Goal: Find contact information: Find contact information

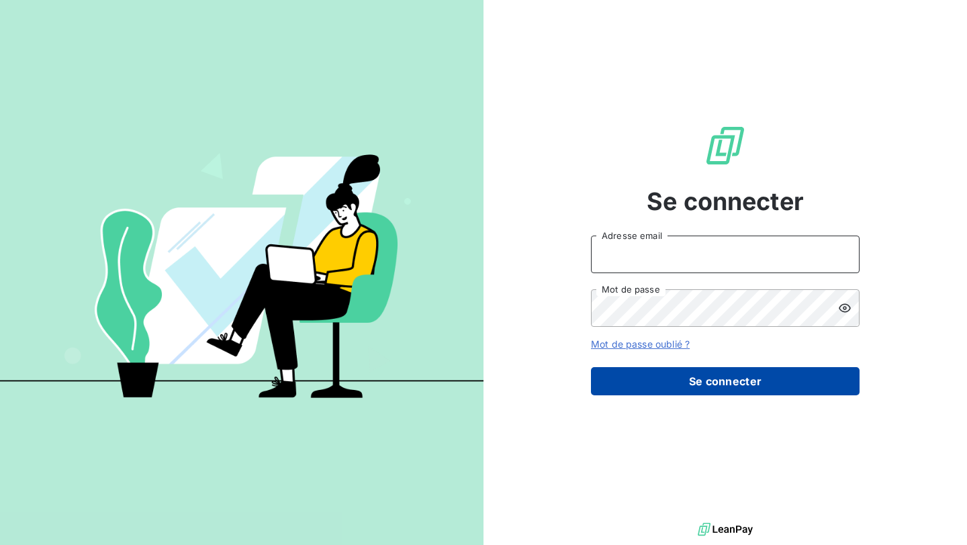
type input "nesrine@monga.io"
click at [659, 369] on button "Se connecter" at bounding box center [725, 381] width 268 height 28
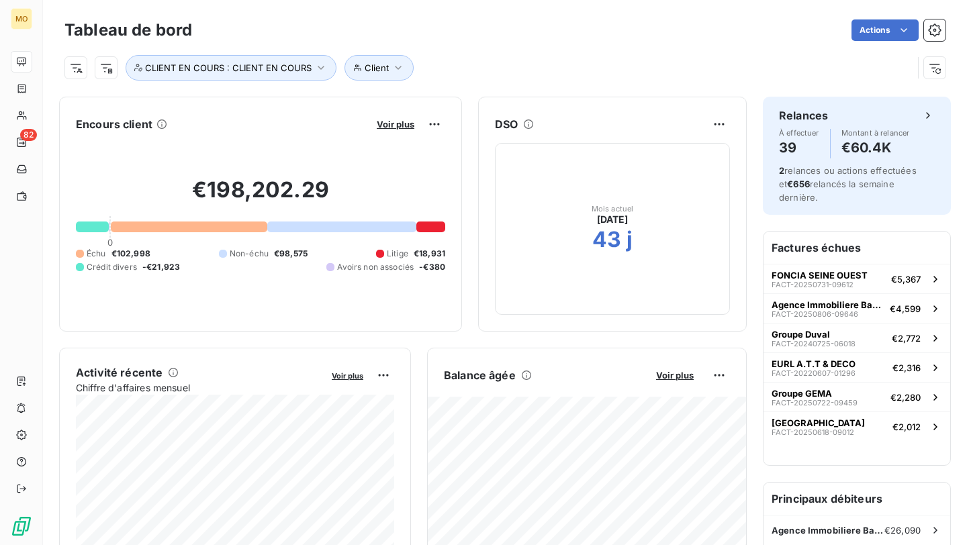
click at [403, 113] on div "Voir plus" at bounding box center [409, 123] width 72 height 21
click at [403, 121] on span "Voir plus" at bounding box center [396, 124] width 38 height 11
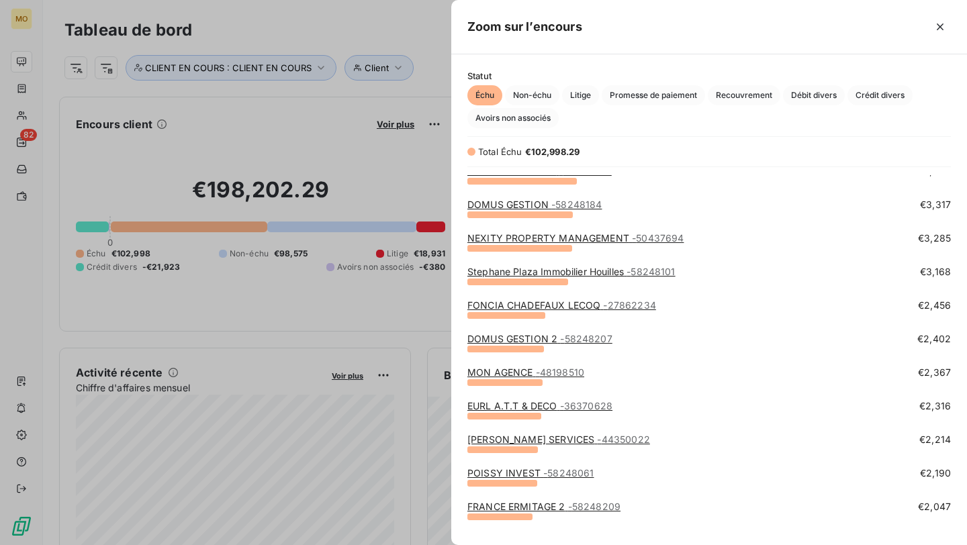
scroll to position [346, 0]
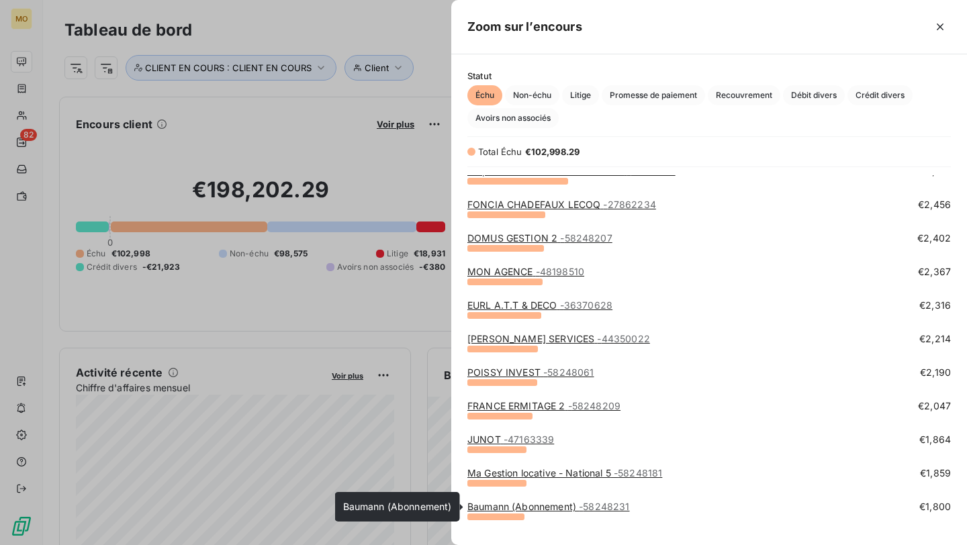
click at [524, 509] on link "Baumann (Abonnement) - 58248231" at bounding box center [548, 506] width 162 height 11
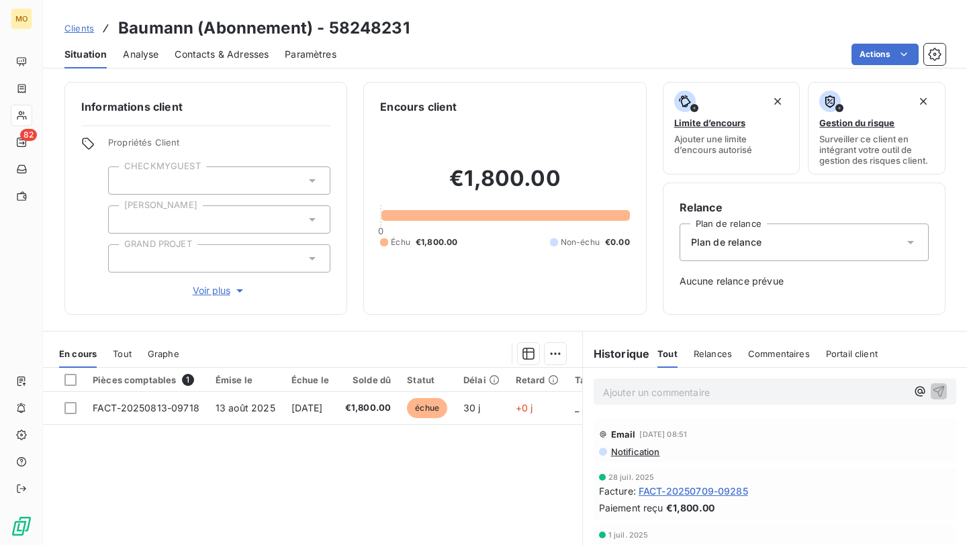
click at [209, 54] on span "Contacts & Adresses" at bounding box center [222, 54] width 94 height 13
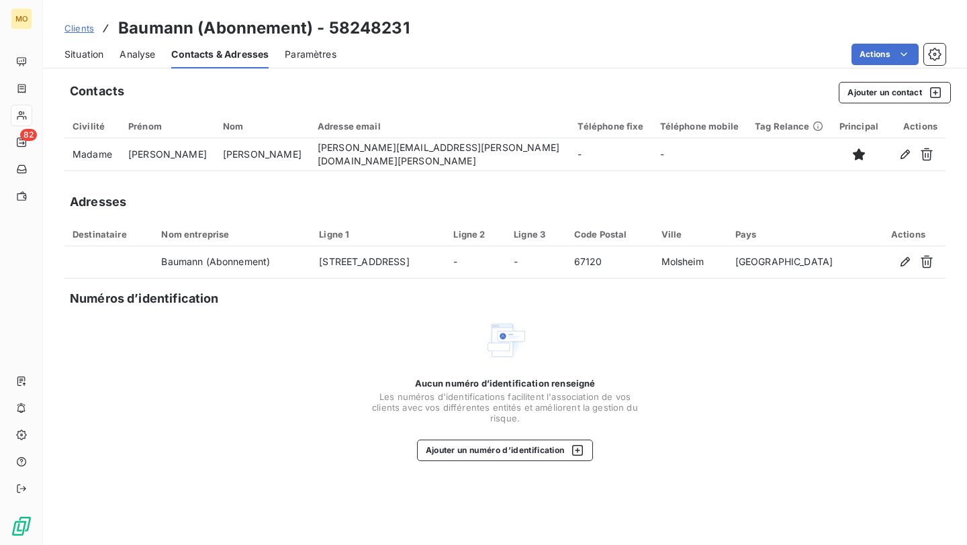
click at [91, 54] on span "Situation" at bounding box center [83, 54] width 39 height 13
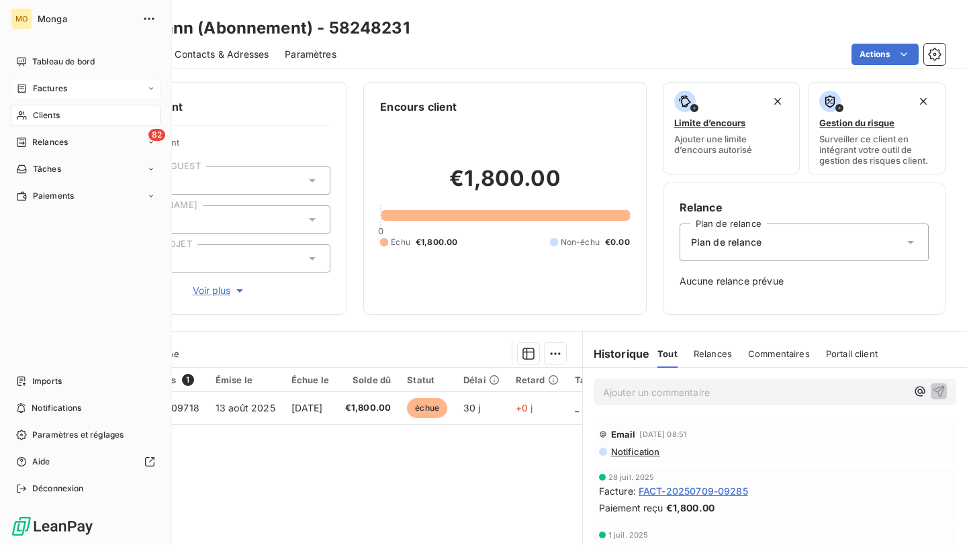
click at [39, 83] on span "Factures" at bounding box center [50, 89] width 34 height 12
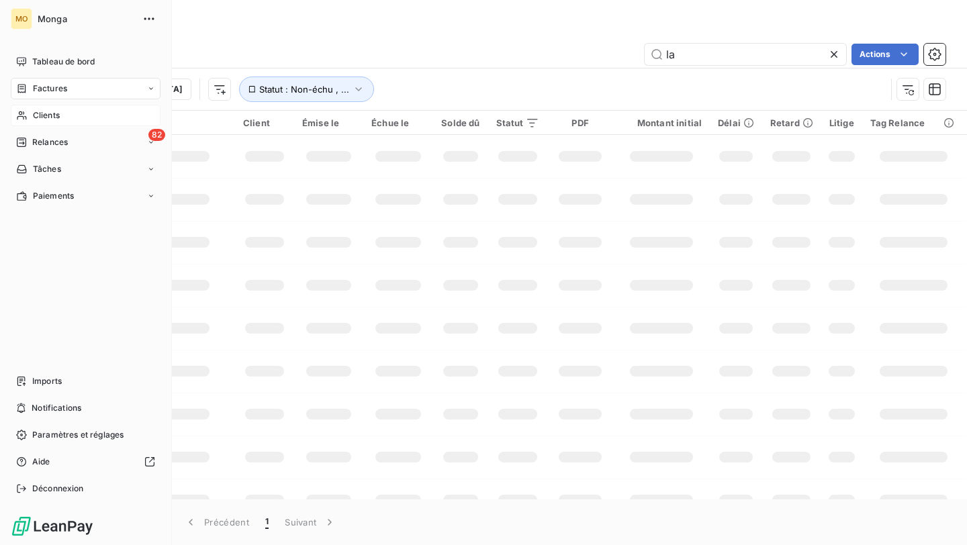
click at [33, 116] on span "Clients" at bounding box center [46, 115] width 27 height 12
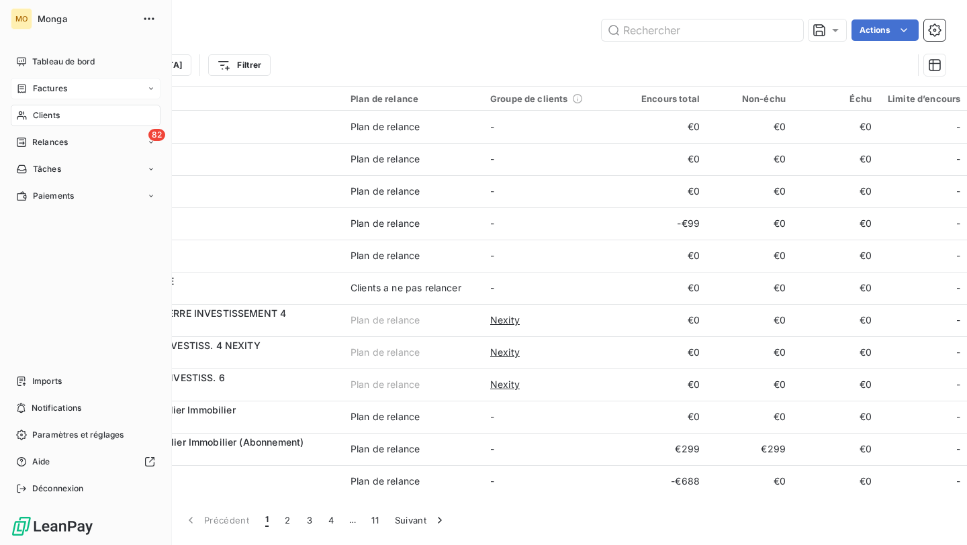
click at [7, 64] on div "MO Monga Tableau de bord Factures Clients 82 Relances Tâches Paiements Imports …" at bounding box center [86, 272] width 172 height 545
click at [30, 62] on div "Tableau de bord" at bounding box center [86, 61] width 150 height 21
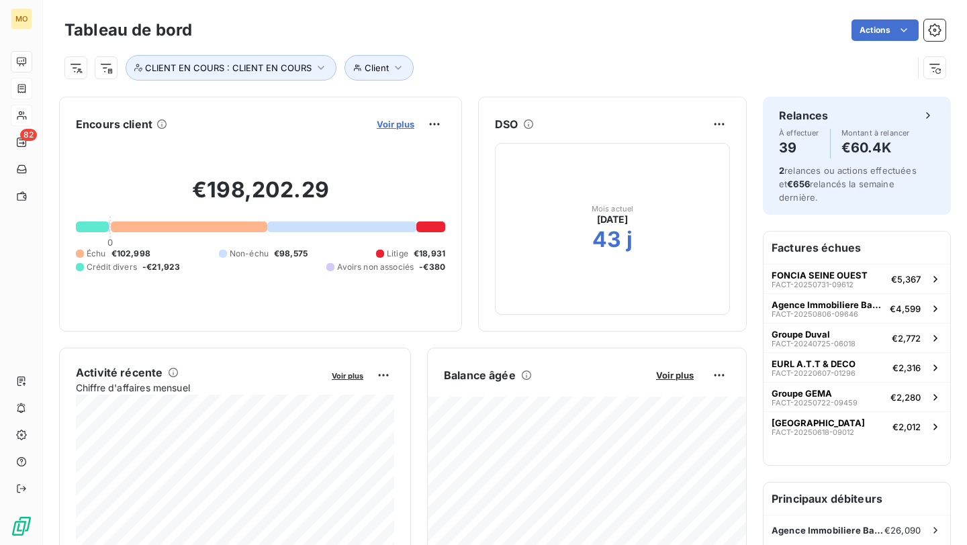
click at [382, 124] on span "Voir plus" at bounding box center [396, 124] width 38 height 11
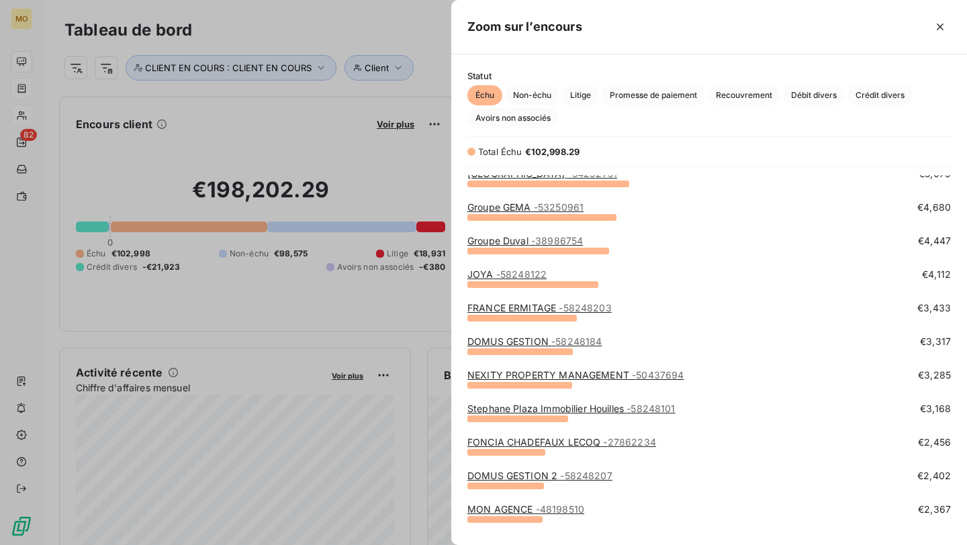
scroll to position [108, 0]
click at [53, 113] on div at bounding box center [483, 272] width 967 height 545
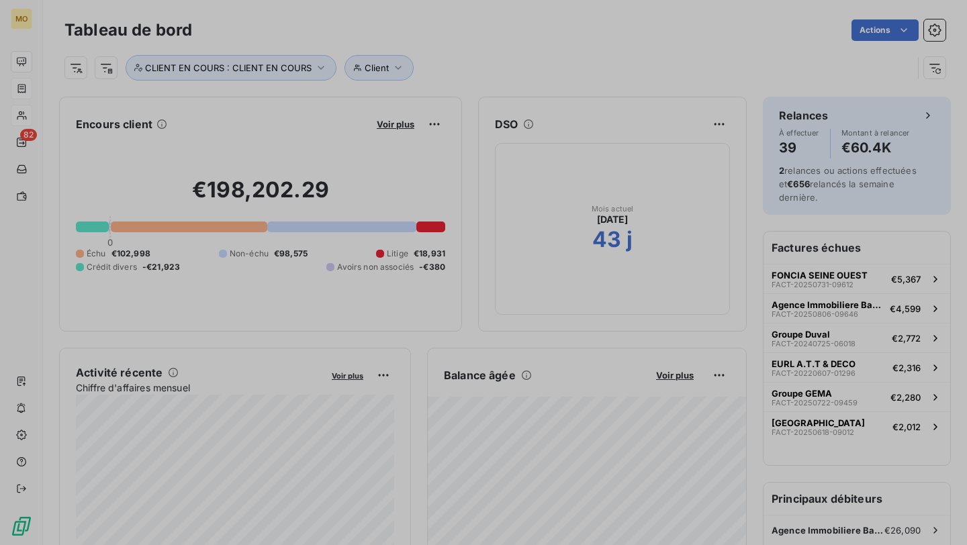
click at [23, 113] on icon at bounding box center [21, 115] width 9 height 9
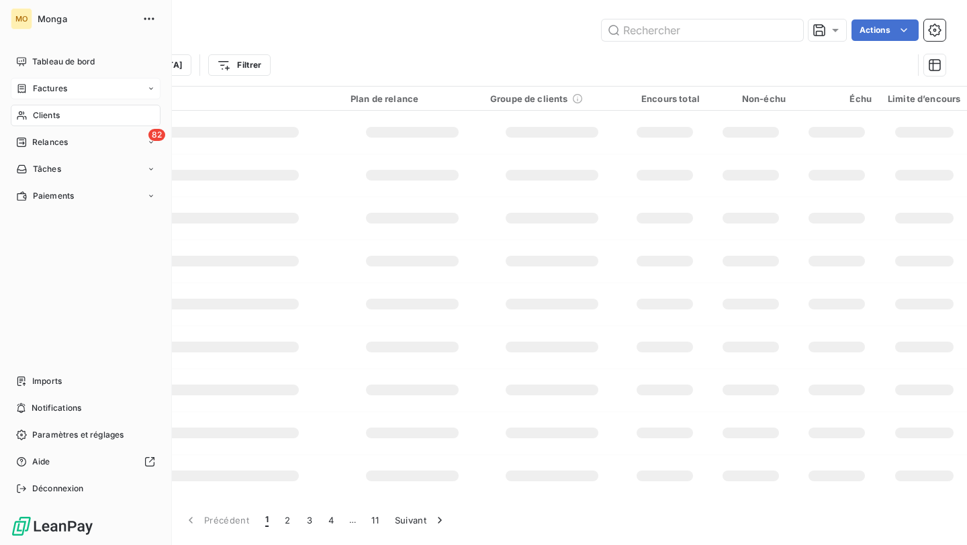
click at [66, 106] on div "Clients" at bounding box center [86, 115] width 150 height 21
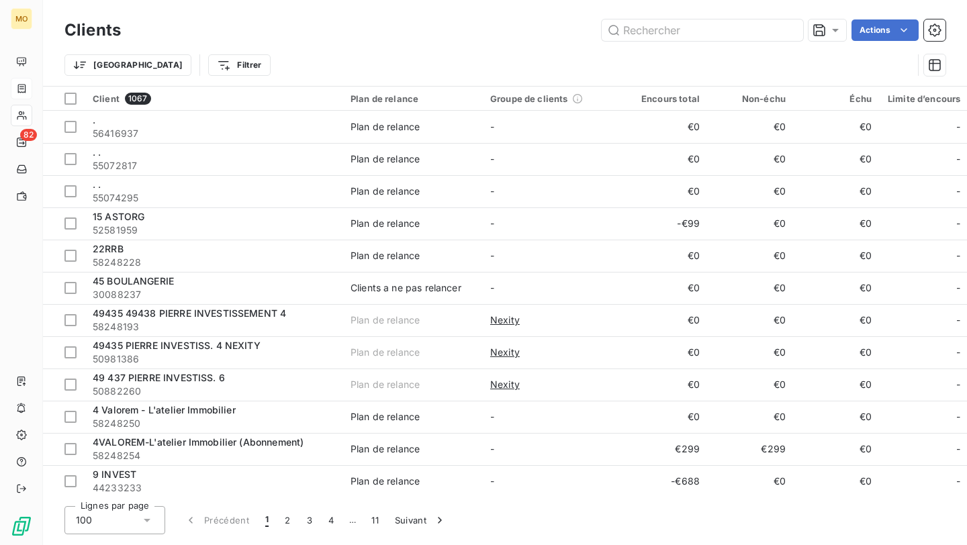
click at [637, 15] on div "Clients Actions Trier Filtrer" at bounding box center [505, 43] width 924 height 86
click at [637, 25] on input "text" at bounding box center [701, 29] width 201 height 21
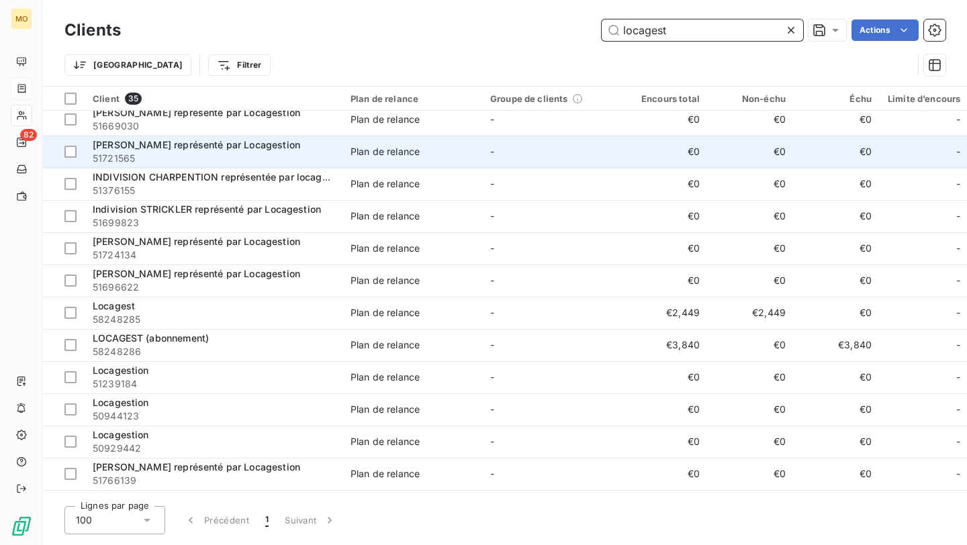
scroll to position [8, 0]
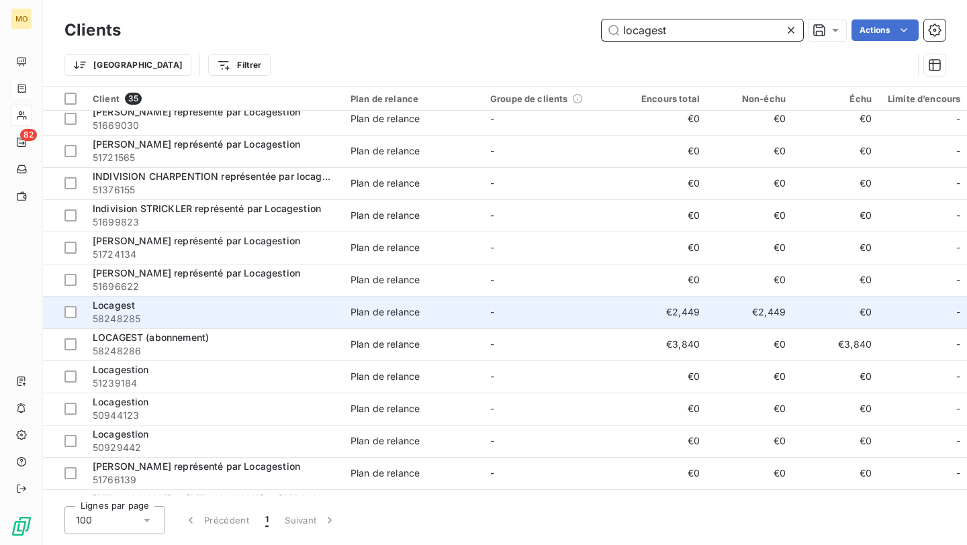
type input "locagest"
click at [229, 311] on div "Locagest" at bounding box center [214, 305] width 242 height 13
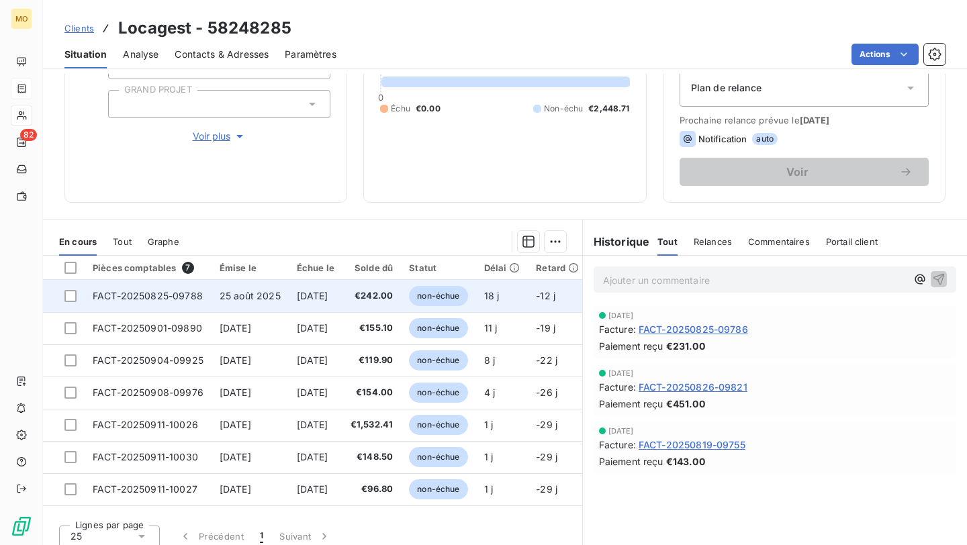
scroll to position [164, 0]
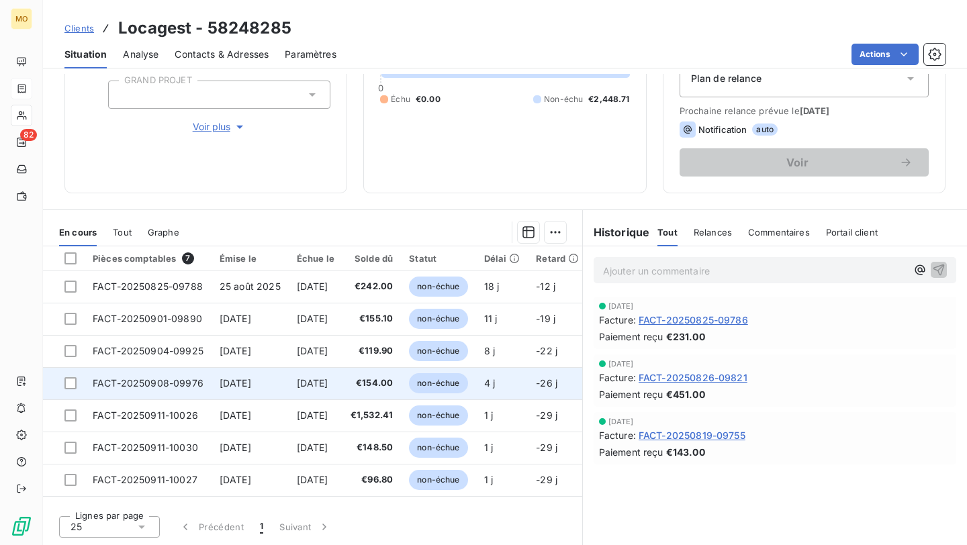
click at [289, 391] on td "8 oct. 2025" at bounding box center [316, 383] width 54 height 32
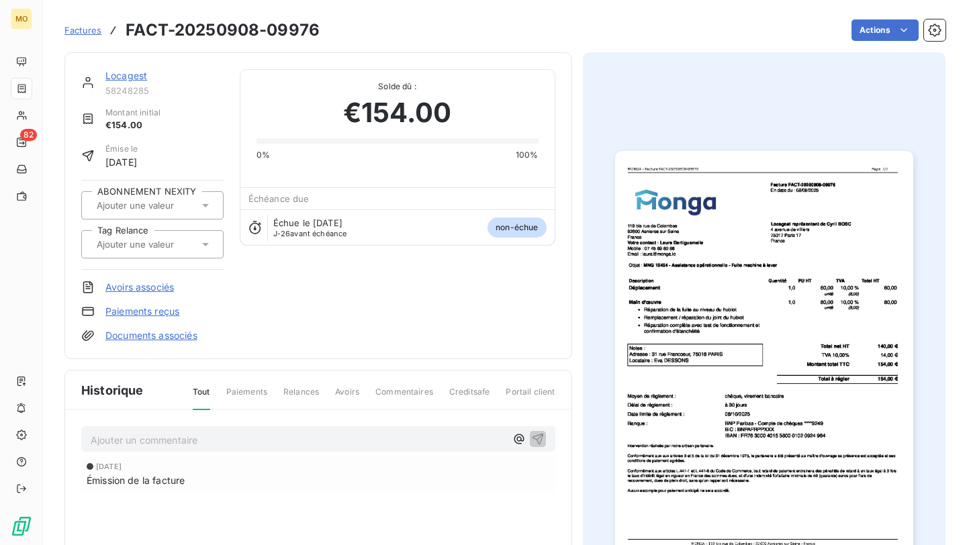
click at [828, 184] on img "button" at bounding box center [764, 361] width 298 height 421
click at [305, 27] on h3 "FACT-20250908-09976" at bounding box center [223, 30] width 194 height 24
drag, startPoint x: 262, startPoint y: 29, endPoint x: 347, endPoint y: 29, distance: 84.6
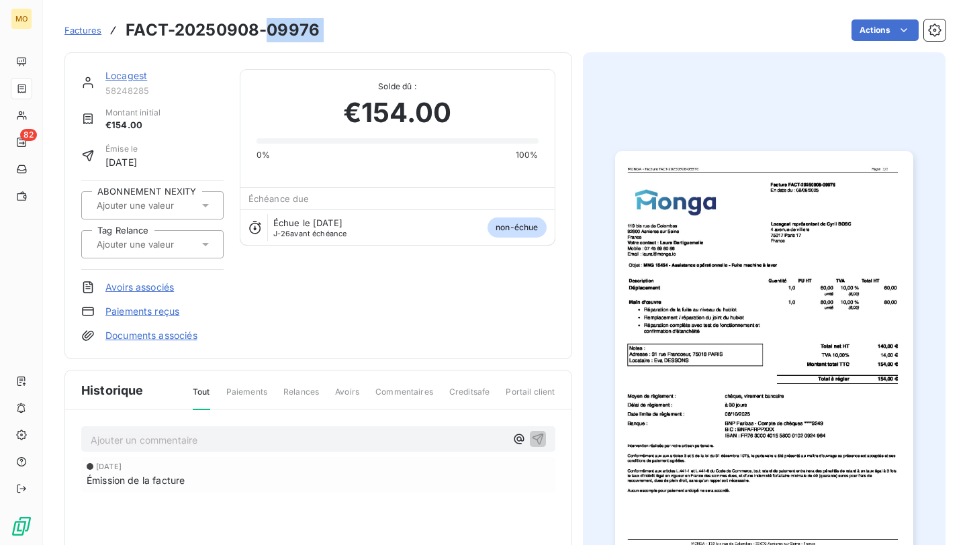
click at [347, 29] on div "Factures FACT-20250908-09976 Actions" at bounding box center [504, 30] width 881 height 28
copy section "09976 Actions"
click at [139, 76] on link "Locagest" at bounding box center [126, 75] width 42 height 11
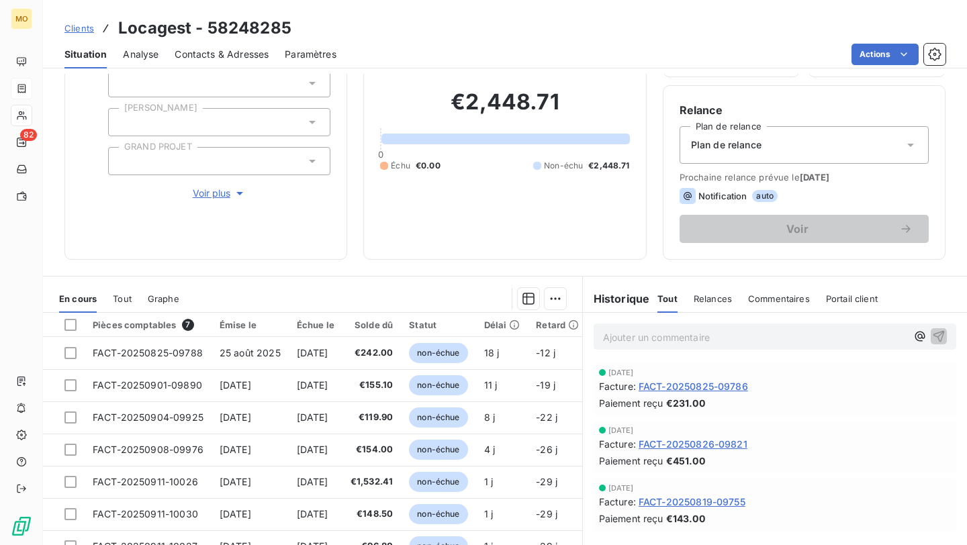
scroll to position [100, 0]
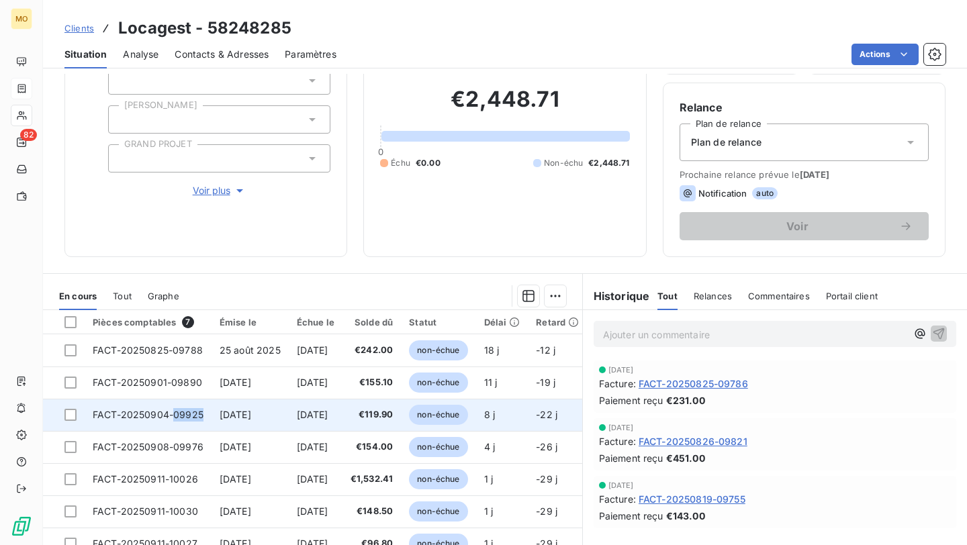
copy span "09925"
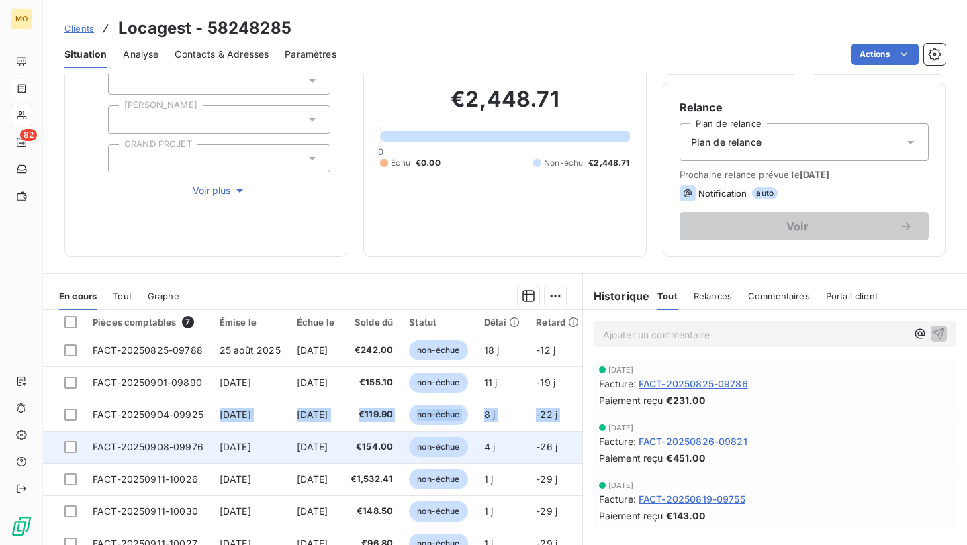
drag, startPoint x: 210, startPoint y: 410, endPoint x: 183, endPoint y: 446, distance: 44.6
click at [183, 446] on tbody "FACT-20250825-09788 25 août 2025 24 sept. 2025 €242.00 non-échue 18 j -12 j _ _…" at bounding box center [417, 447] width 749 height 226
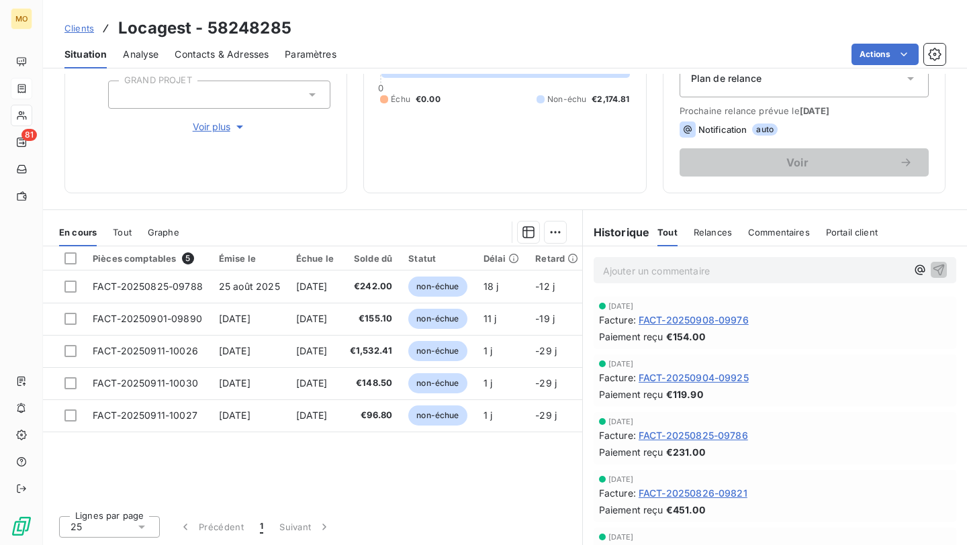
click at [240, 55] on span "Contacts & Adresses" at bounding box center [222, 54] width 94 height 13
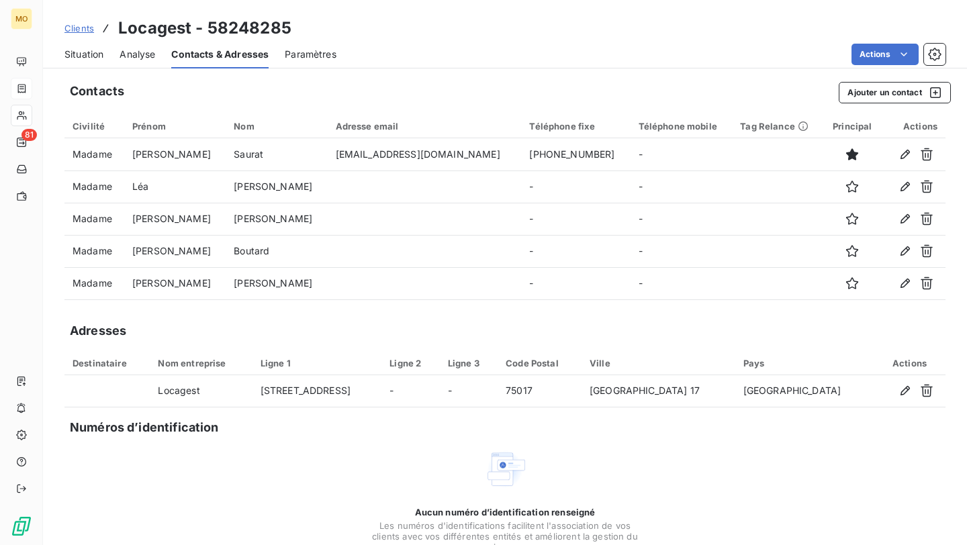
click at [83, 26] on span "Clients" at bounding box center [79, 28] width 30 height 11
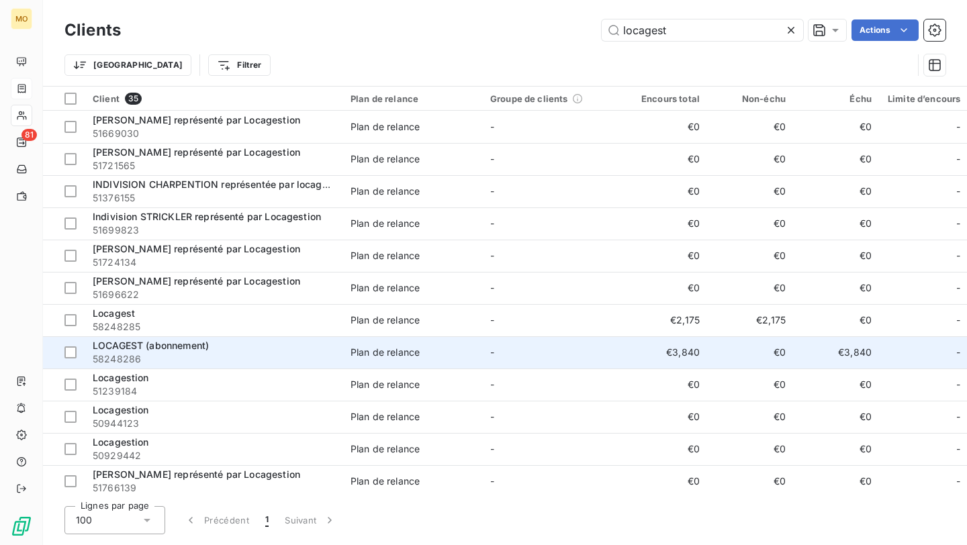
click at [259, 358] on span "58248286" at bounding box center [214, 358] width 242 height 13
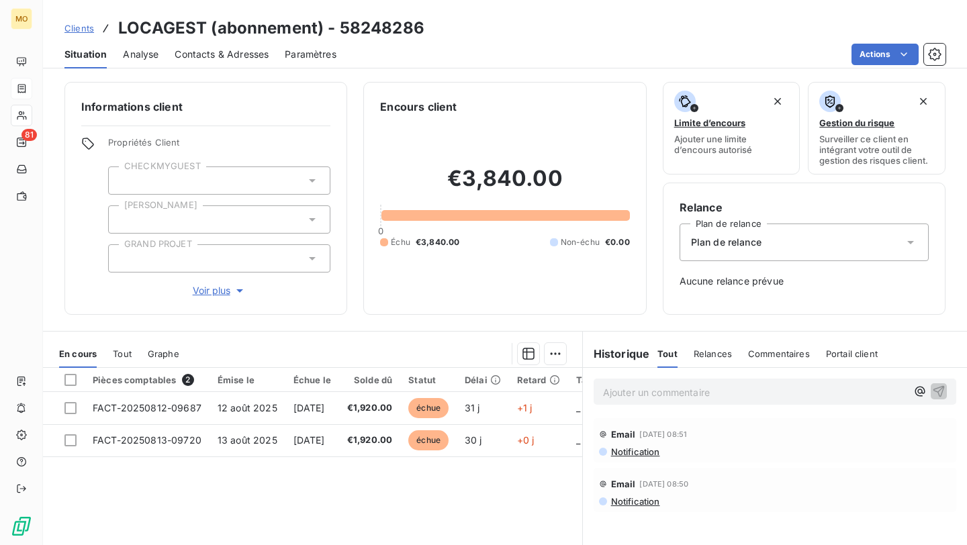
click at [232, 58] on span "Contacts & Adresses" at bounding box center [222, 54] width 94 height 13
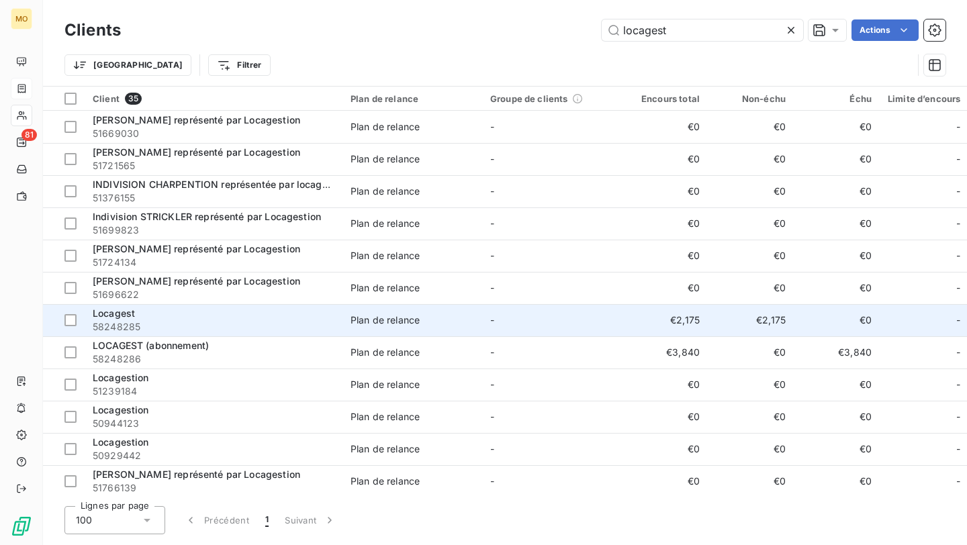
click at [232, 324] on span "58248285" at bounding box center [214, 326] width 242 height 13
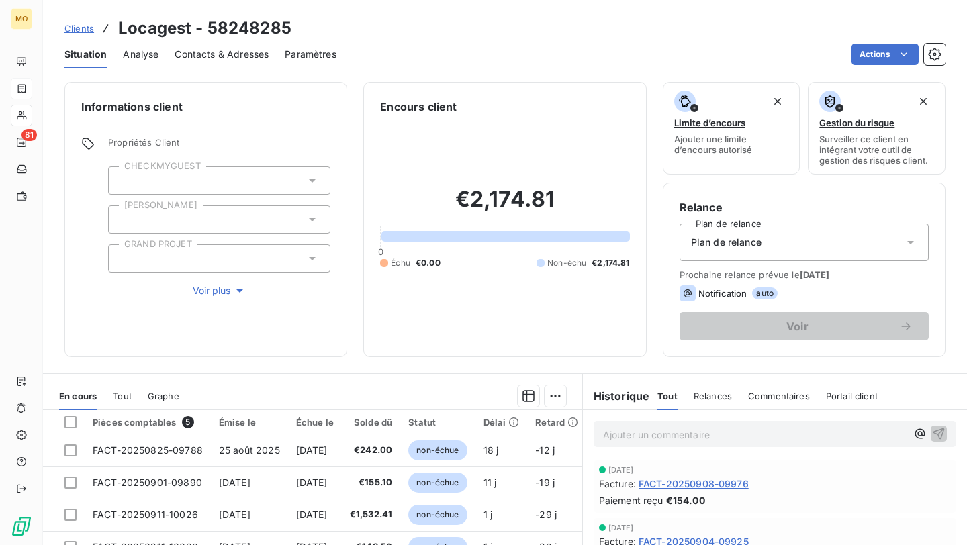
click at [243, 60] on span "Contacts & Adresses" at bounding box center [222, 54] width 94 height 13
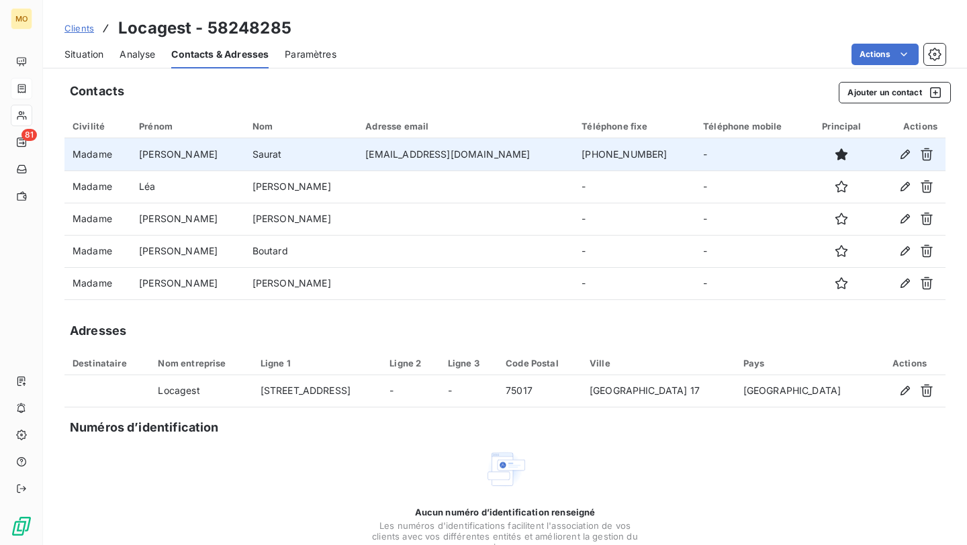
click at [357, 161] on td "l.saurat@locagestparis.com" at bounding box center [465, 154] width 216 height 32
click at [357, 156] on td "l.saurat@locagestparis.com" at bounding box center [465, 154] width 216 height 32
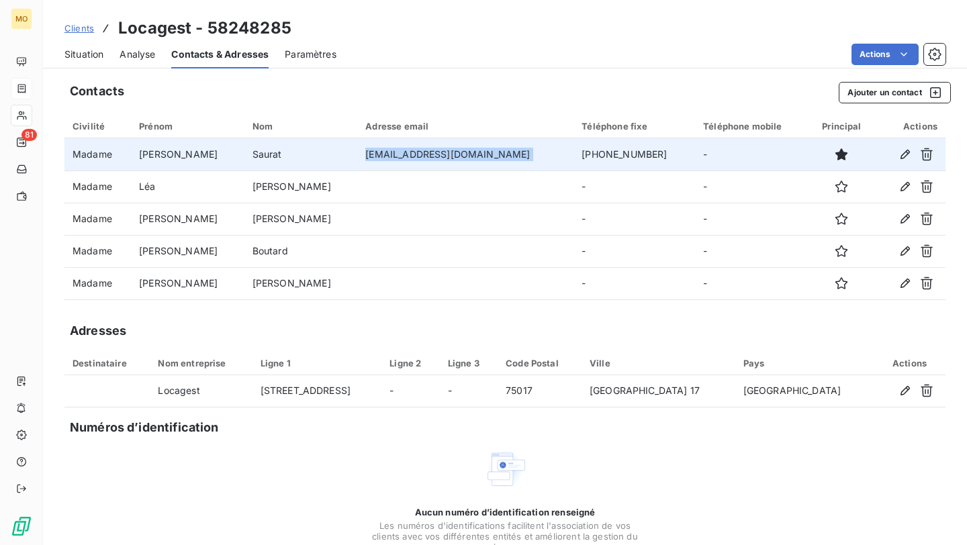
copy td "l.saurat@locagestparis.com"
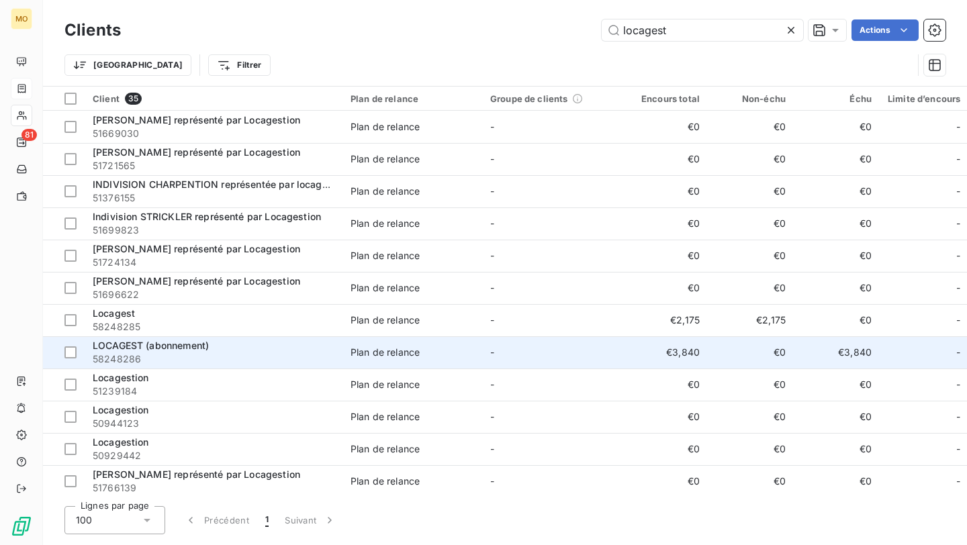
click at [245, 356] on span "58248286" at bounding box center [214, 358] width 242 height 13
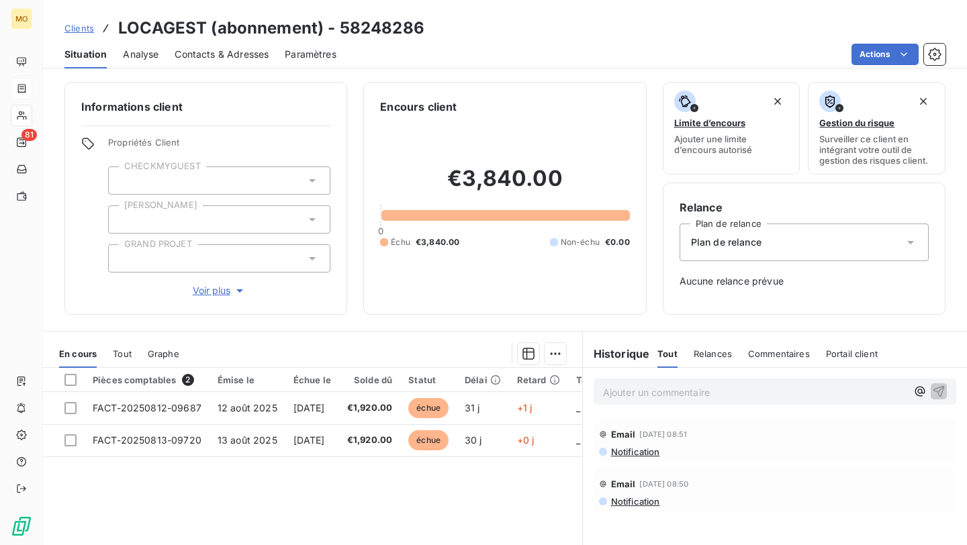
click at [235, 64] on div "Contacts & Adresses" at bounding box center [222, 54] width 94 height 28
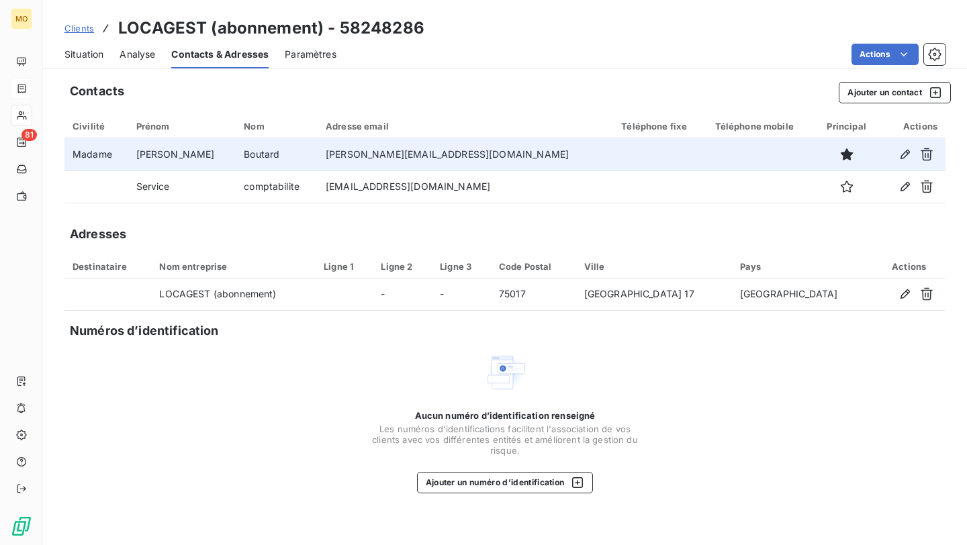
click at [336, 152] on td "sylvie.boutard@locagestparis.com" at bounding box center [464, 154] width 295 height 32
copy td "sylvie.boutard@locagestparis.com"
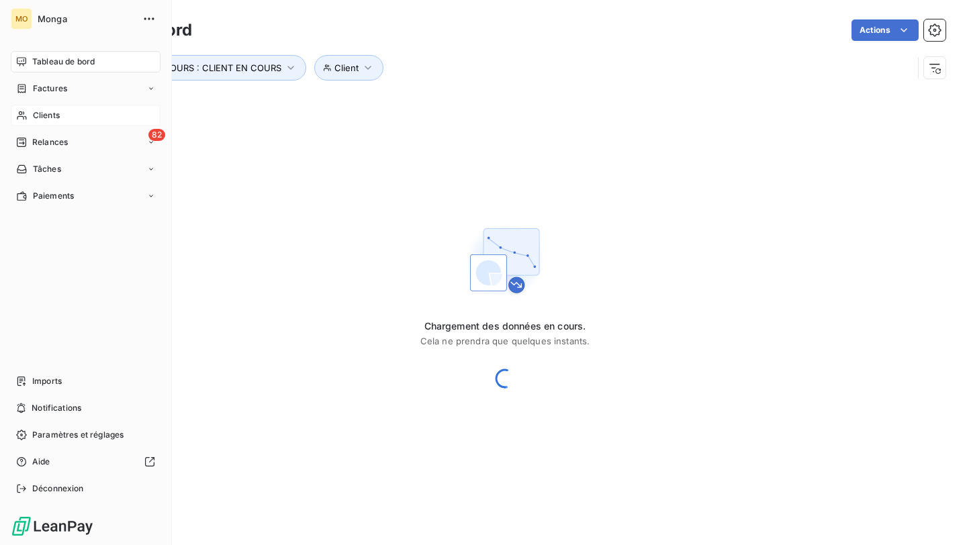
click at [37, 116] on span "Clients" at bounding box center [46, 115] width 27 height 12
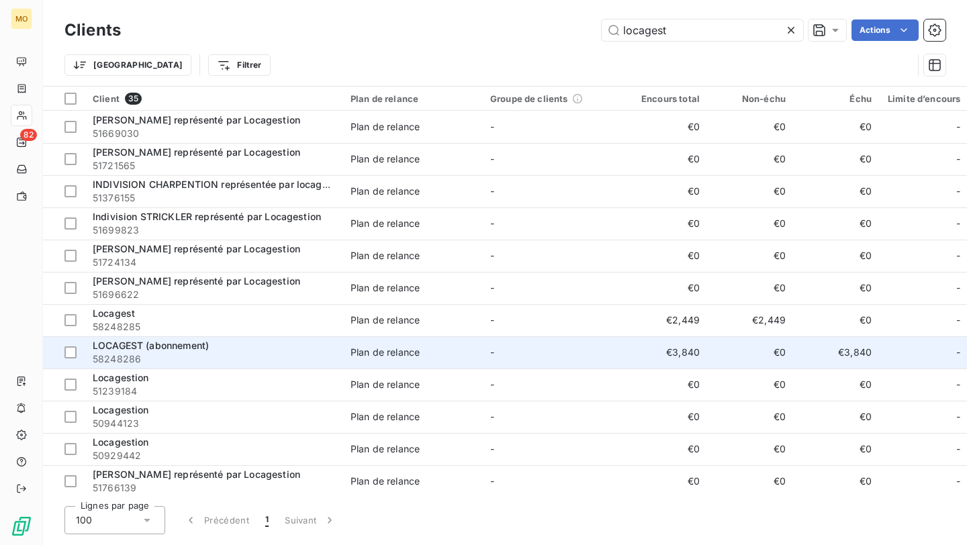
type input "locagest"
click at [240, 349] on div "LOCAGEST (abonnement)" at bounding box center [214, 345] width 242 height 13
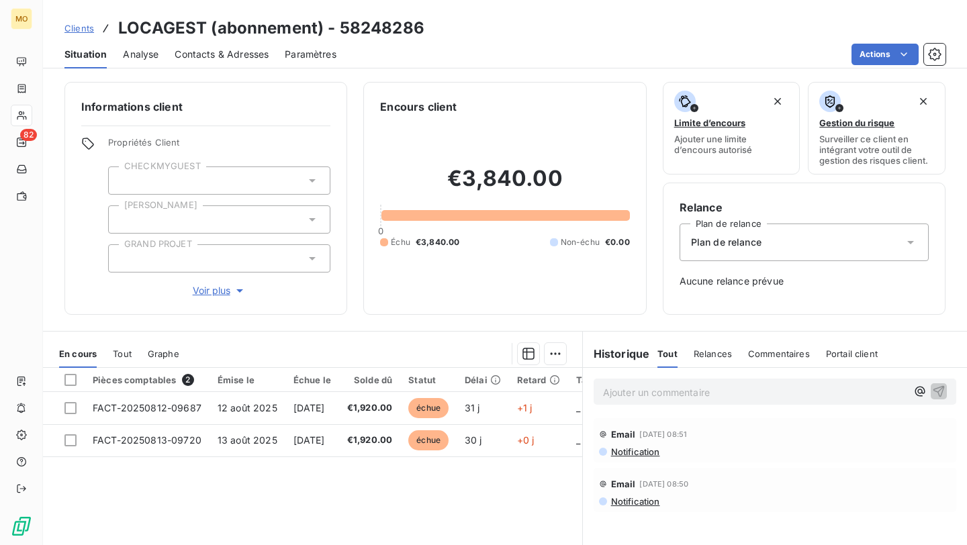
scroll to position [9, 0]
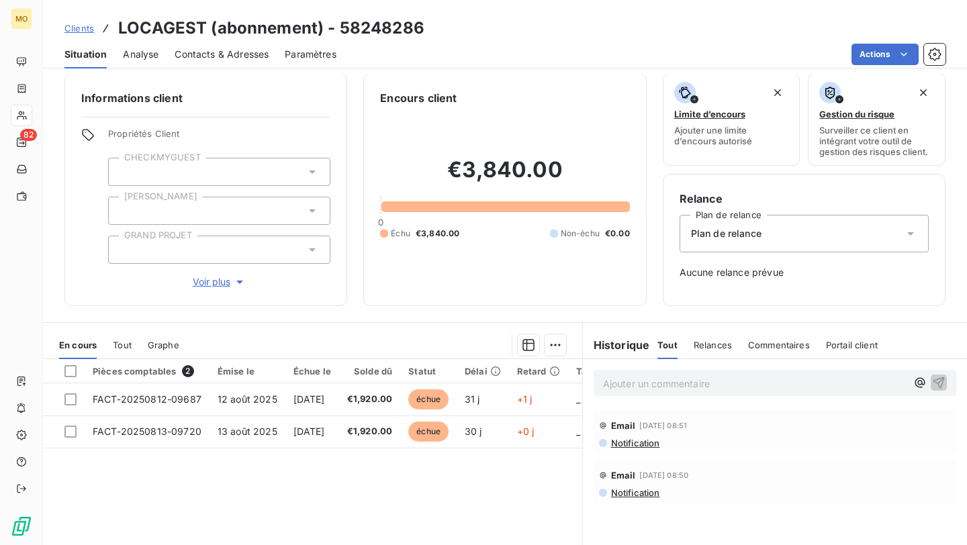
click at [228, 63] on div "Contacts & Adresses" at bounding box center [222, 54] width 94 height 28
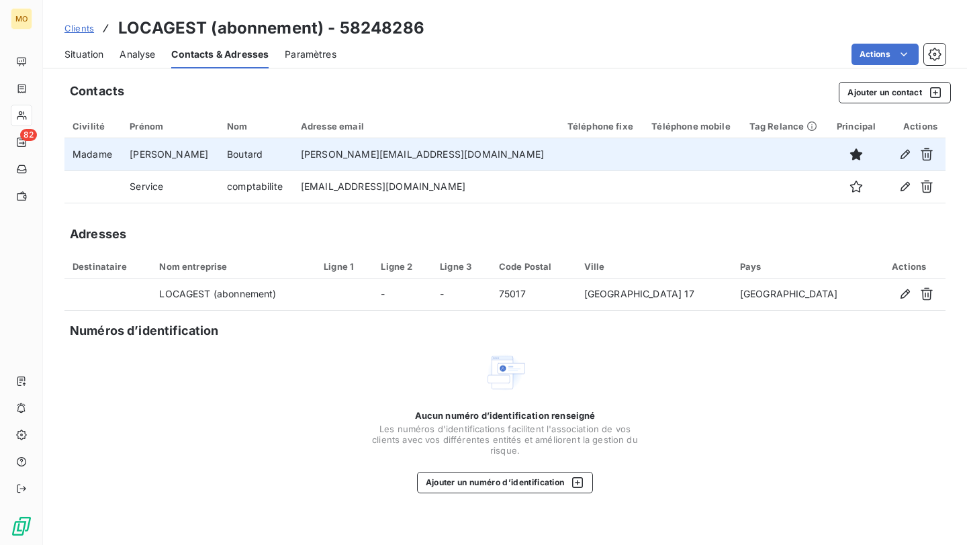
click at [373, 158] on td "sylvie.boutard@locagestparis.com" at bounding box center [426, 154] width 266 height 32
copy td "sylvie.boutard@locagestparis.com"
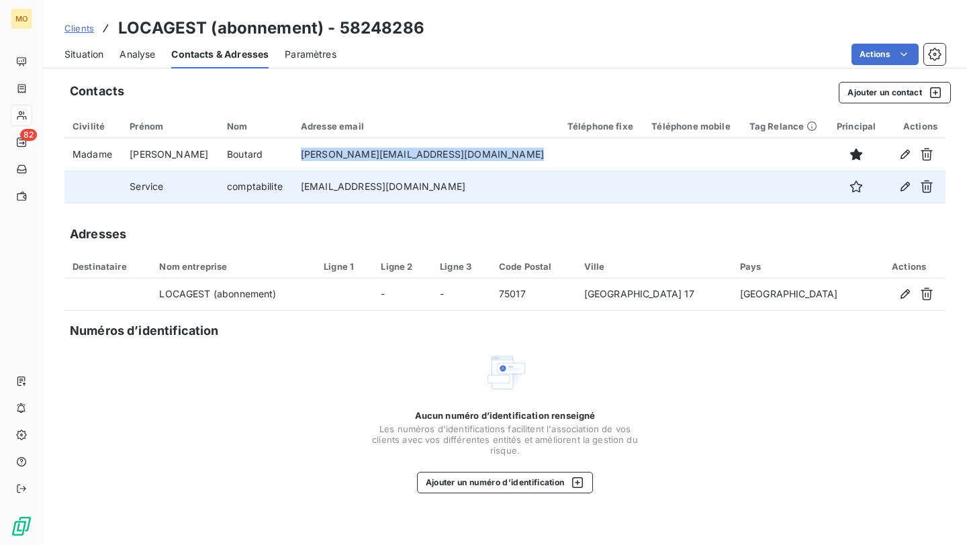
click at [387, 191] on td "compta@locagestparis.com" at bounding box center [426, 186] width 266 height 32
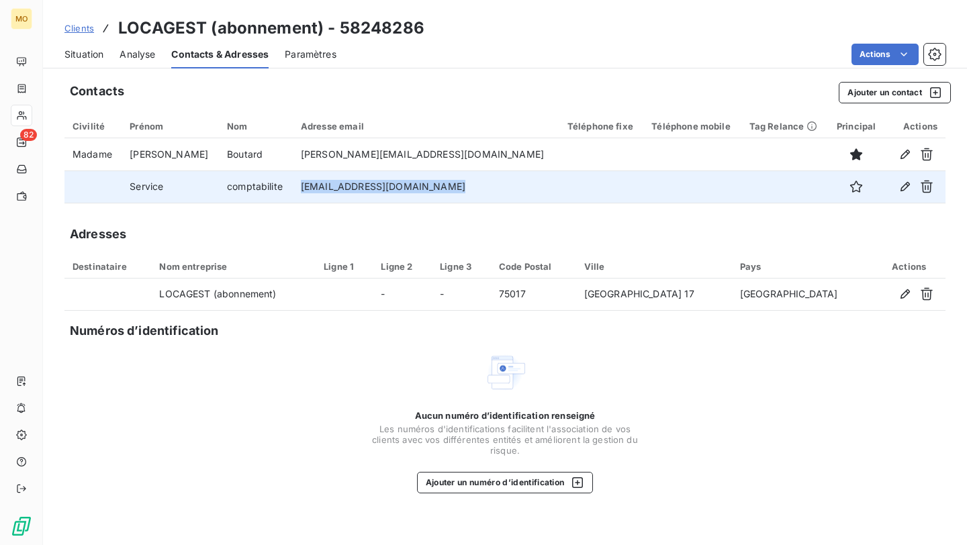
click at [387, 191] on td "compta@locagestparis.com" at bounding box center [426, 186] width 266 height 32
copy td "compta@locagestparis.com"
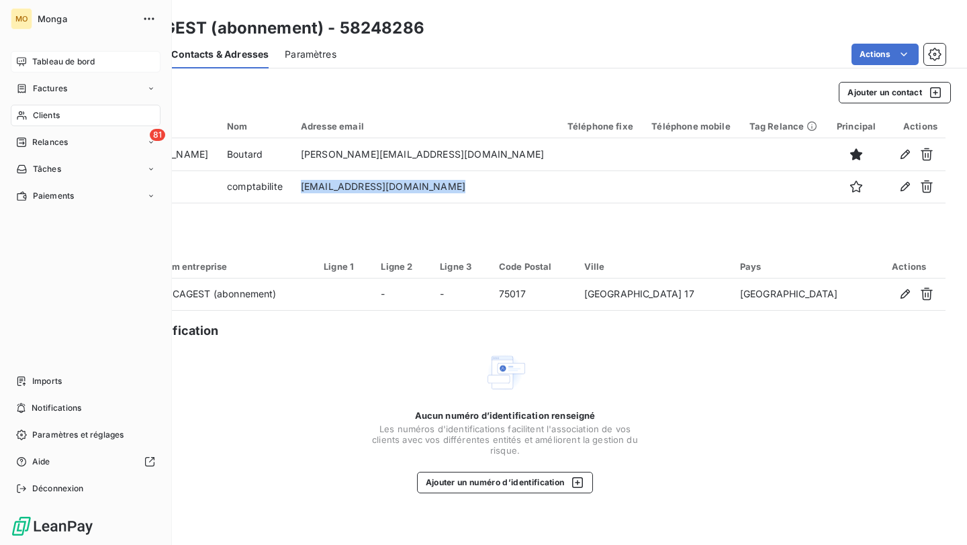
click at [31, 61] on div "Tableau de bord" at bounding box center [86, 61] width 150 height 21
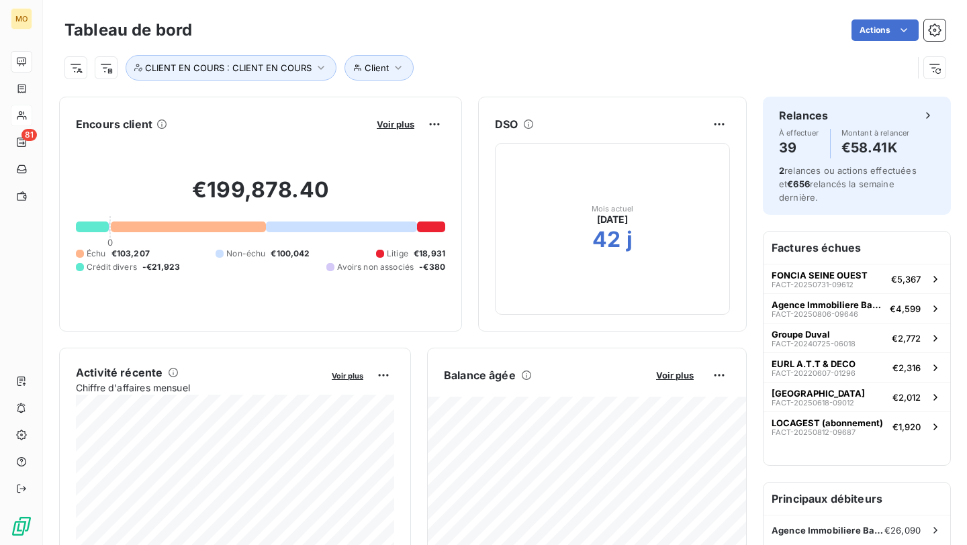
click at [456, 81] on div "Tableau de bord Actions Client CLIENT EN COURS : CLIENT EN COURS" at bounding box center [505, 44] width 924 height 89
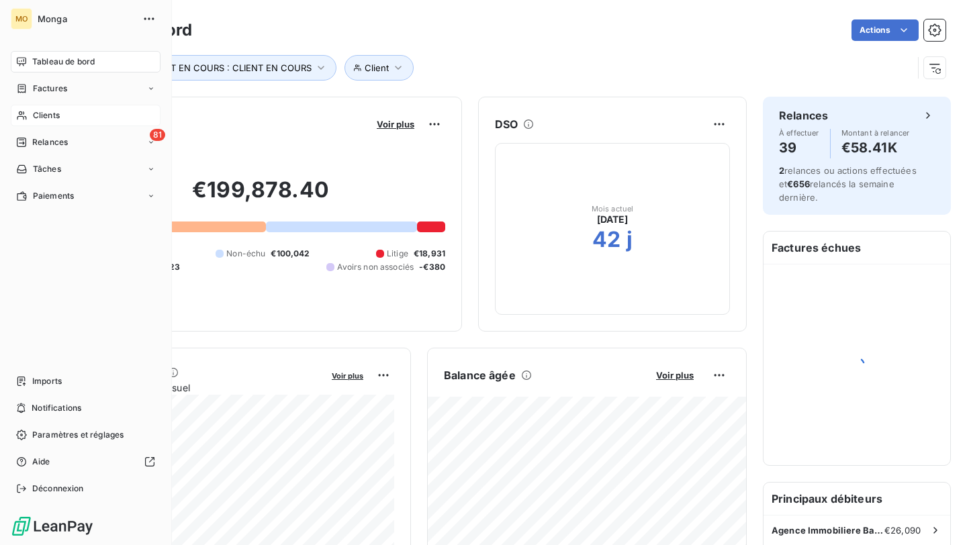
click at [17, 116] on icon at bounding box center [21, 115] width 9 height 9
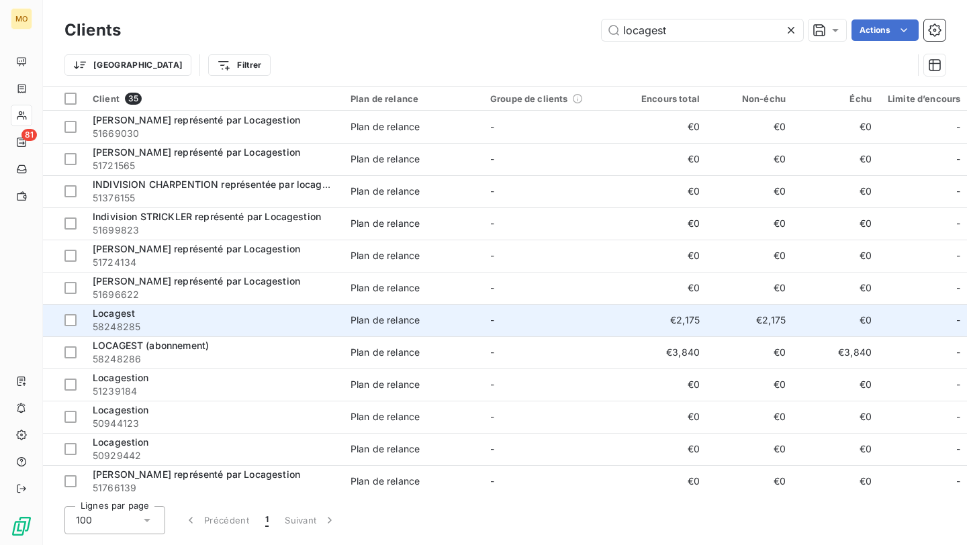
type input "locagest"
click at [215, 321] on span "58248285" at bounding box center [214, 326] width 242 height 13
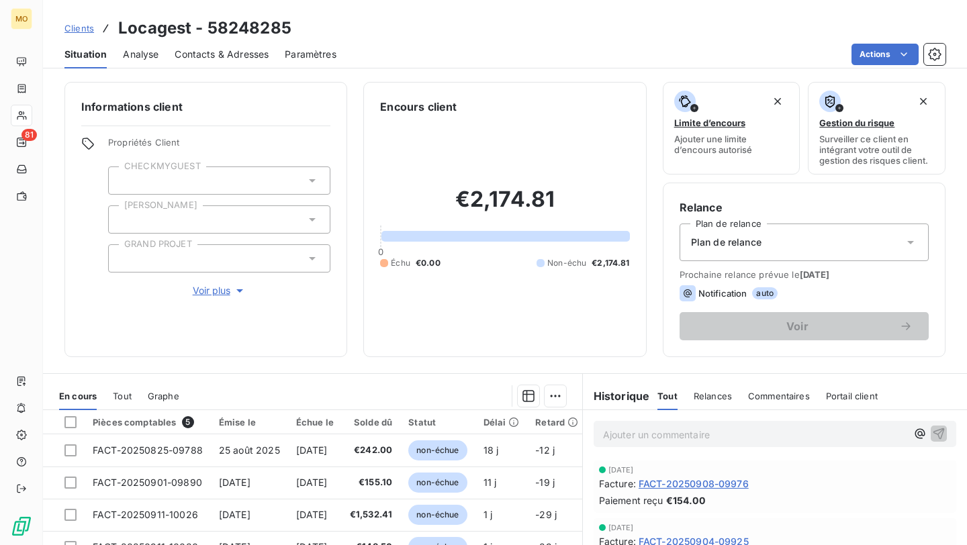
click at [202, 49] on span "Contacts & Adresses" at bounding box center [222, 54] width 94 height 13
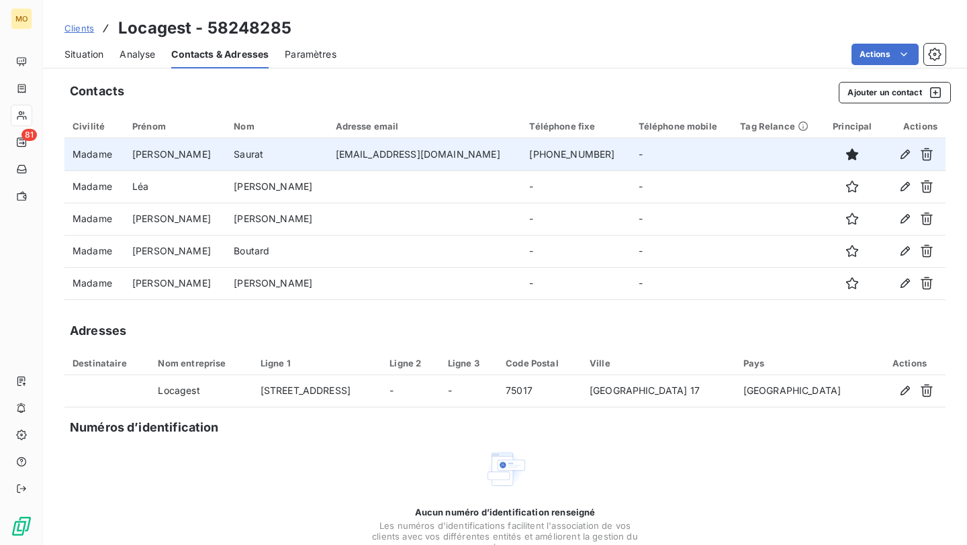
click at [328, 155] on td "[EMAIL_ADDRESS][DOMAIN_NAME]" at bounding box center [425, 154] width 194 height 32
click at [328, 155] on td "l.saurat@locagestparis.com" at bounding box center [425, 154] width 194 height 32
copy td "l.saurat@locagestparis.com"
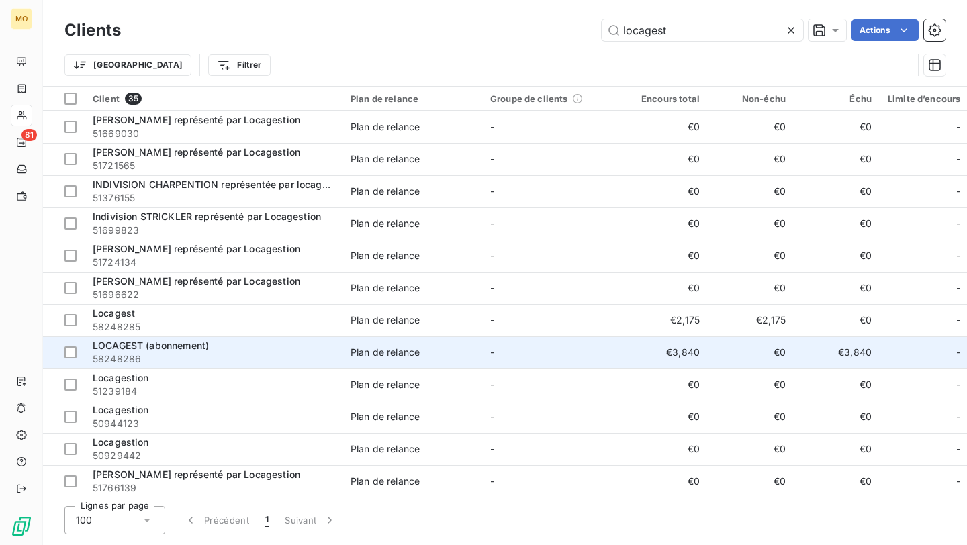
click at [141, 356] on span "58248286" at bounding box center [214, 358] width 242 height 13
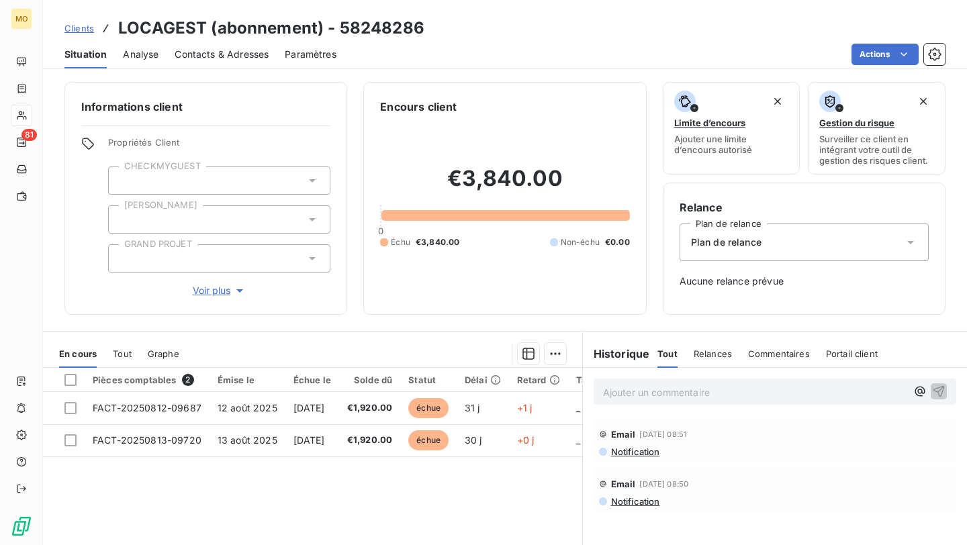
click at [211, 60] on span "Contacts & Adresses" at bounding box center [222, 54] width 94 height 13
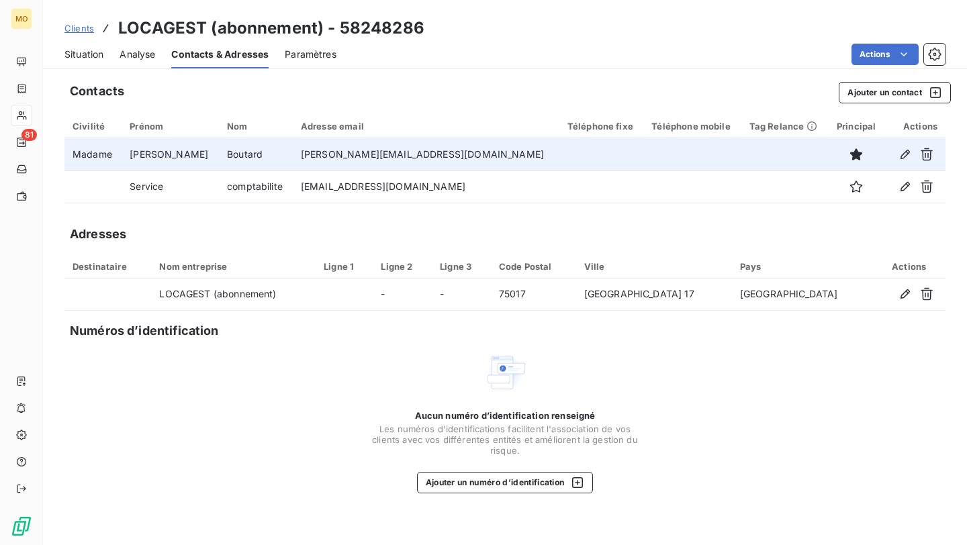
click at [326, 150] on td "sylvie.boutard@locagestparis.com" at bounding box center [426, 154] width 266 height 32
copy td "sylvie.boutard@locagestparis.com"
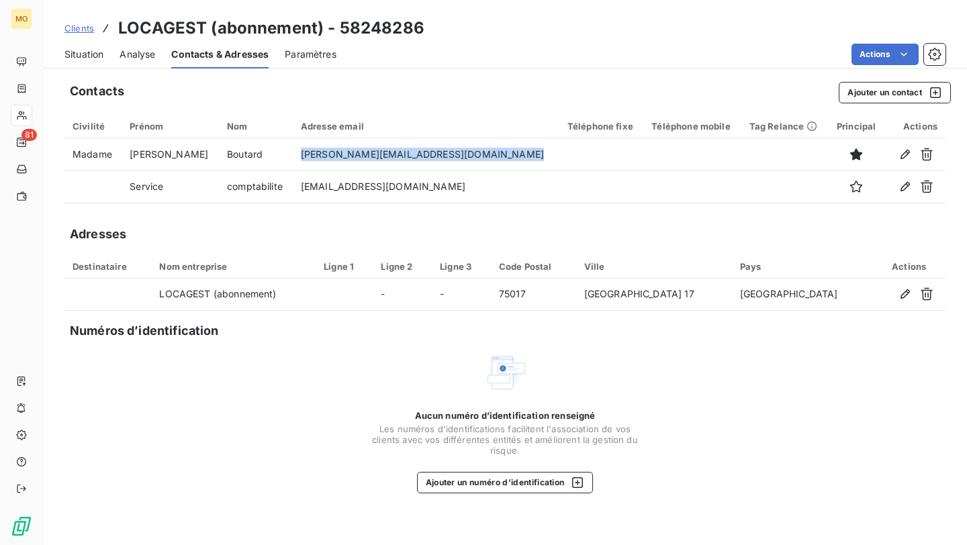
click at [73, 30] on span "Clients" at bounding box center [79, 28] width 30 height 11
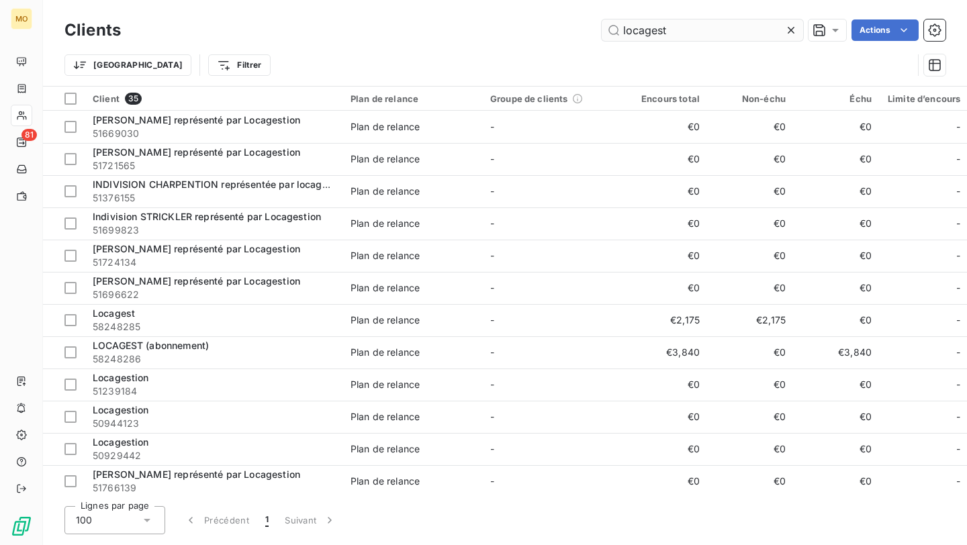
click at [639, 30] on input "locagest" at bounding box center [701, 29] width 201 height 21
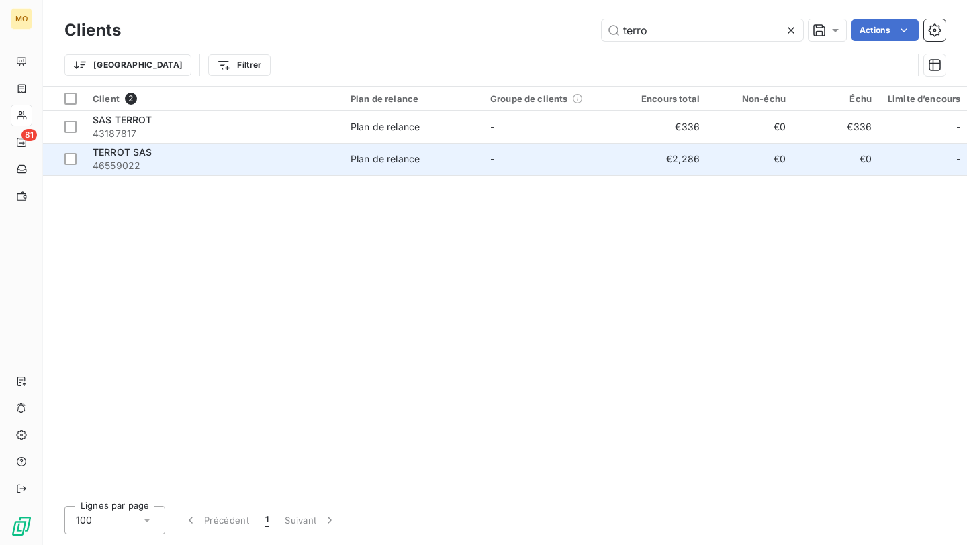
type input "terro"
click at [299, 159] on span "46559022" at bounding box center [214, 165] width 242 height 13
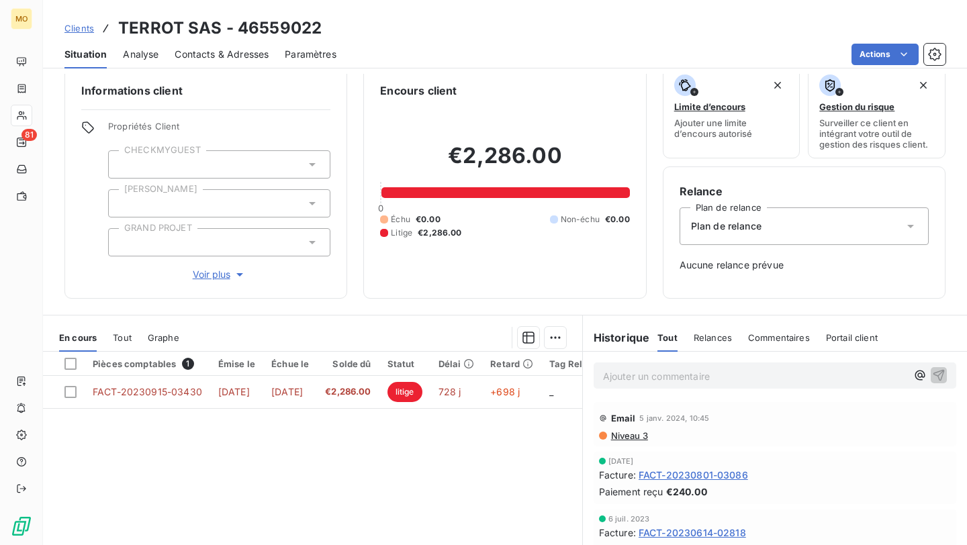
scroll to position [21, 0]
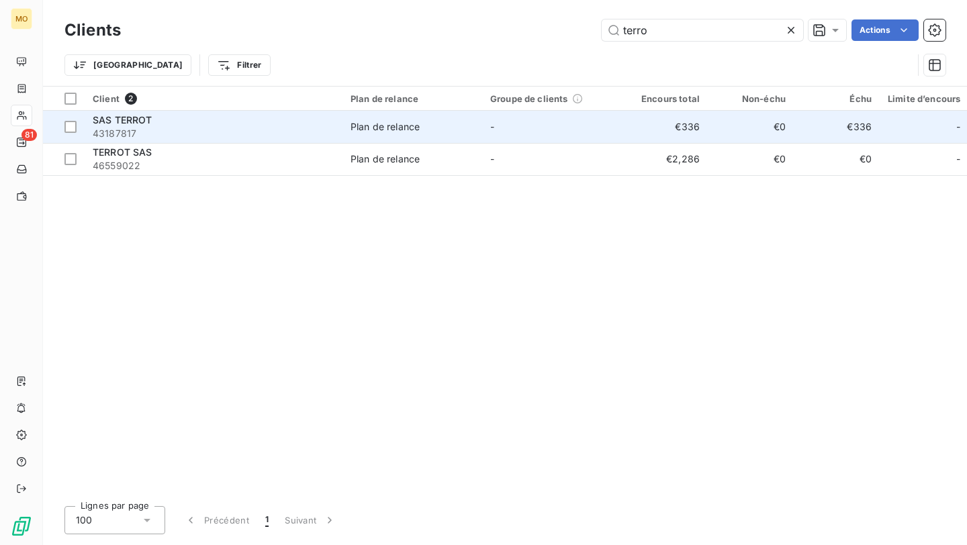
click at [299, 130] on span "43187817" at bounding box center [214, 133] width 242 height 13
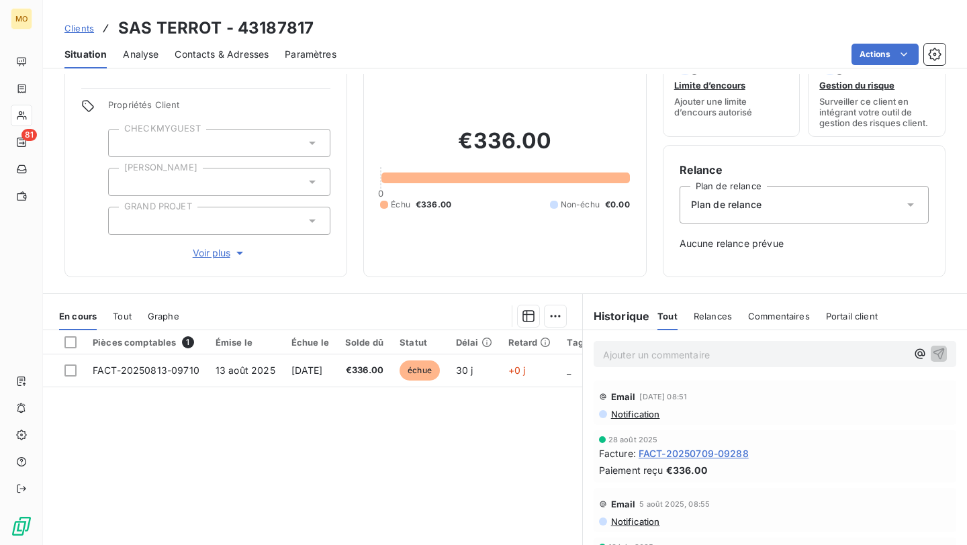
scroll to position [54, 0]
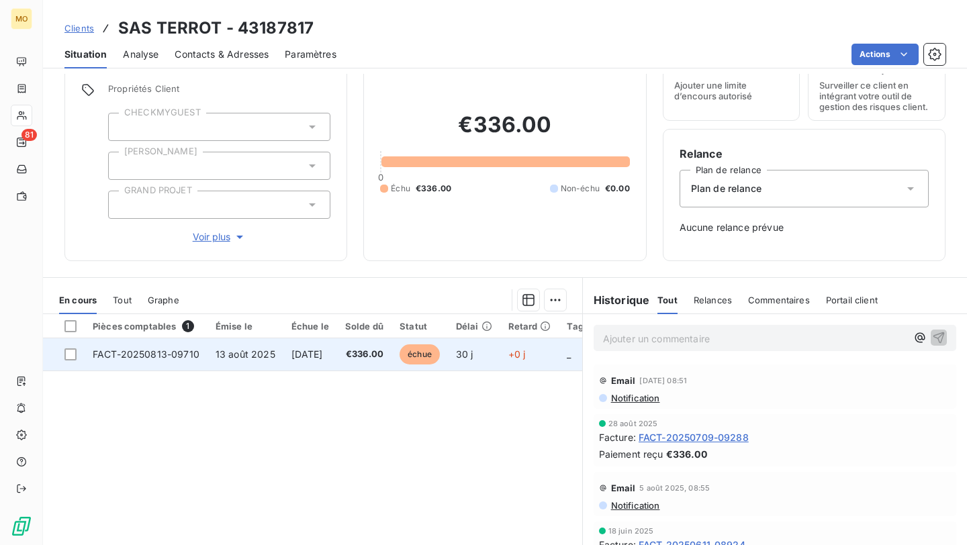
click at [166, 362] on td "FACT-20250813-09710" at bounding box center [146, 354] width 123 height 32
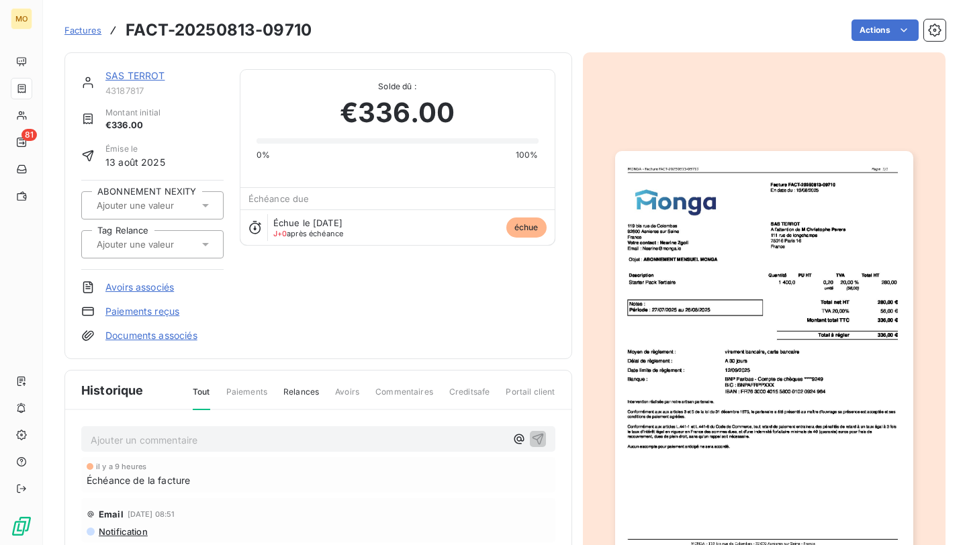
scroll to position [3, 0]
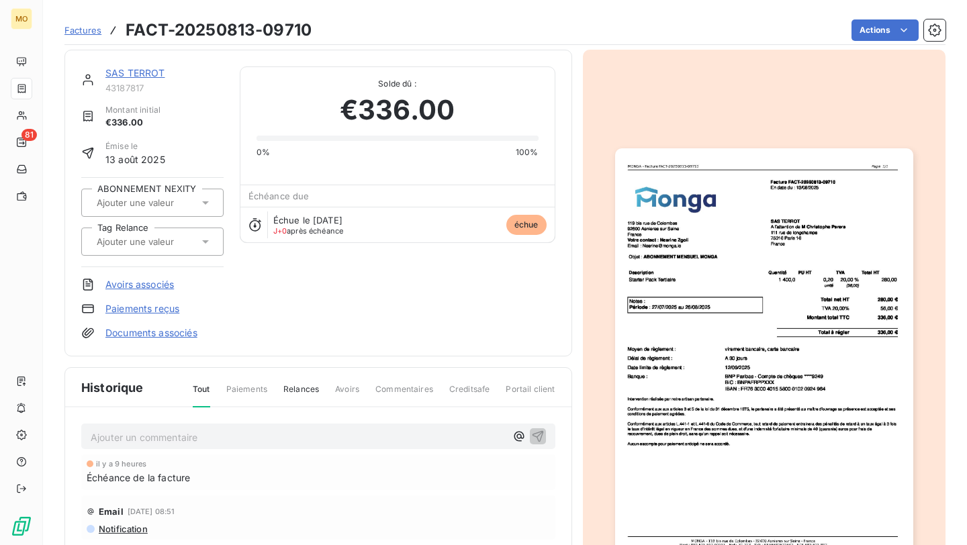
click at [663, 303] on img "button" at bounding box center [764, 358] width 298 height 421
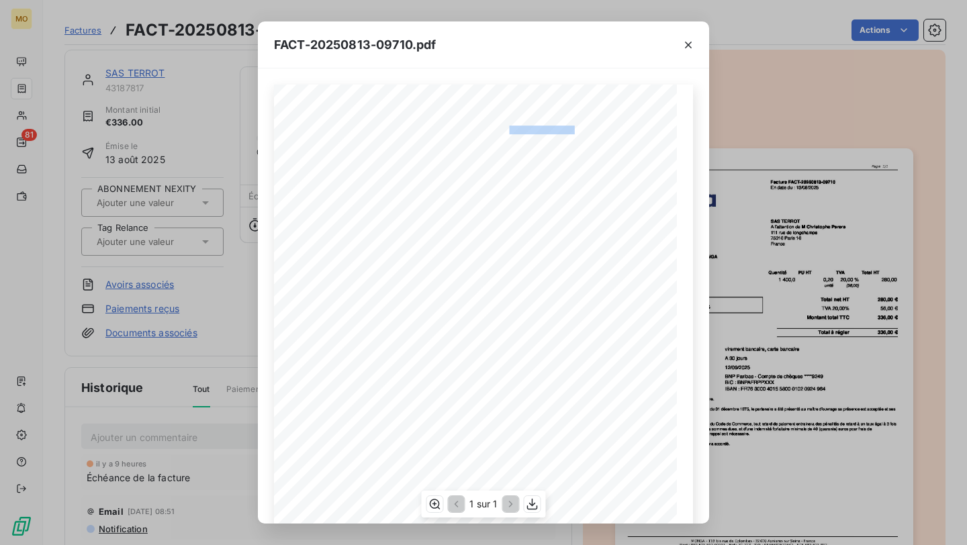
drag, startPoint x: 509, startPoint y: 128, endPoint x: 573, endPoint y: 128, distance: 63.8
click at [573, 128] on span "Facture FACT-20250813-09710" at bounding box center [536, 129] width 89 height 6
copy span "e FACT-20250813-097"
click at [545, 134] on span "En date du : [DATE]" at bounding box center [518, 137] width 53 height 6
click at [532, 502] on icon "button" at bounding box center [532, 504] width 11 height 11
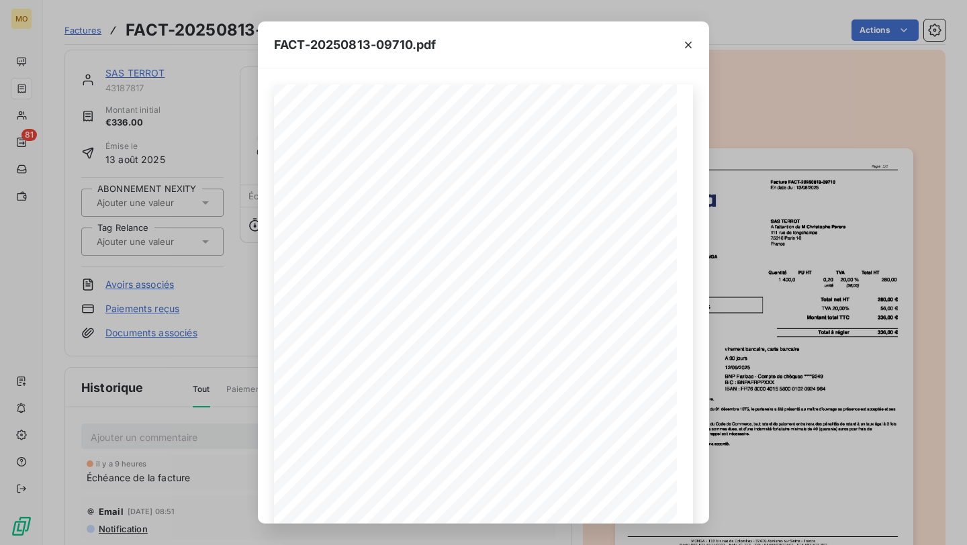
click at [199, 91] on div "FACT-20250813-09710.pdf 119 bis rue de Colombes 92600 Asnieres sur Seine France…" at bounding box center [483, 272] width 967 height 545
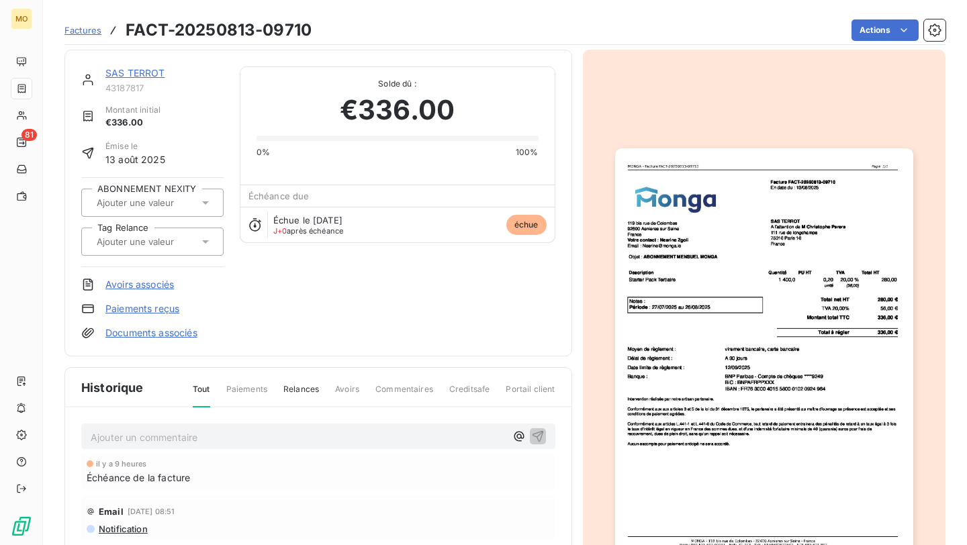
click at [140, 83] on span "43187817" at bounding box center [164, 88] width 118 height 11
click at [140, 76] on link "SAS TERROT" at bounding box center [135, 72] width 60 height 11
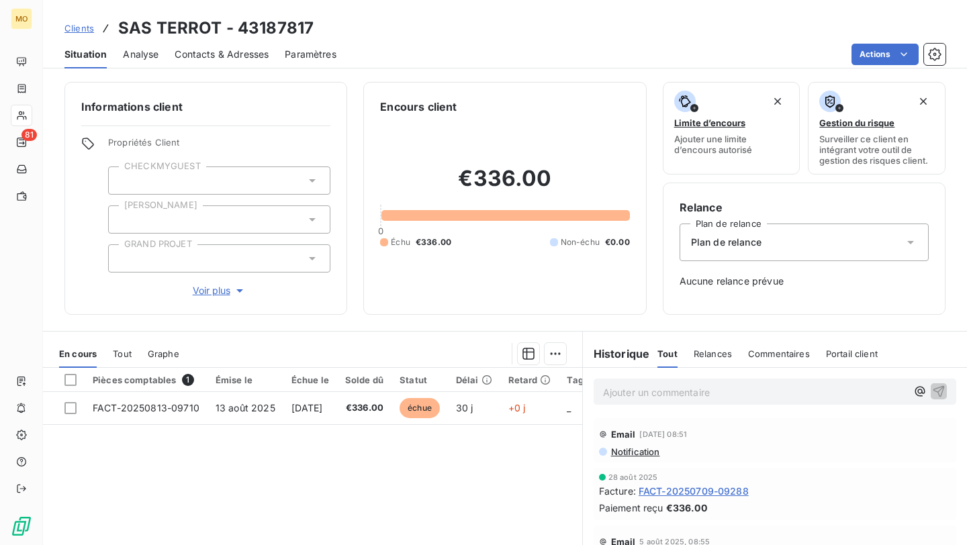
click at [228, 55] on span "Contacts & Adresses" at bounding box center [222, 54] width 94 height 13
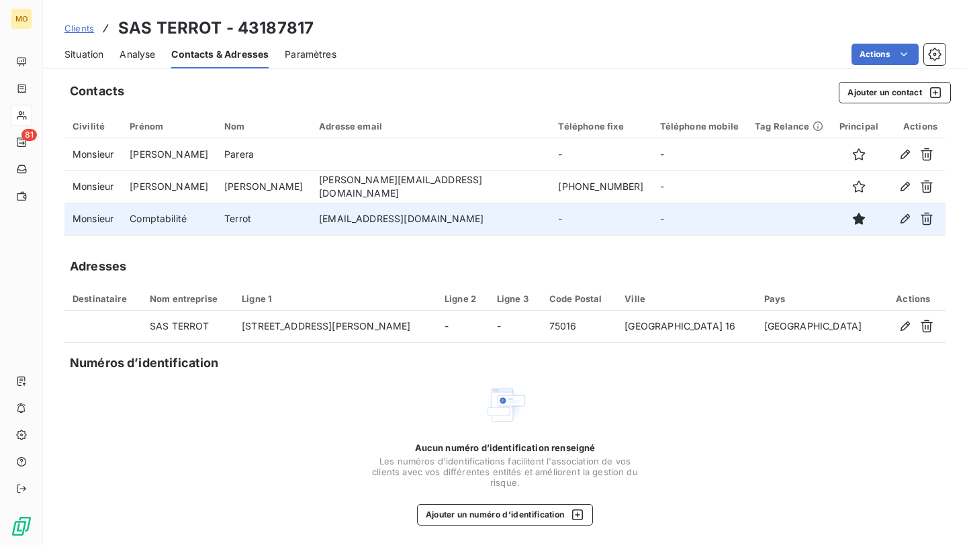
click at [326, 215] on td "serv.compta@terrot.fr" at bounding box center [430, 219] width 239 height 32
copy td "serv.compta@terrot.fr"
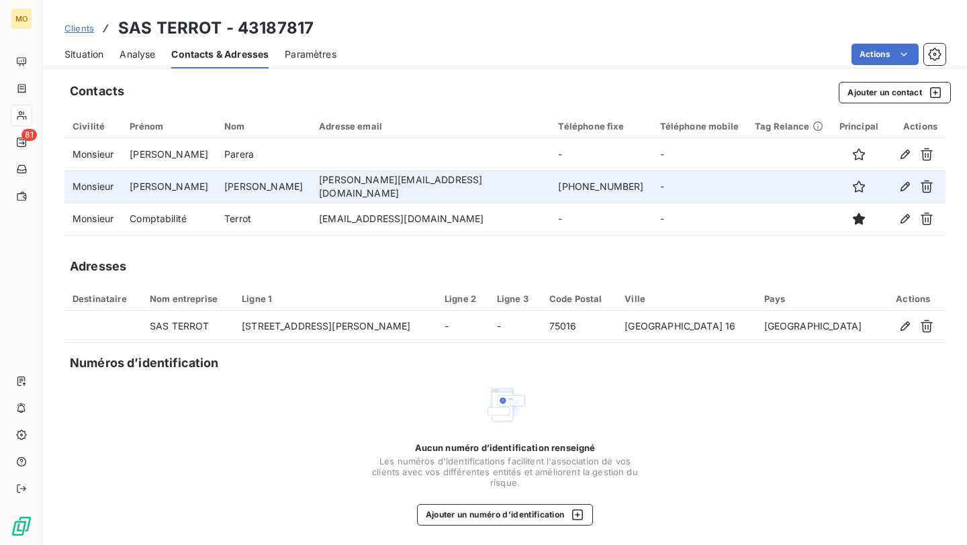
click at [333, 180] on td "c.parera@terrot.fr" at bounding box center [430, 186] width 239 height 32
copy td "c.parera@terrot.fr"
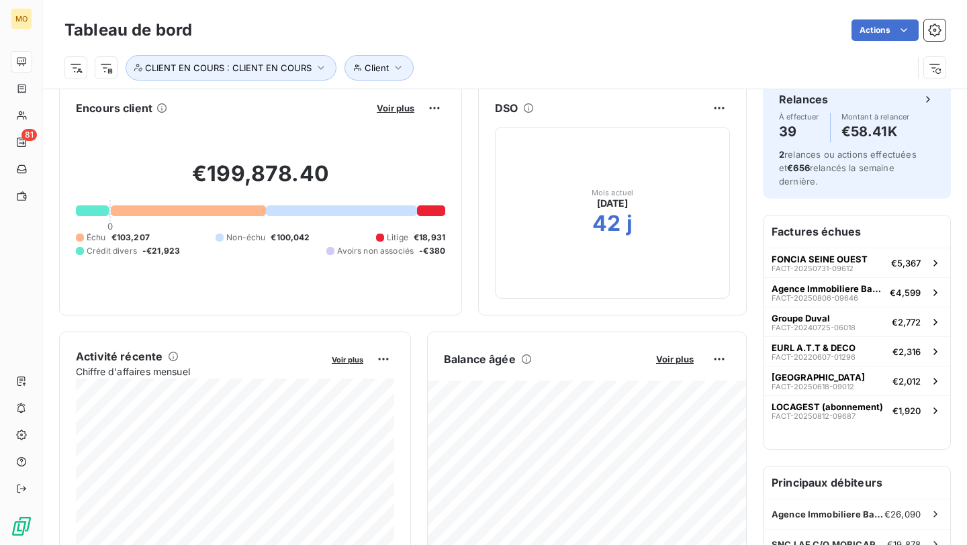
scroll to position [19, 0]
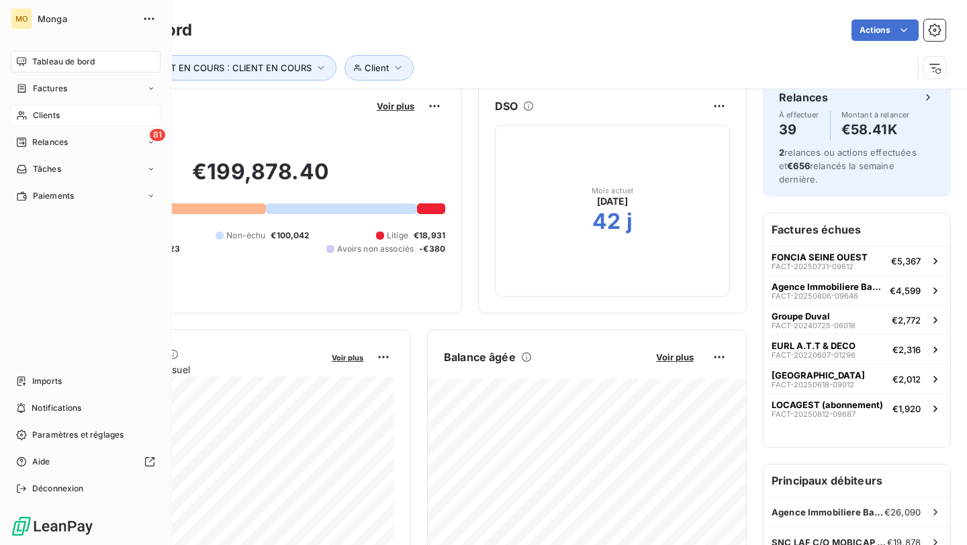
click at [23, 116] on icon at bounding box center [21, 115] width 11 height 11
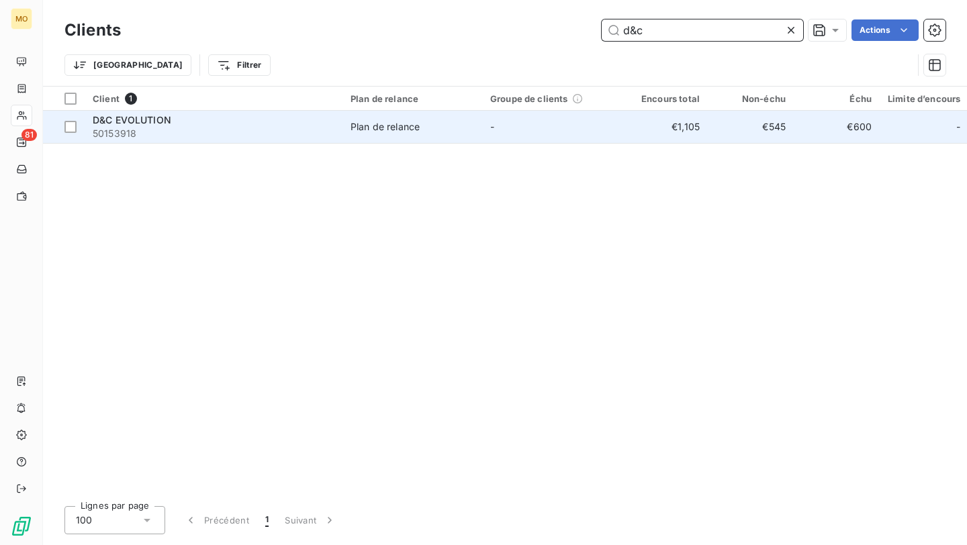
type input "d&c"
click at [248, 118] on div "D&C EVOLUTION" at bounding box center [214, 119] width 242 height 13
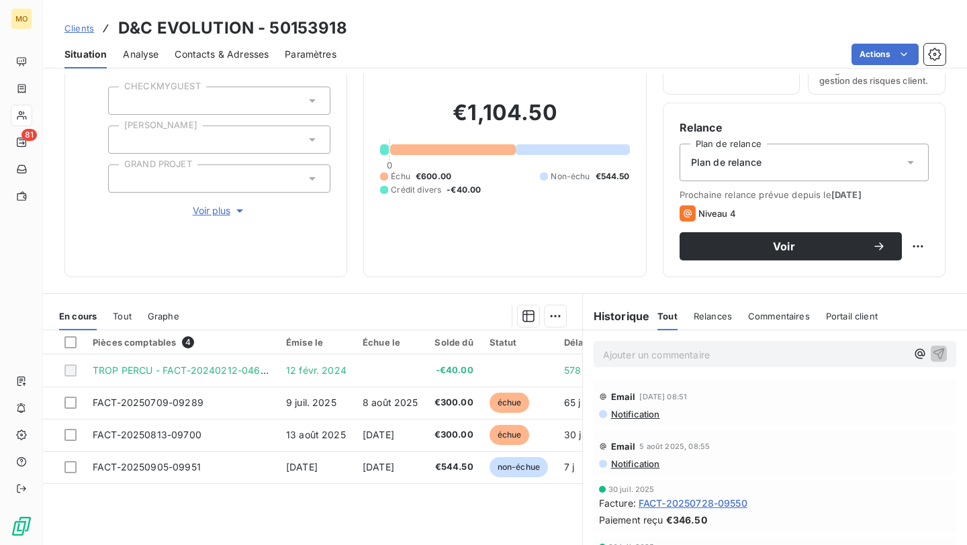
scroll to position [164, 0]
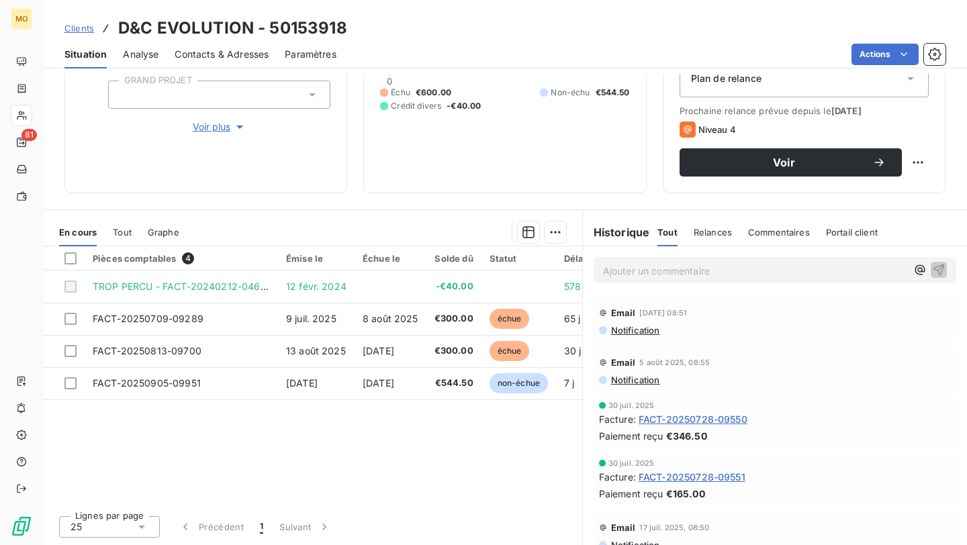
click at [221, 119] on div "Propriétés Client CHECKMYGUEST Duval GRAND PROJET Voir plus" at bounding box center [219, 53] width 222 height 161
click at [221, 127] on span "Voir plus" at bounding box center [220, 126] width 54 height 13
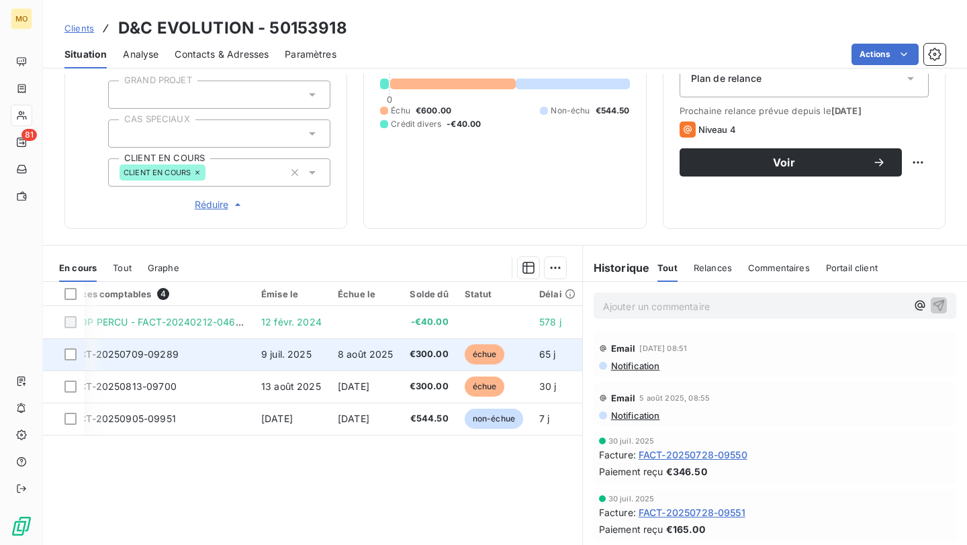
scroll to position [0, 0]
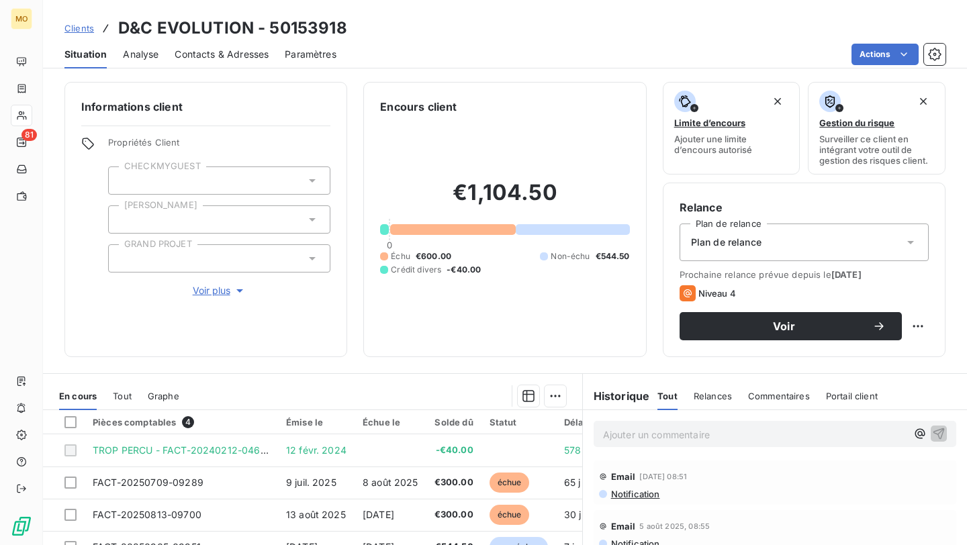
scroll to position [164, 0]
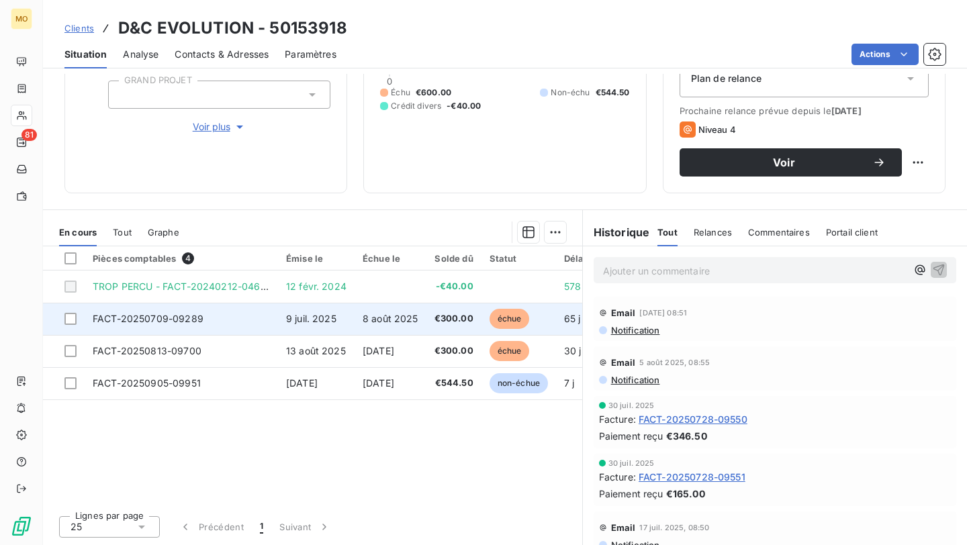
click at [201, 328] on td "FACT-20250709-09289" at bounding box center [181, 319] width 193 height 32
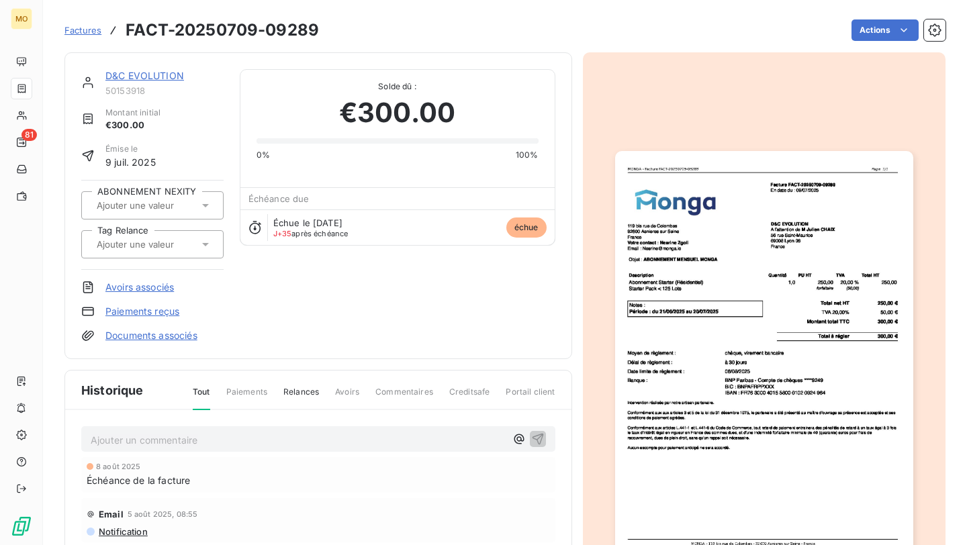
click at [828, 183] on img "button" at bounding box center [764, 361] width 298 height 421
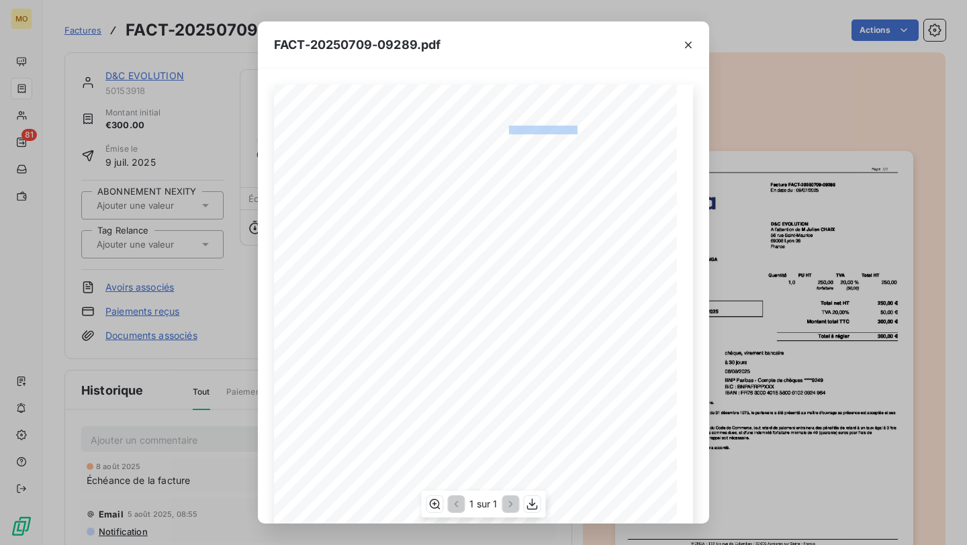
drag, startPoint x: 509, startPoint y: 127, endPoint x: 575, endPoint y: 128, distance: 66.5
click at [575, 128] on span "Facture FACT-20250709-09289" at bounding box center [536, 129] width 89 height 6
copy span "e FACT-20250709-0928"
copy span "ériode : du [DATE] au 20/07/202"
drag, startPoint x: 415, startPoint y: 303, endPoint x: 303, endPoint y: 304, distance: 112.1
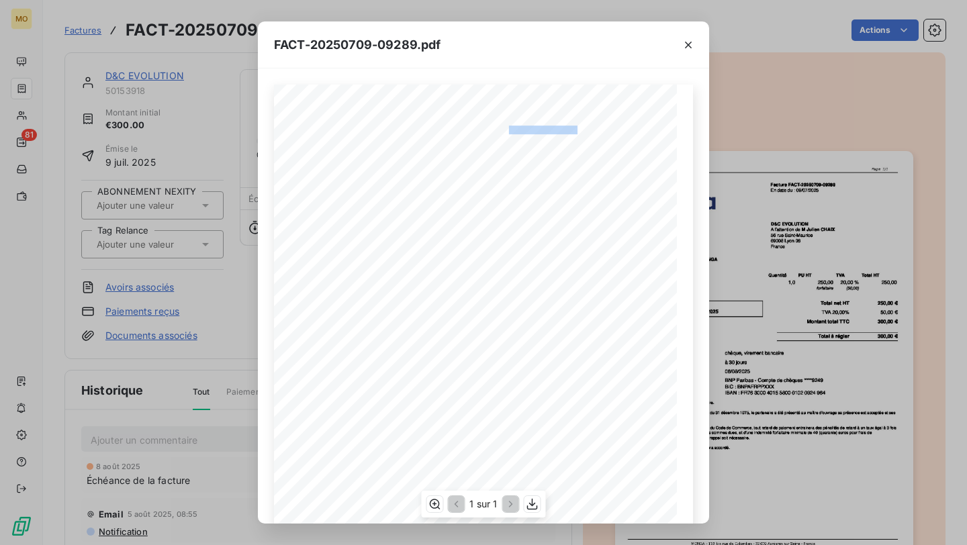
click at [303, 304] on span "Période : du [DATE] au [DATE]" at bounding box center [347, 300] width 92 height 7
click at [217, 269] on div "FACT-20250709-09289.pdf [STREET_ADDRESS] Votre contact : [PERSON_NAME] Email : …" at bounding box center [483, 272] width 967 height 545
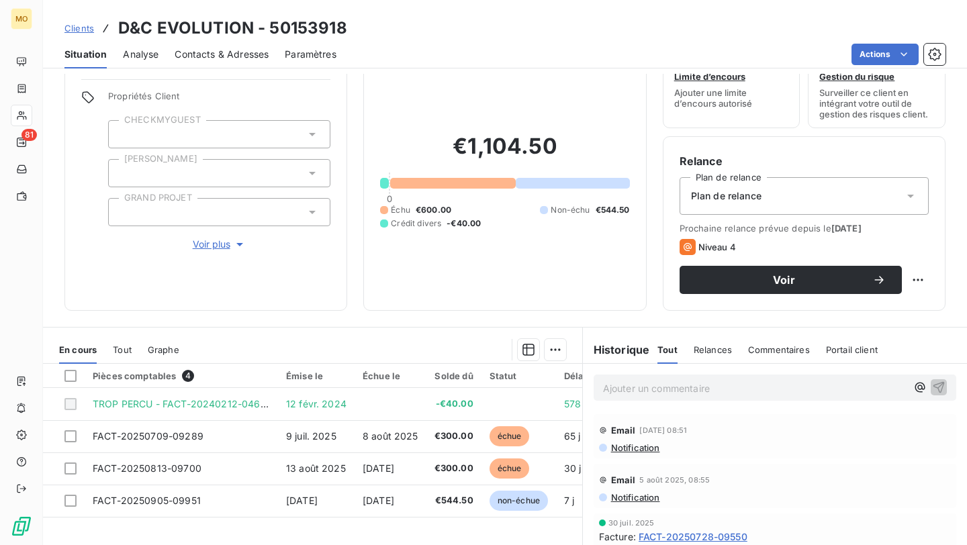
scroll to position [72, 0]
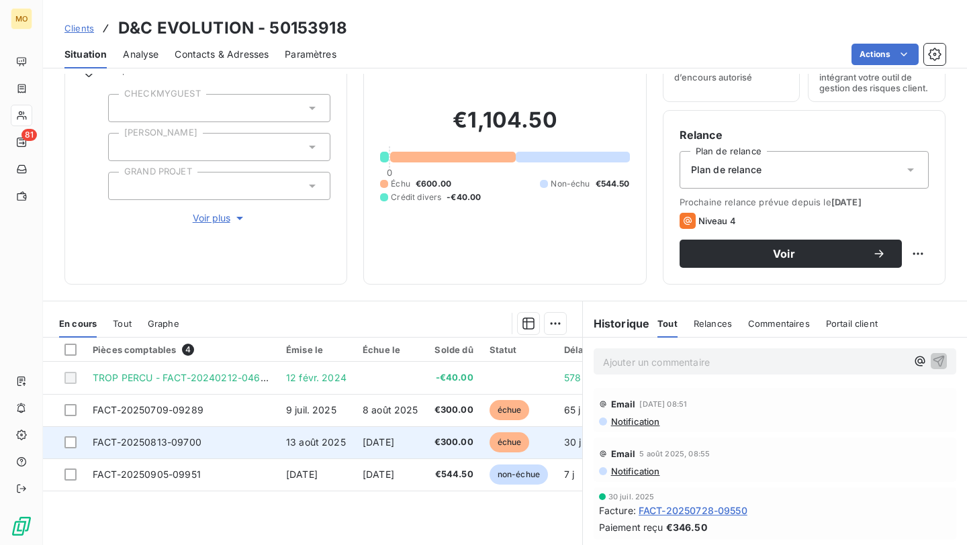
click at [209, 439] on td "FACT-20250813-09700" at bounding box center [181, 442] width 193 height 32
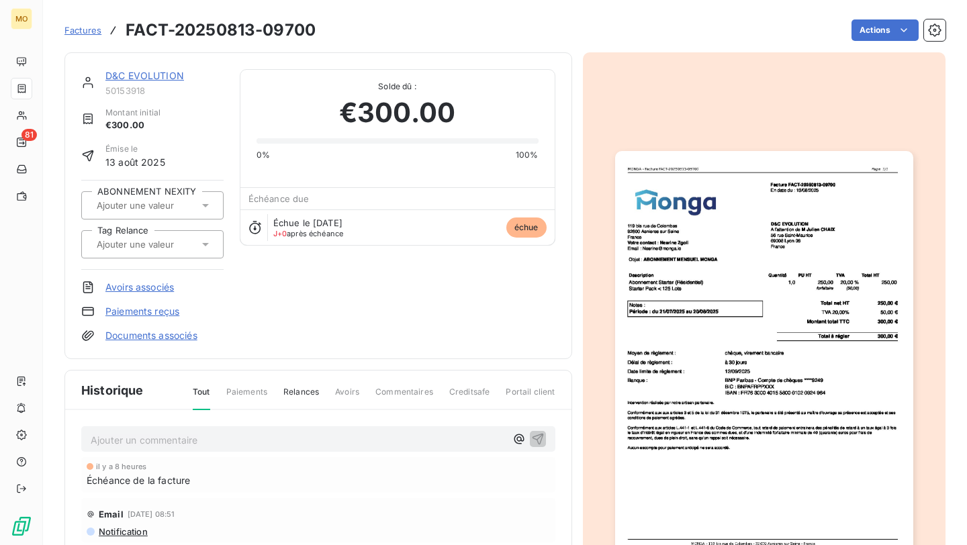
click at [795, 189] on img "button" at bounding box center [764, 361] width 298 height 421
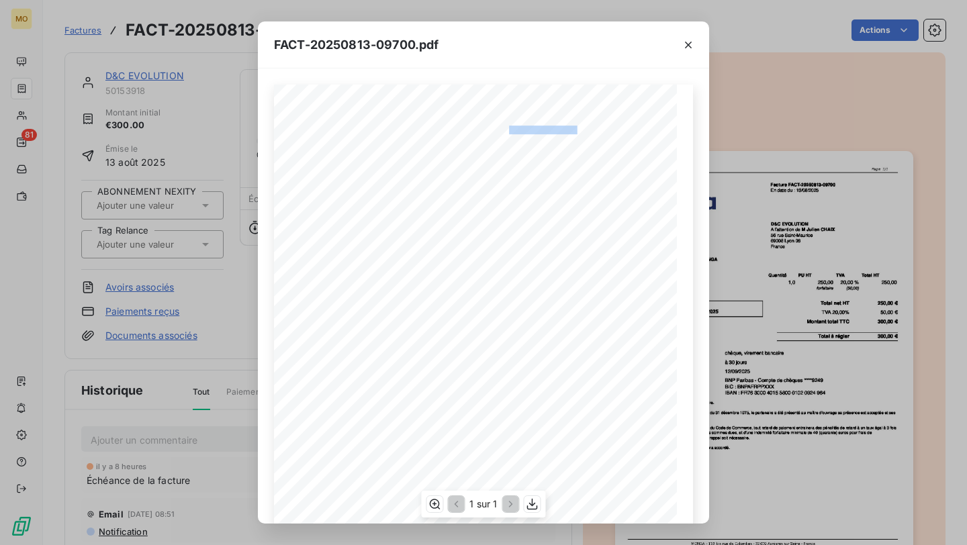
drag, startPoint x: 509, startPoint y: 128, endPoint x: 575, endPoint y: 128, distance: 65.8
click at [575, 128] on span "Facture FACT-20250813-09700" at bounding box center [536, 129] width 89 height 6
copy span "e FACT-20250813-0970"
drag, startPoint x: 417, startPoint y: 299, endPoint x: 304, endPoint y: 303, distance: 113.5
click at [304, 303] on span "Période : du [DATE] au [DATE]" at bounding box center [347, 300] width 92 height 7
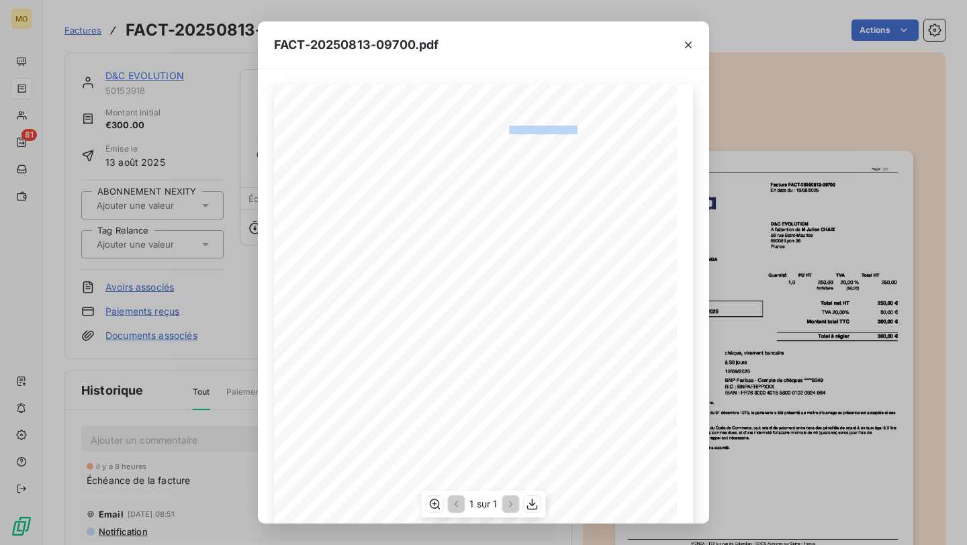
copy span "ériode : du [DATE] au 20/08/202"
click at [183, 256] on div "FACT-20250813-09700.pdf [STREET_ADDRESS] Votre contact : [PERSON_NAME] Email : …" at bounding box center [483, 272] width 967 height 545
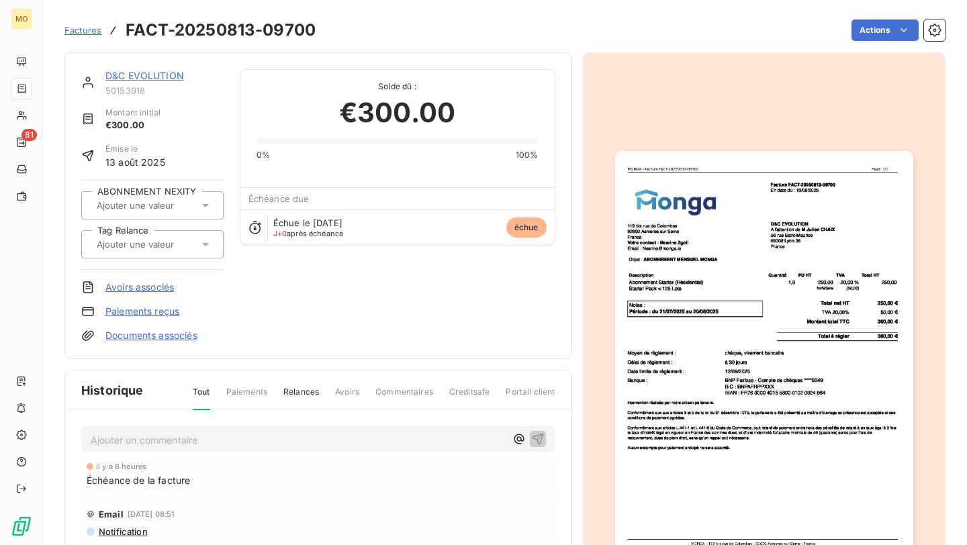
click at [148, 76] on link "D&C EVOLUTION" at bounding box center [144, 75] width 79 height 11
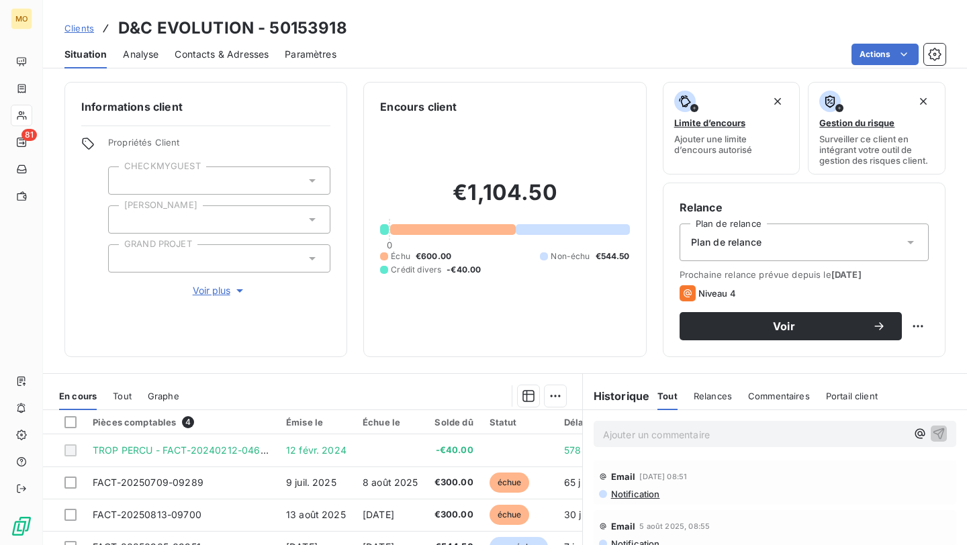
scroll to position [126, 0]
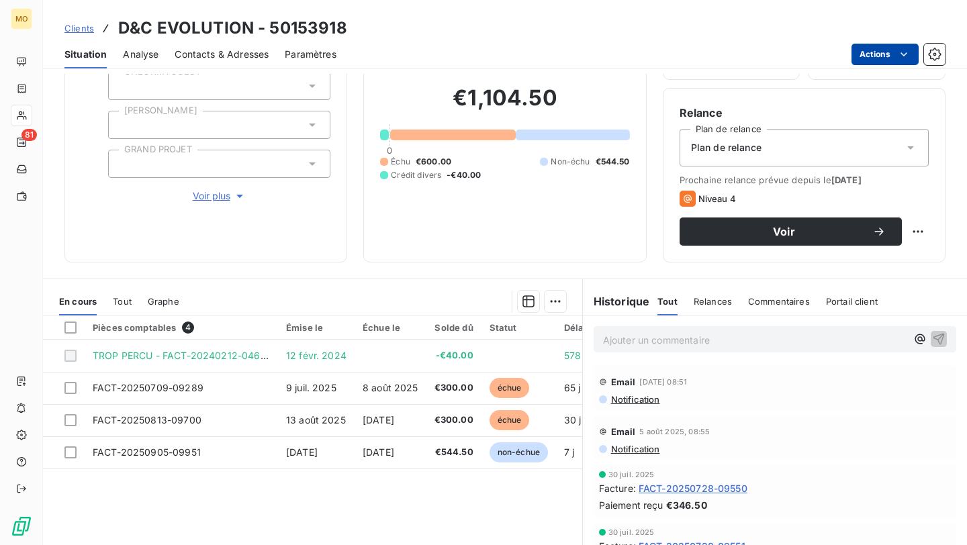
click at [879, 54] on html "MO 81 Clients D&C EVOLUTION - 50153918 Situation Analyse Contacts & Adresses Pa…" at bounding box center [483, 272] width 967 height 545
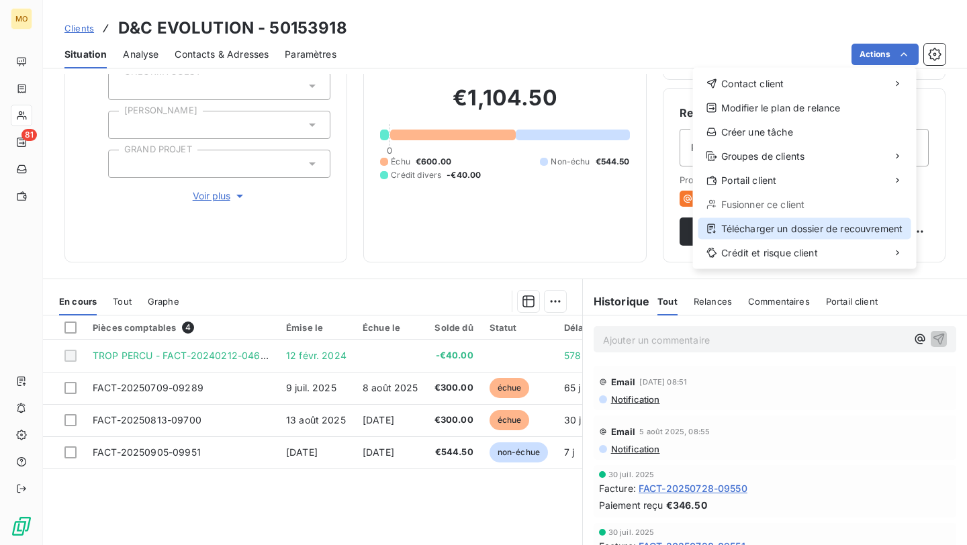
click at [767, 226] on div "Télécharger un dossier de recouvrement" at bounding box center [804, 228] width 213 height 21
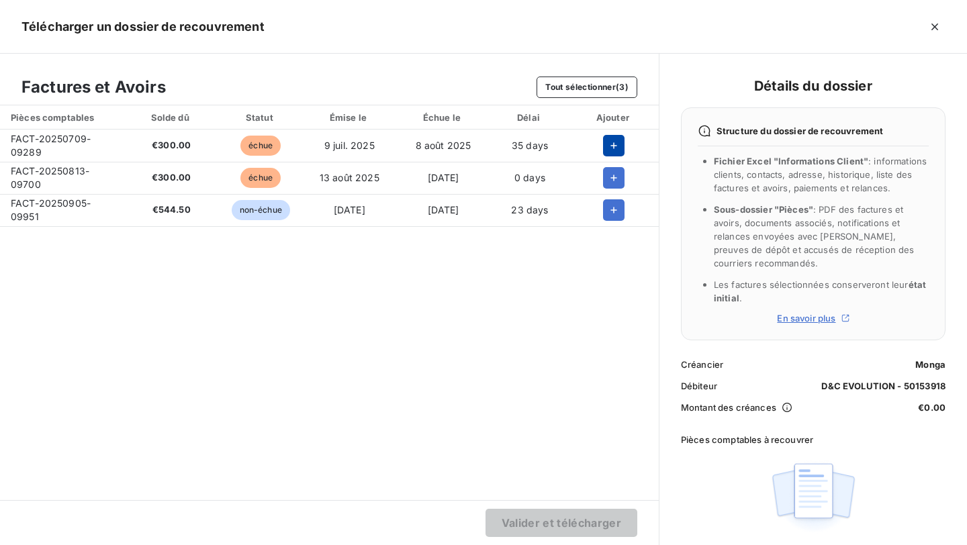
click at [603, 145] on button "button" at bounding box center [613, 145] width 21 height 21
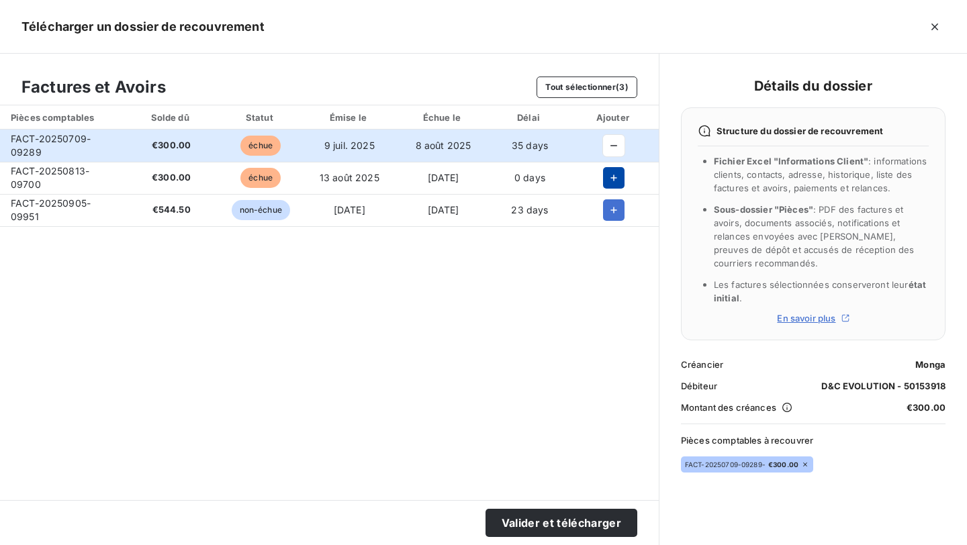
click at [607, 177] on icon "button" at bounding box center [613, 177] width 13 height 13
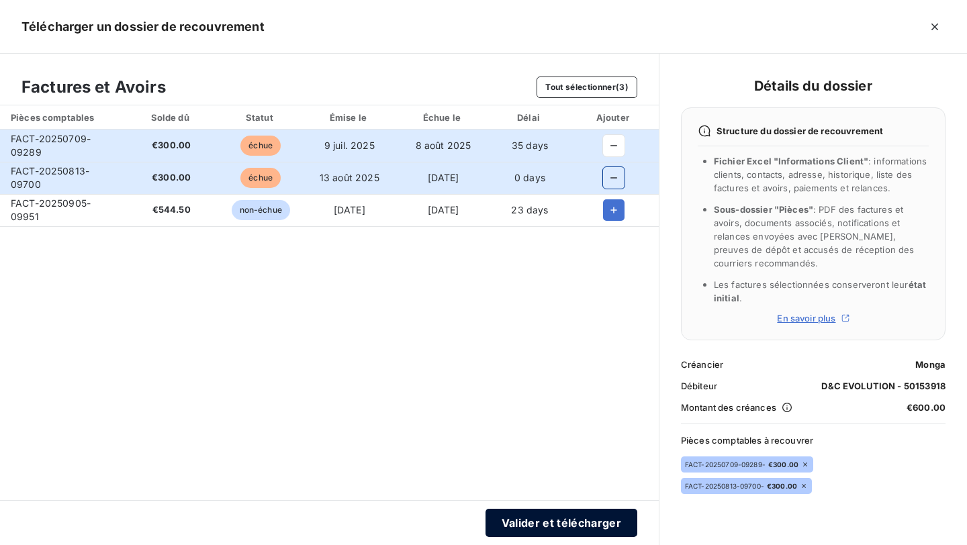
click at [579, 518] on button "Valider et télécharger" at bounding box center [561, 523] width 152 height 28
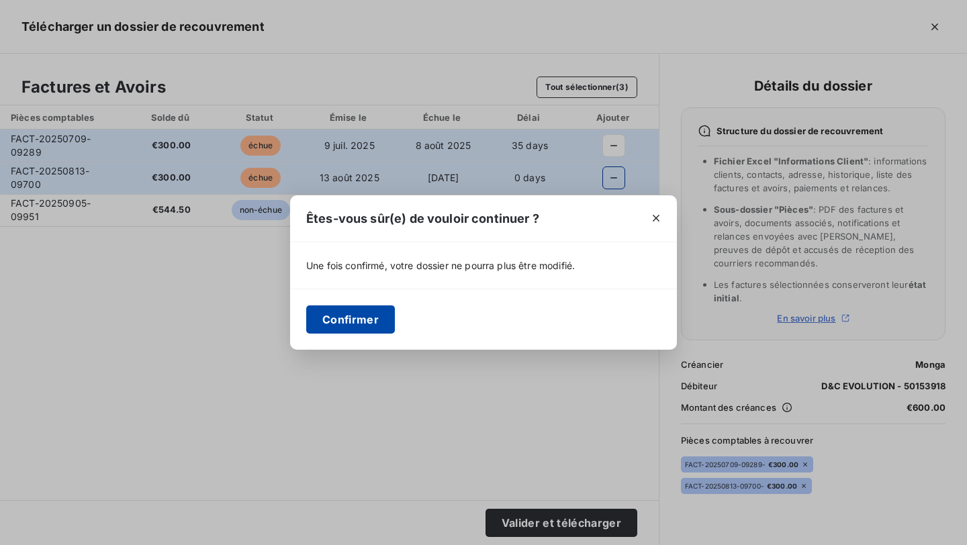
click at [364, 325] on button "Confirmer" at bounding box center [350, 319] width 89 height 28
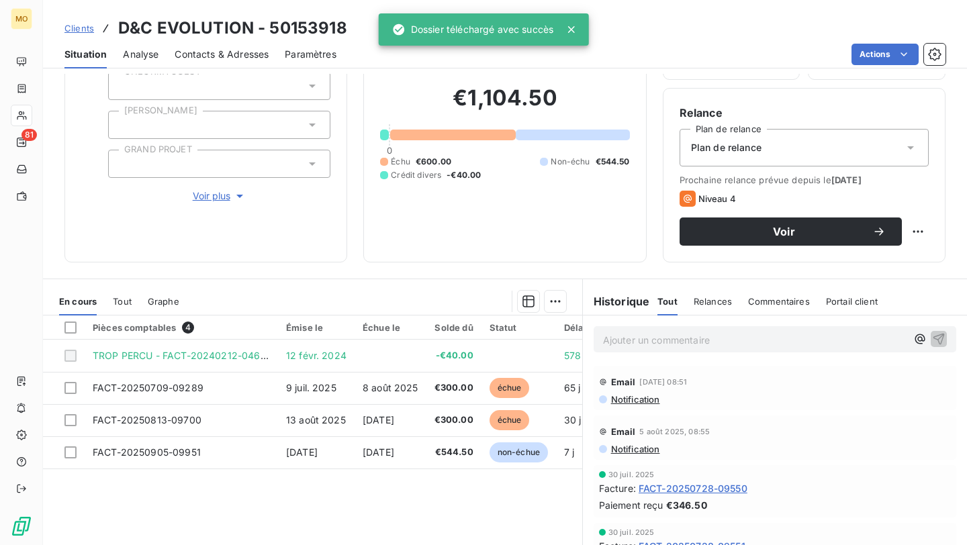
click at [240, 48] on span "Contacts & Adresses" at bounding box center [222, 54] width 94 height 13
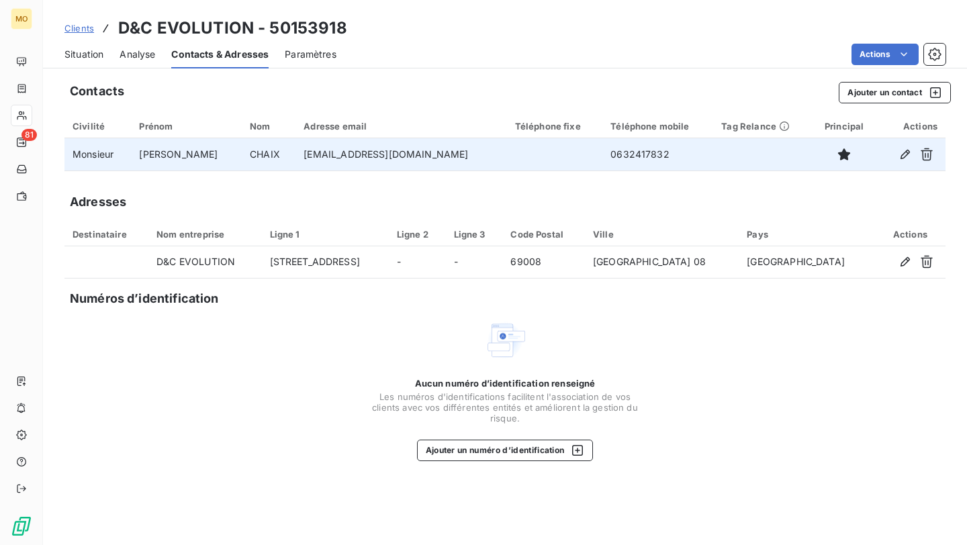
click at [389, 157] on td "[EMAIL_ADDRESS][DOMAIN_NAME]" at bounding box center [400, 154] width 211 height 32
copy td "[EMAIL_ADDRESS][DOMAIN_NAME]"
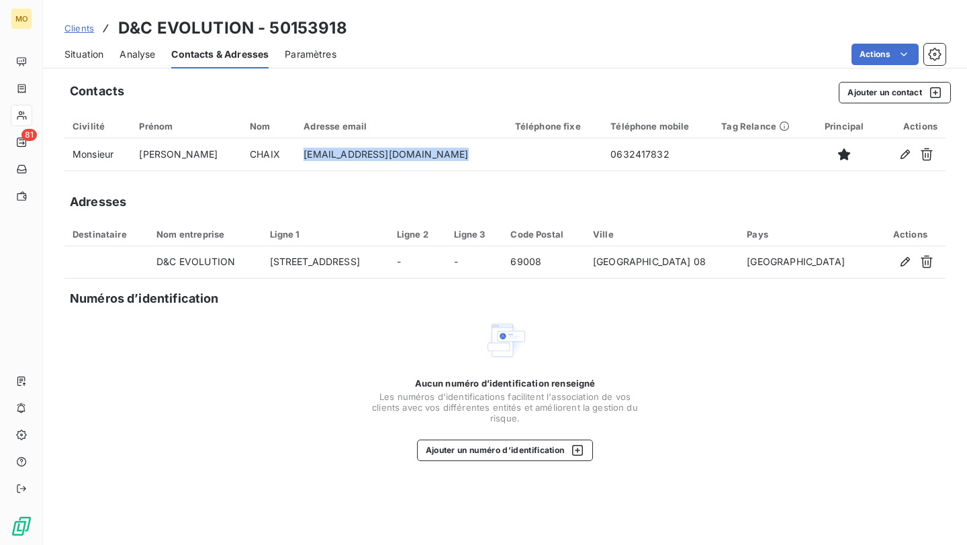
click at [69, 56] on span "Situation" at bounding box center [83, 54] width 39 height 13
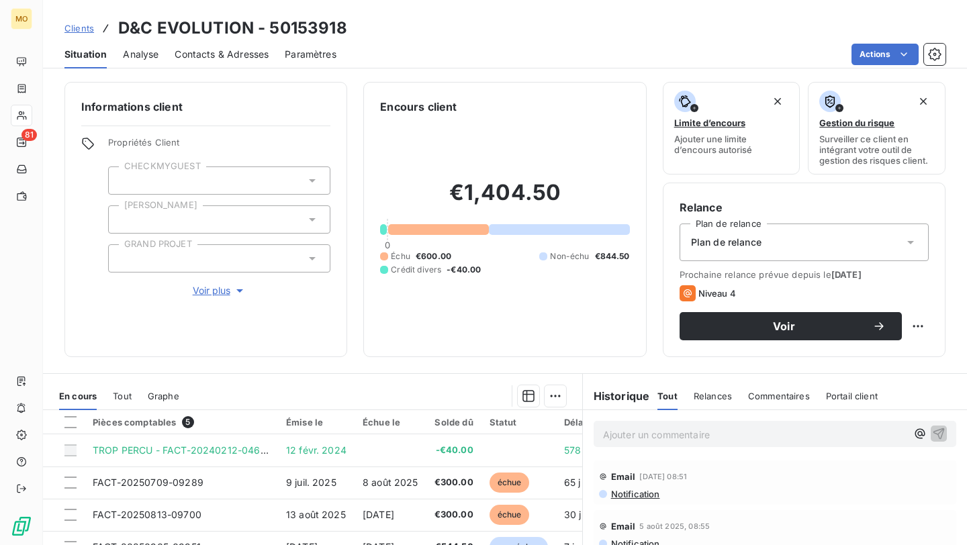
click at [191, 64] on div "Contacts & Adresses" at bounding box center [222, 54] width 94 height 28
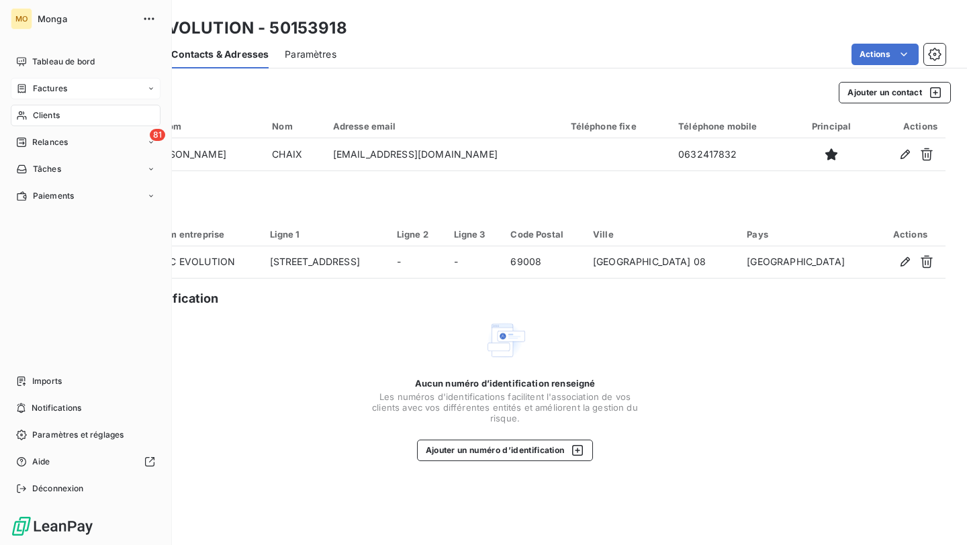
click at [29, 84] on div "Factures" at bounding box center [41, 89] width 51 height 12
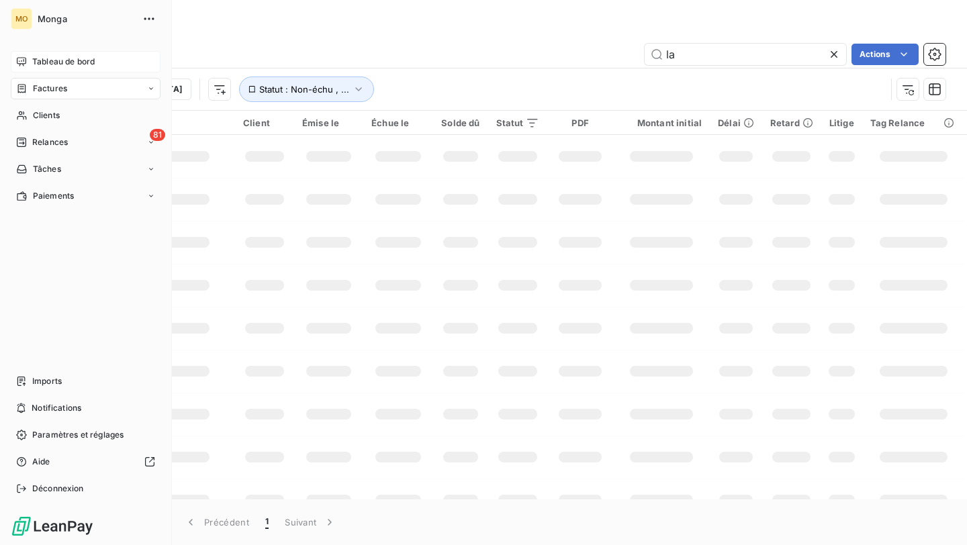
click at [34, 56] on span "Tableau de bord" at bounding box center [63, 62] width 62 height 12
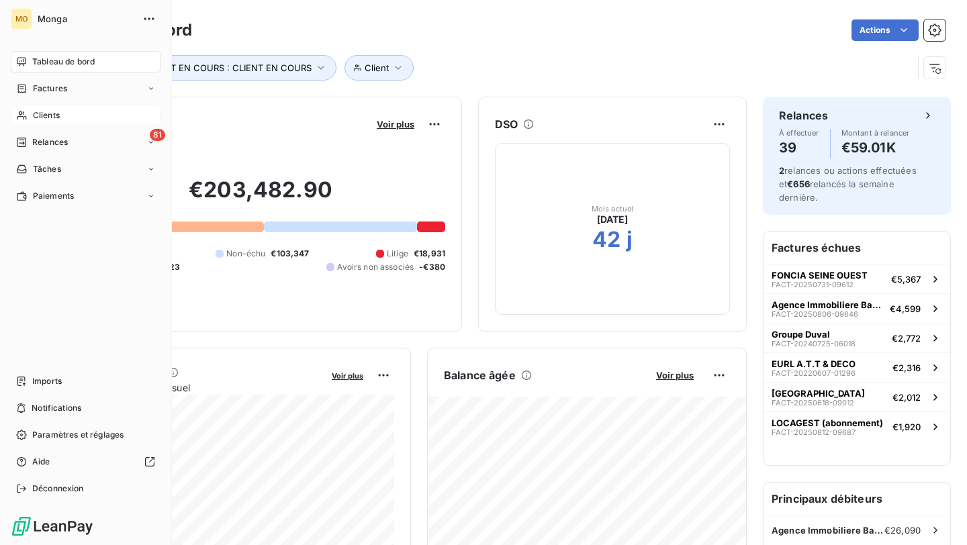
click at [25, 116] on icon at bounding box center [21, 115] width 9 height 9
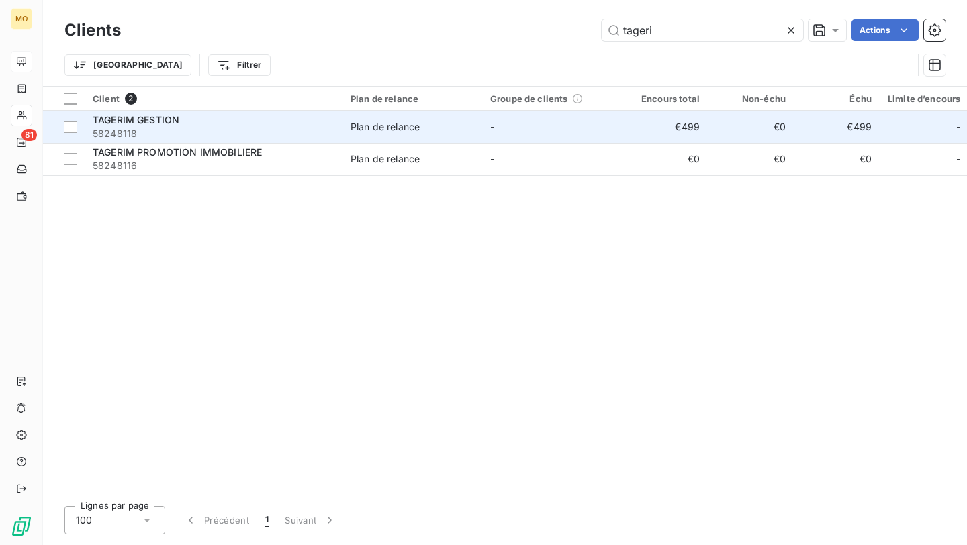
type input "tageri"
click at [279, 124] on div "TAGERIM GESTION" at bounding box center [214, 119] width 242 height 13
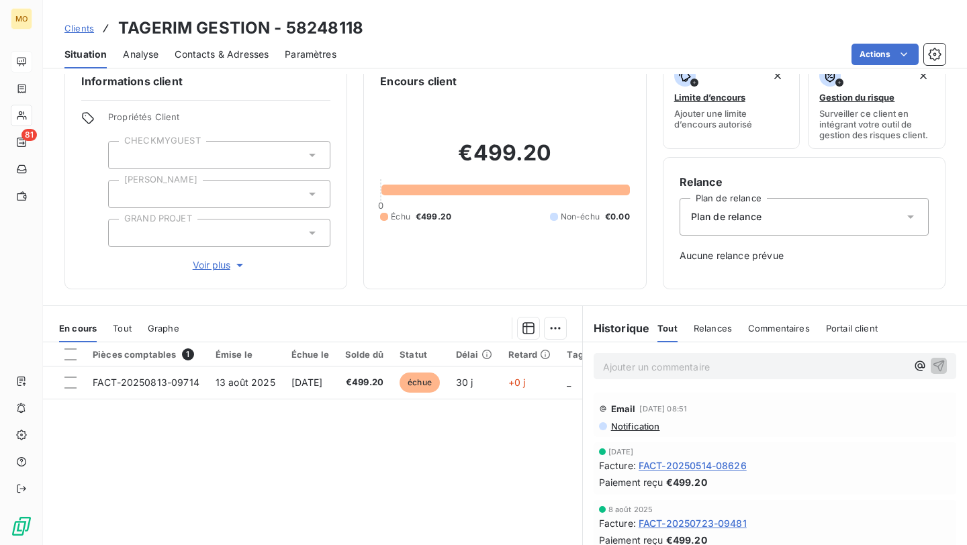
scroll to position [42, 0]
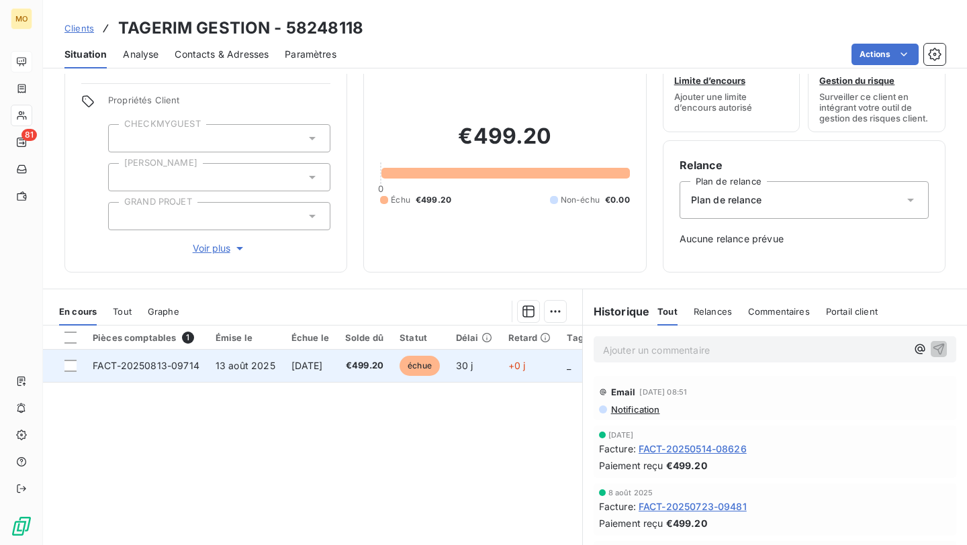
click at [337, 373] on td "12 sept. 2025" at bounding box center [310, 366] width 54 height 32
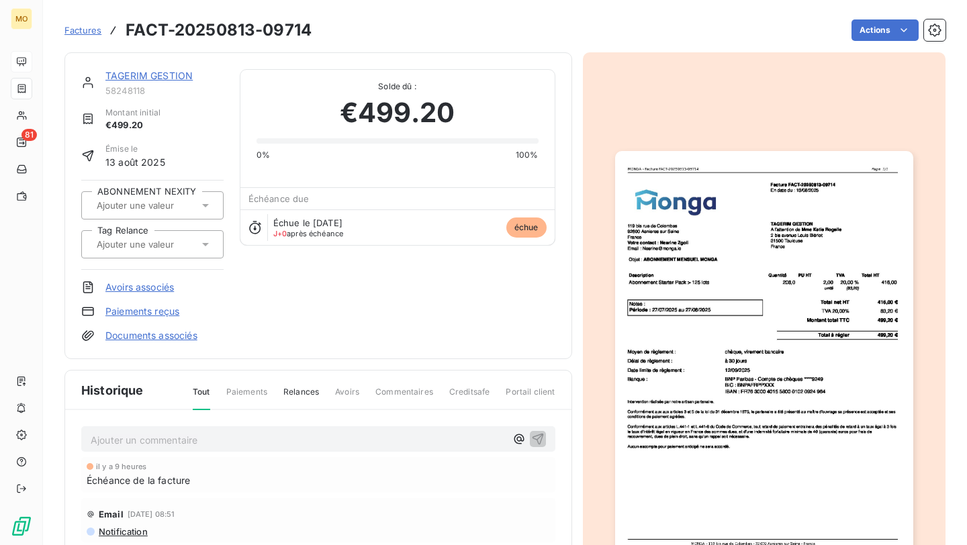
click at [790, 182] on img "button" at bounding box center [764, 361] width 298 height 421
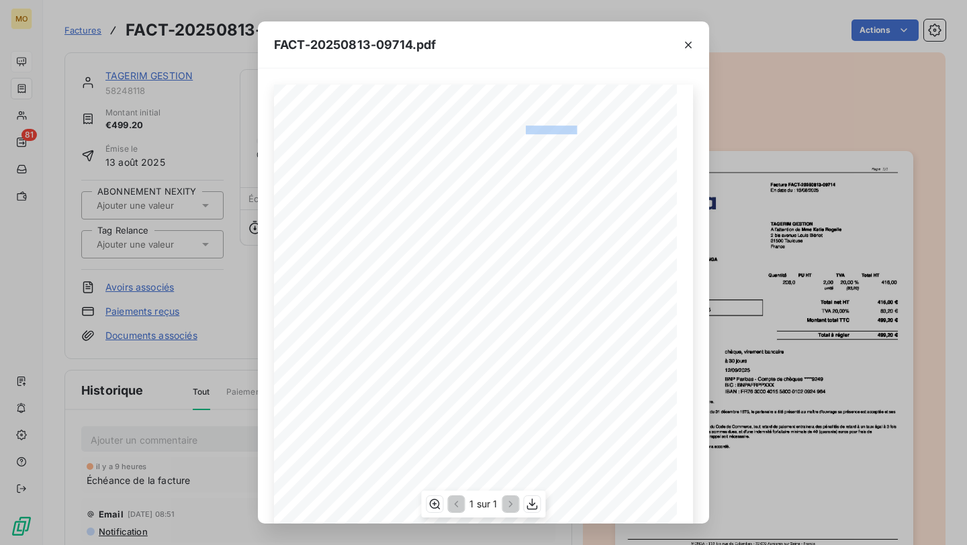
drag, startPoint x: 525, startPoint y: 128, endPoint x: 576, endPoint y: 128, distance: 51.0
click at [576, 128] on span "Facture FACT-20250813-09714" at bounding box center [536, 129] width 89 height 6
drag, startPoint x: 576, startPoint y: 128, endPoint x: 513, endPoint y: 129, distance: 63.1
click at [513, 129] on span "Facture FACT-20250813-09714" at bounding box center [536, 129] width 89 height 6
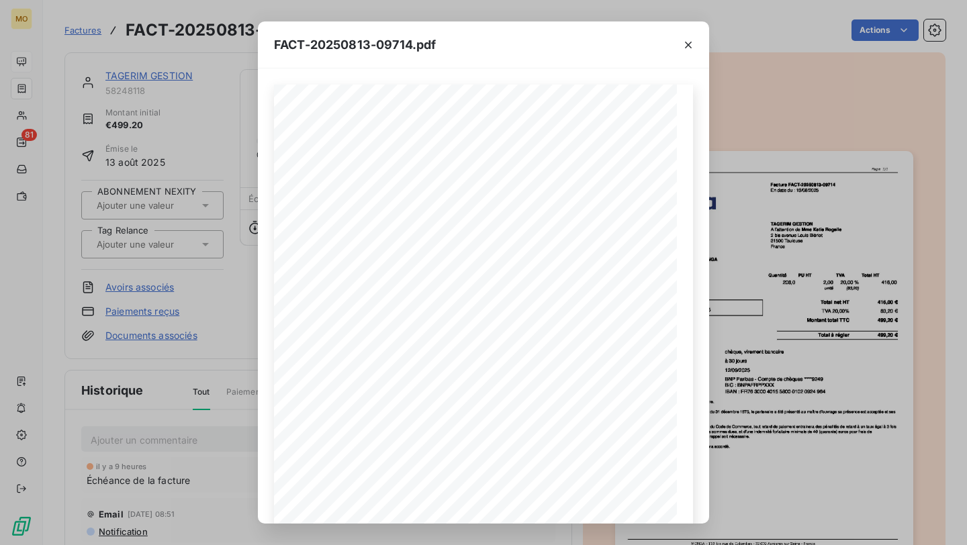
click at [189, 168] on div "FACT-20250813-09714.pdf 119 bis rue de Colombes 92600 Asnieres sur Seine France…" at bounding box center [483, 272] width 967 height 545
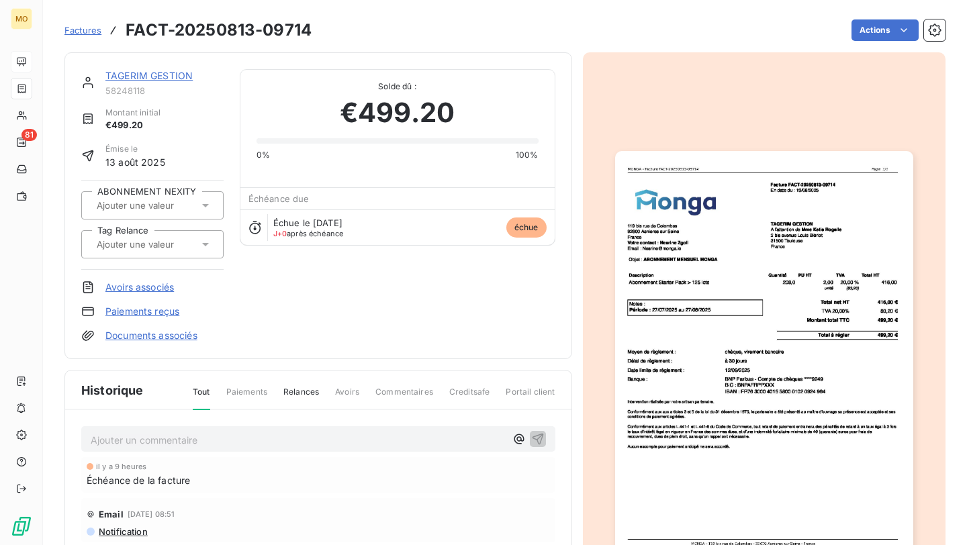
click at [686, 266] on img "button" at bounding box center [764, 361] width 298 height 421
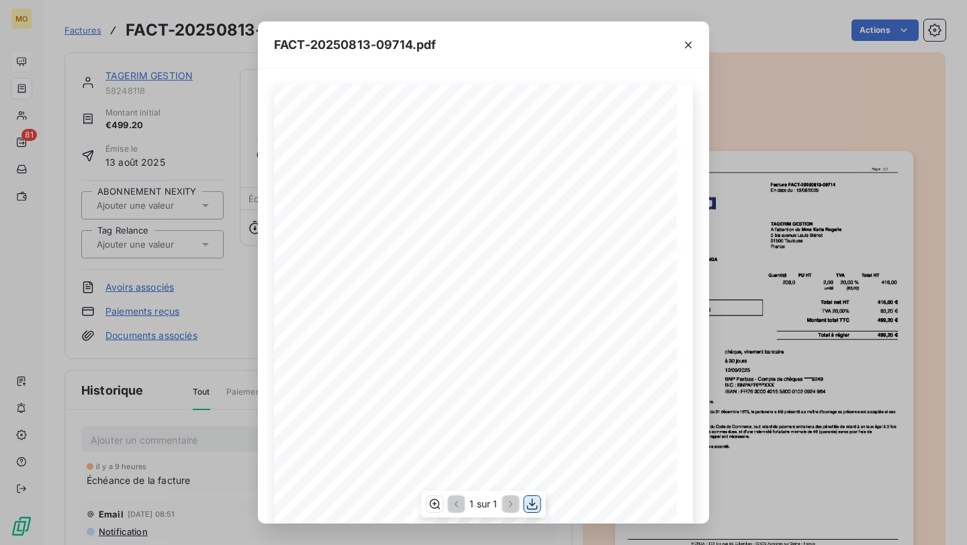
click at [532, 499] on icon "button" at bounding box center [532, 504] width 11 height 11
click at [212, 244] on div "FACT-20250813-09714.pdf 119 bis rue de Colombes 92600 Asnieres sur Seine France…" at bounding box center [483, 272] width 967 height 545
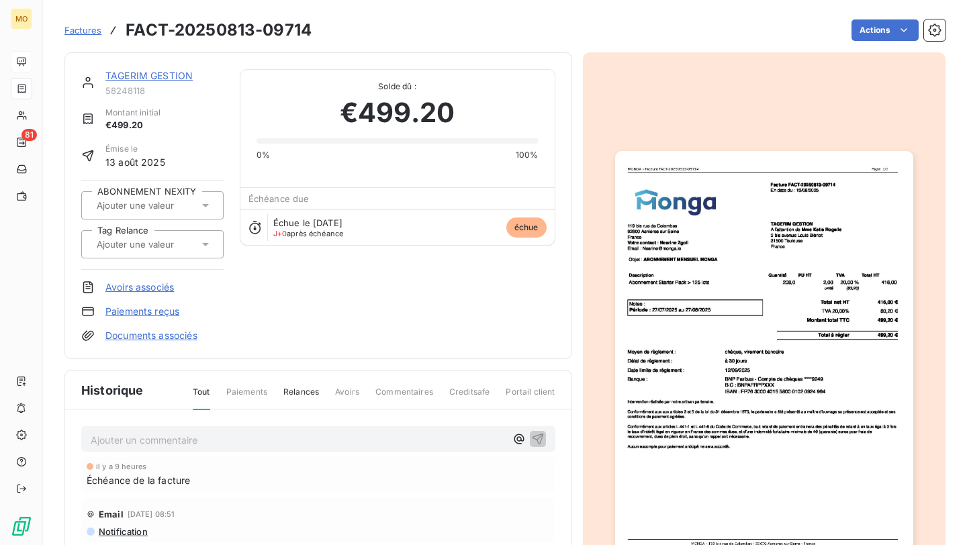
click at [181, 73] on link "TAGERIM GESTION" at bounding box center [148, 75] width 87 height 11
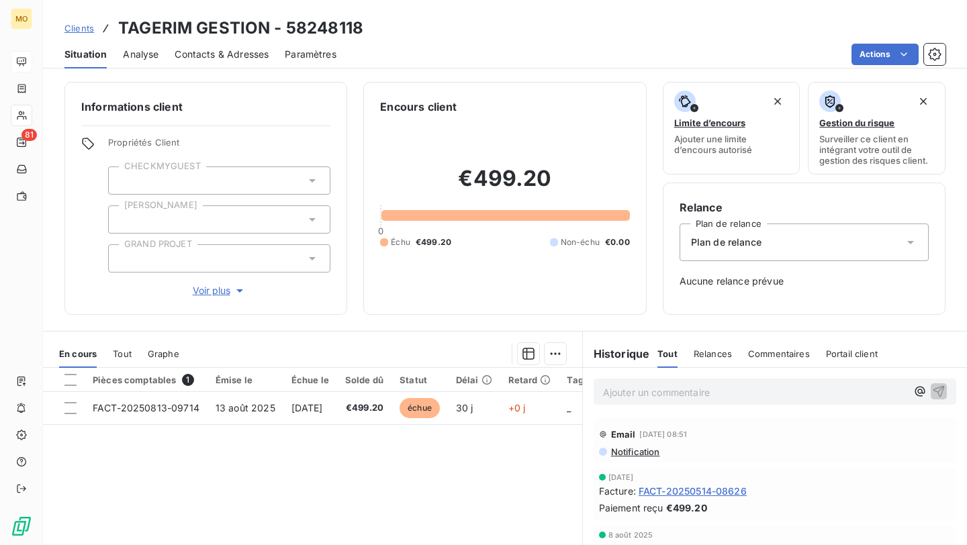
click at [211, 58] on span "Contacts & Adresses" at bounding box center [222, 54] width 94 height 13
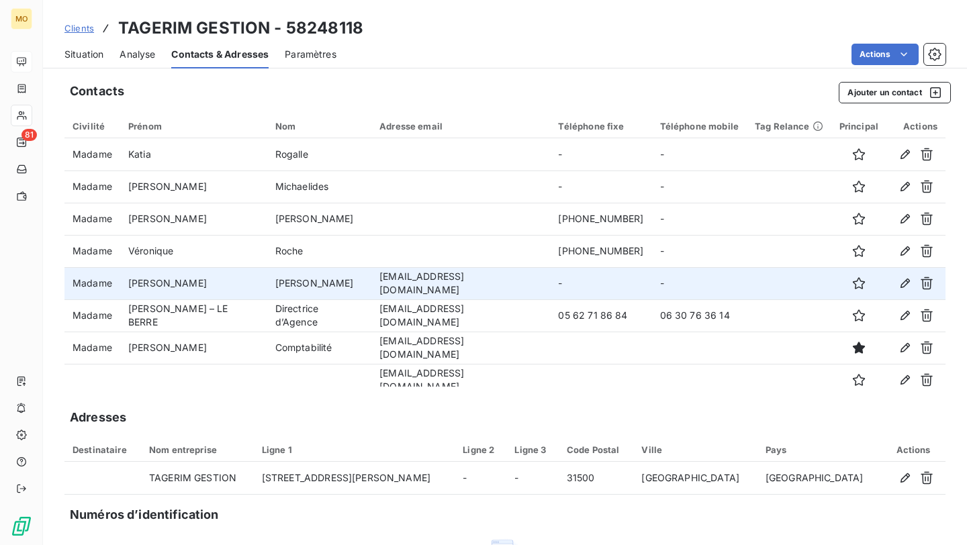
scroll to position [9, 0]
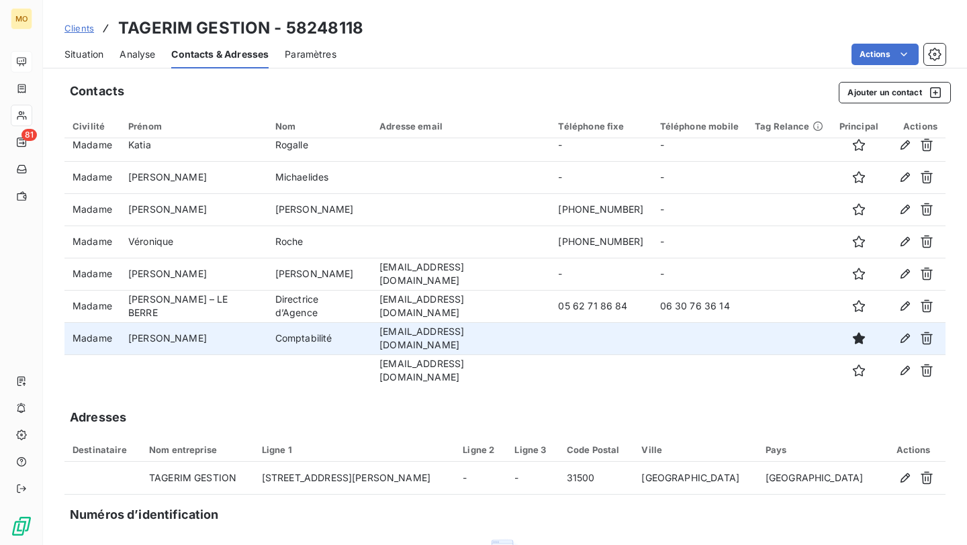
click at [436, 342] on td "cjeanjean@tagerim.fr" at bounding box center [460, 338] width 179 height 32
copy td "cjeanjean@tagerim.fr"
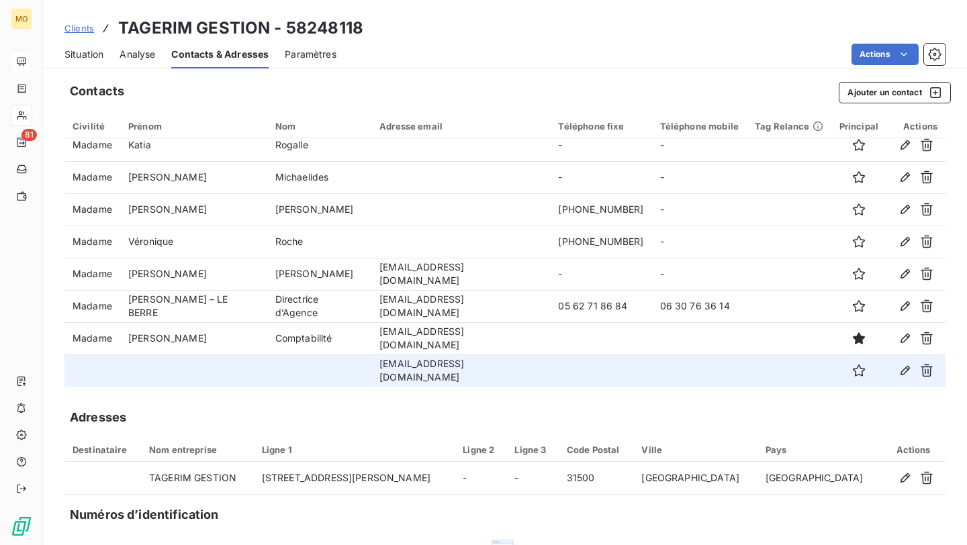
click at [464, 366] on td "gestion@tagerim.fr" at bounding box center [460, 370] width 179 height 32
copy td "gestion@tagerim.fr"
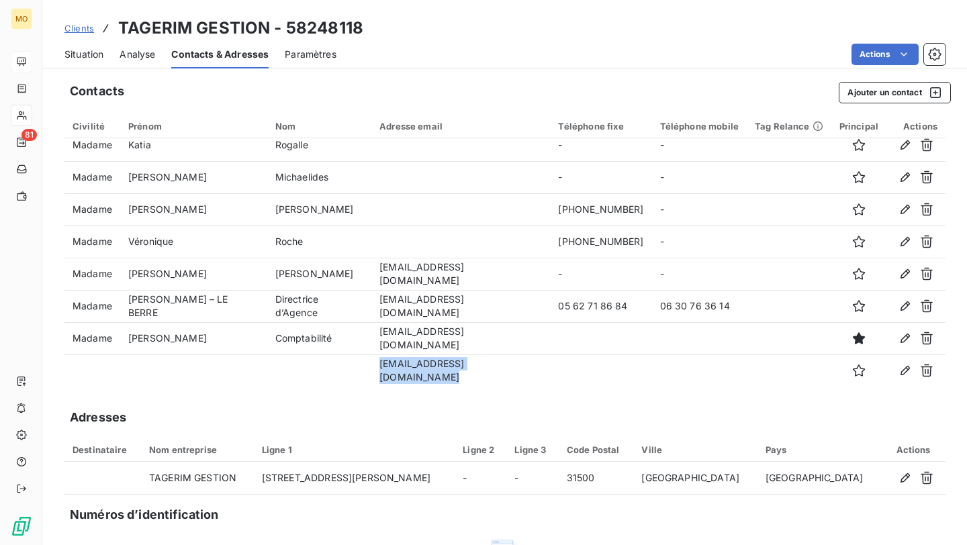
click at [81, 27] on span "Clients" at bounding box center [79, 28] width 30 height 11
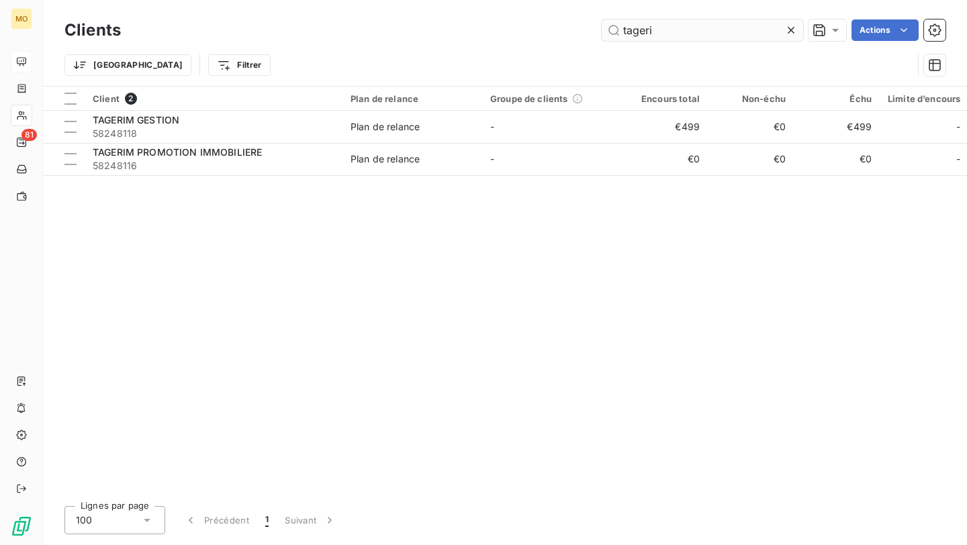
click at [636, 34] on input "tageri" at bounding box center [701, 29] width 201 height 21
type input "stares"
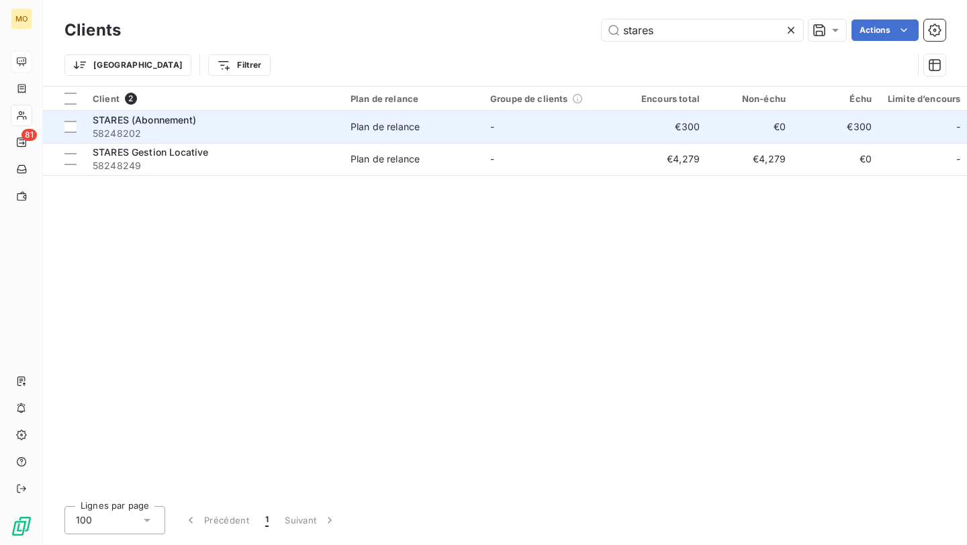
click at [569, 127] on td "-" at bounding box center [552, 127] width 140 height 32
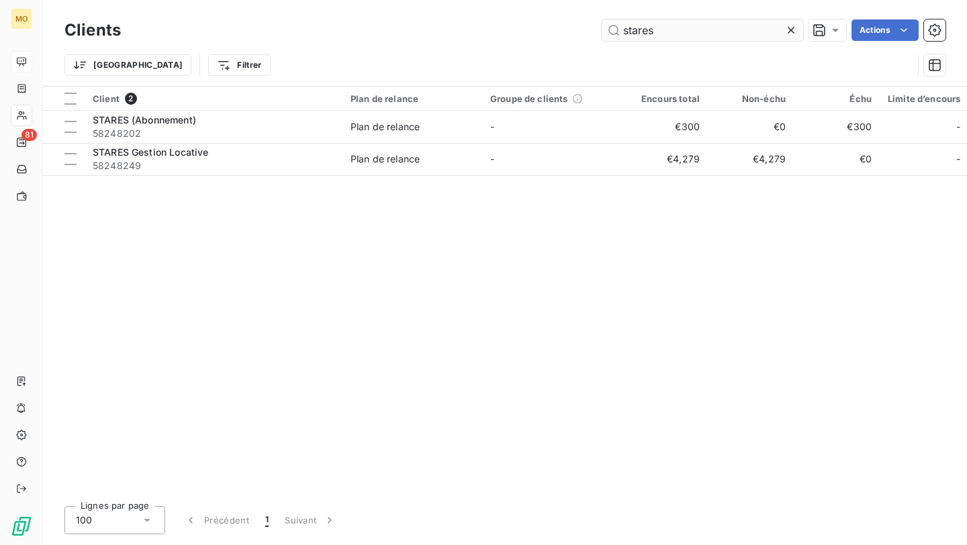
click at [650, 28] on input "stares" at bounding box center [701, 29] width 201 height 21
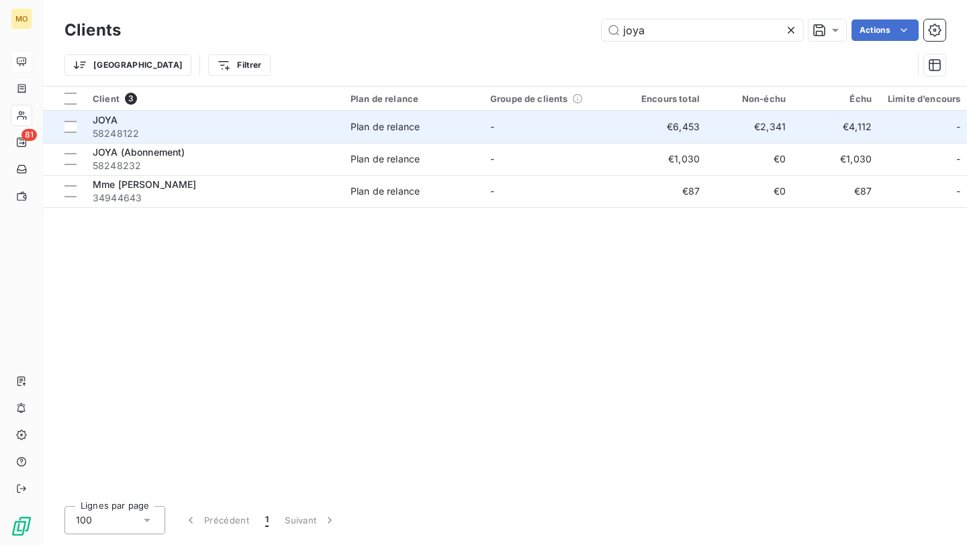
type input "joya"
click at [268, 127] on span "58248122" at bounding box center [214, 133] width 242 height 13
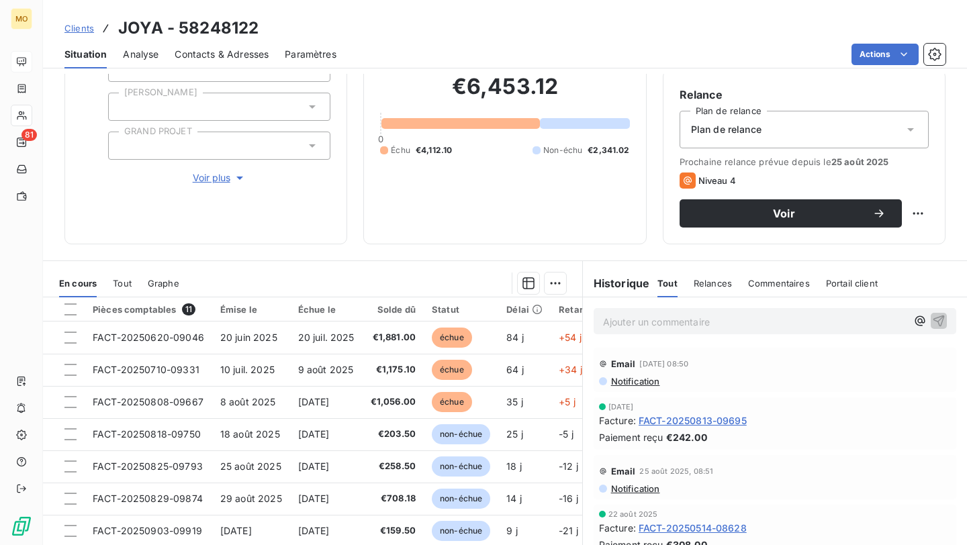
scroll to position [155, 0]
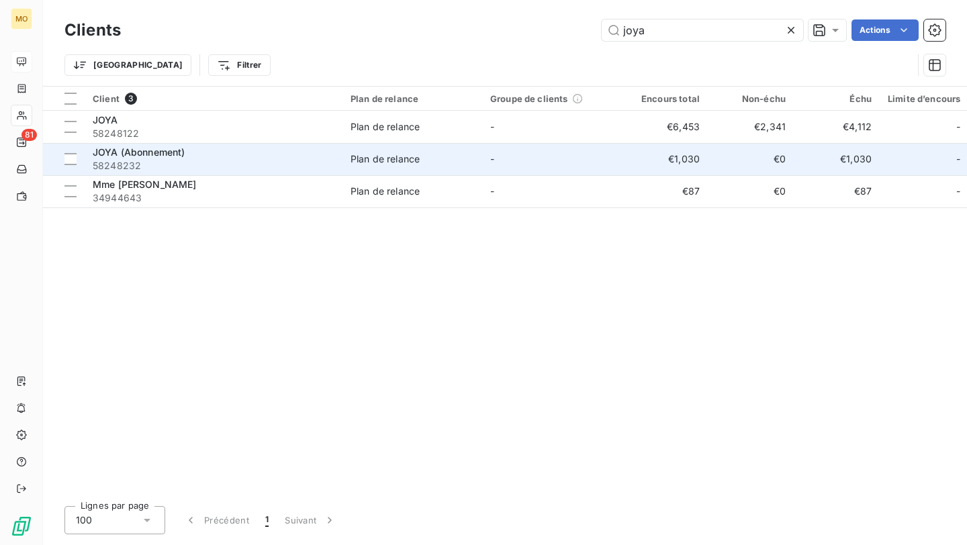
click at [268, 156] on div "JOYA (Abonnement)" at bounding box center [214, 152] width 242 height 13
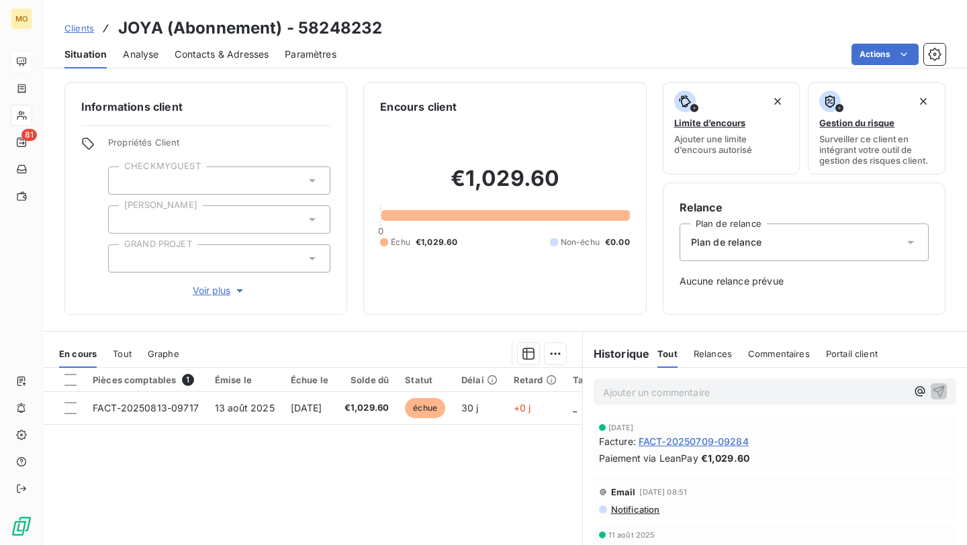
click at [92, 23] on span "Clients" at bounding box center [79, 28] width 30 height 11
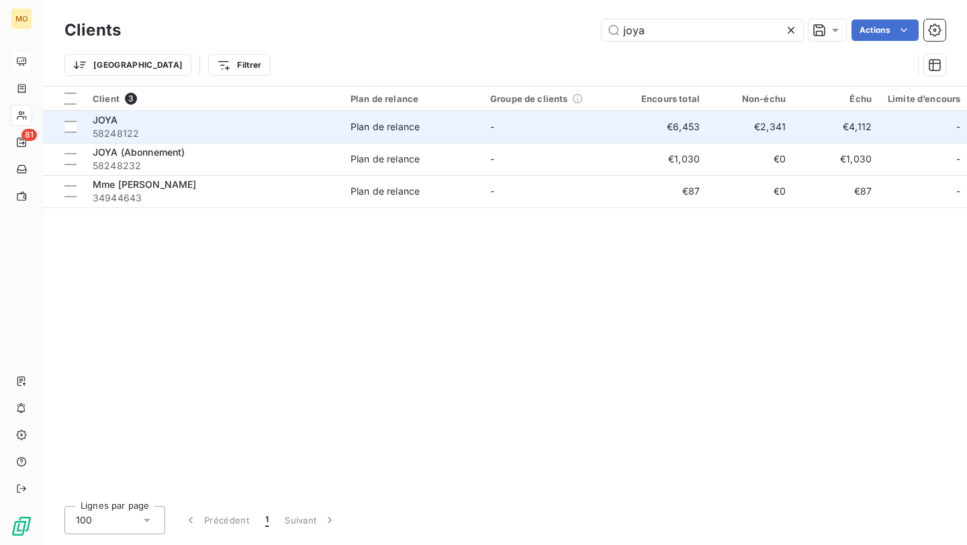
click at [206, 127] on span "58248122" at bounding box center [214, 133] width 242 height 13
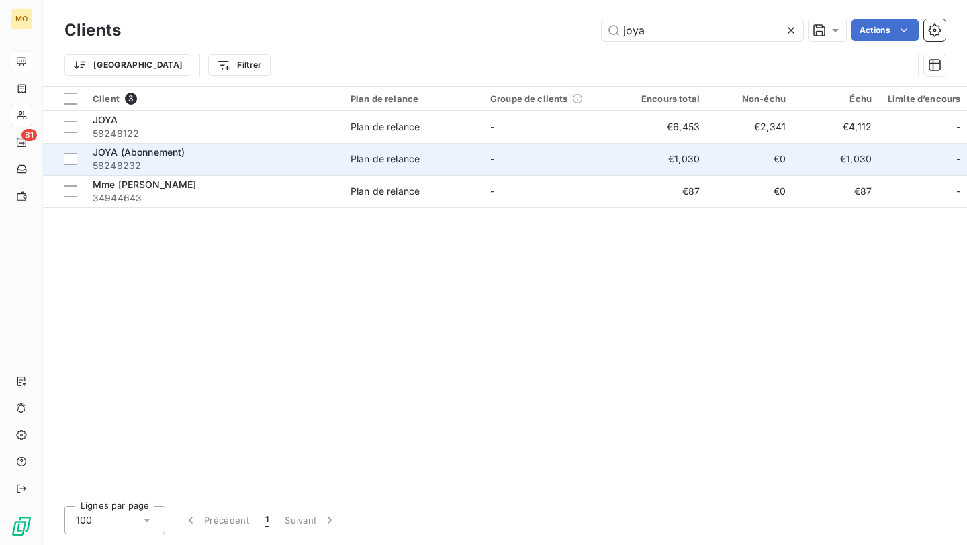
click at [253, 152] on div "JOYA (Abonnement)" at bounding box center [214, 152] width 242 height 13
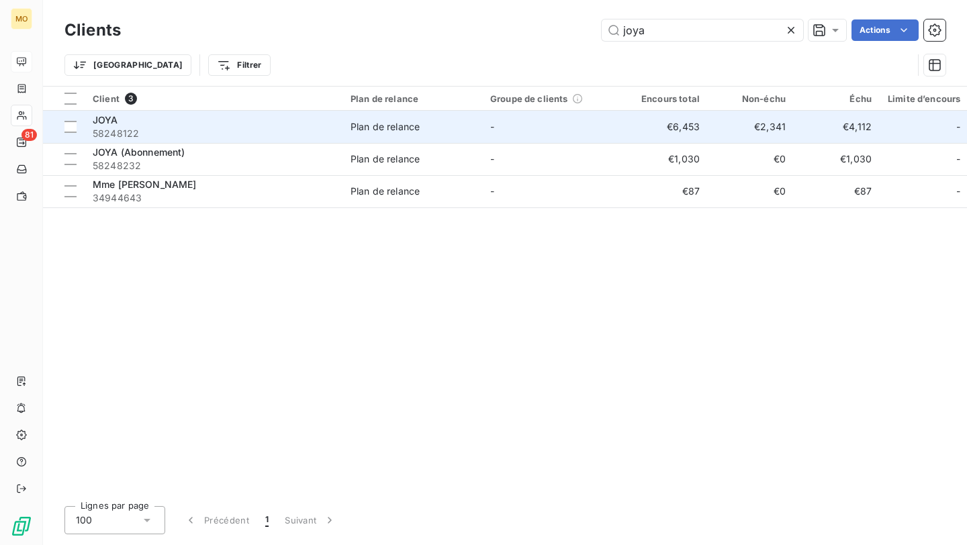
click at [261, 117] on div "JOYA" at bounding box center [214, 119] width 242 height 13
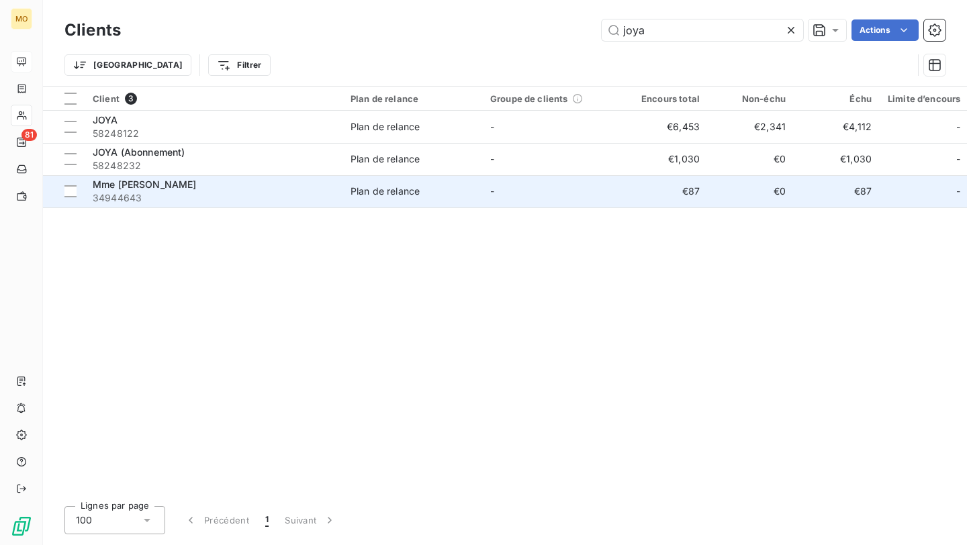
click at [259, 177] on td "Mme Joyaud 34944643" at bounding box center [214, 191] width 258 height 32
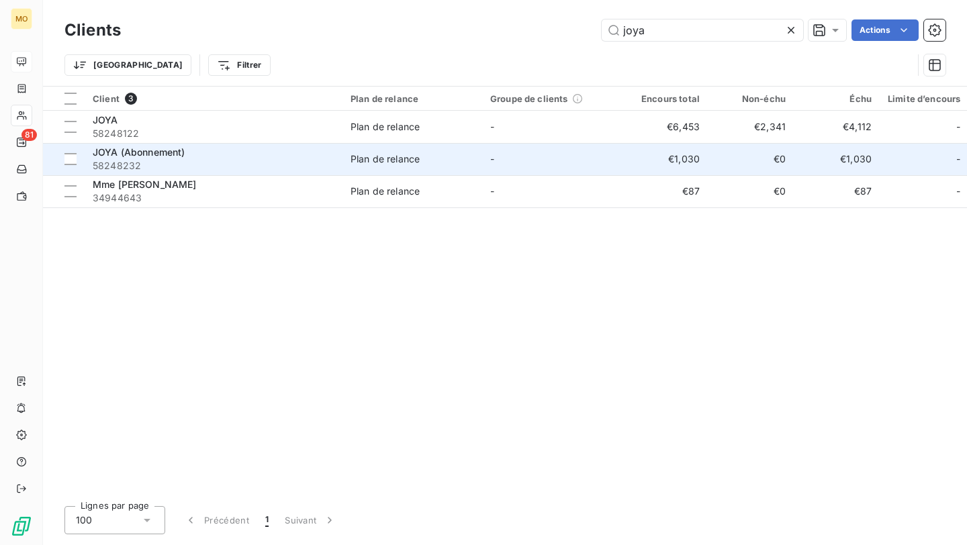
click at [256, 152] on div "JOYA (Abonnement)" at bounding box center [214, 152] width 242 height 13
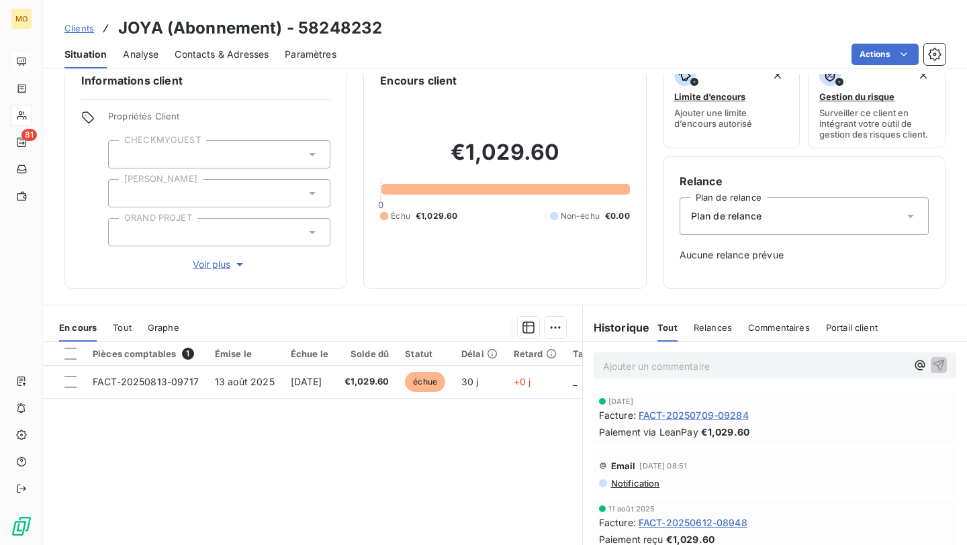
scroll to position [30, 0]
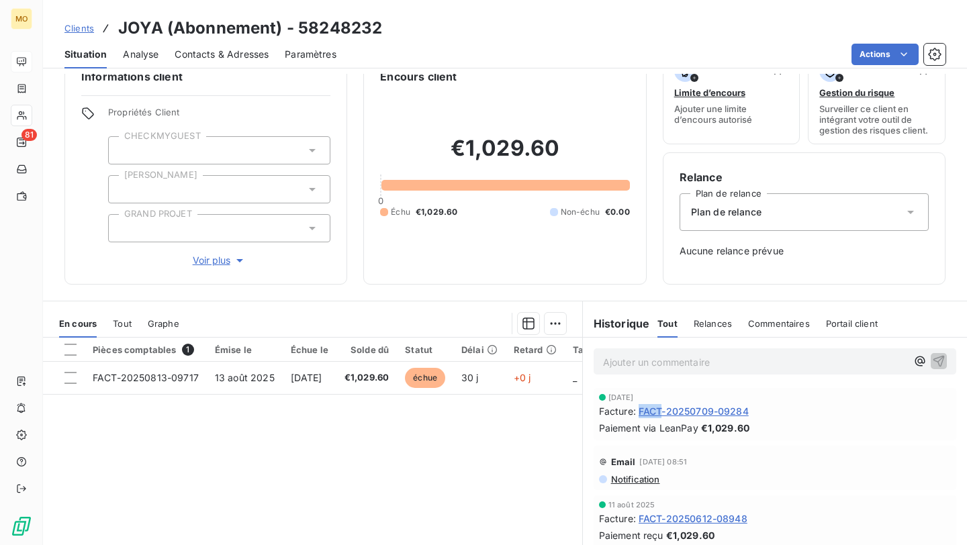
click at [646, 409] on span "FACT-20250709-09284" at bounding box center [693, 411] width 110 height 14
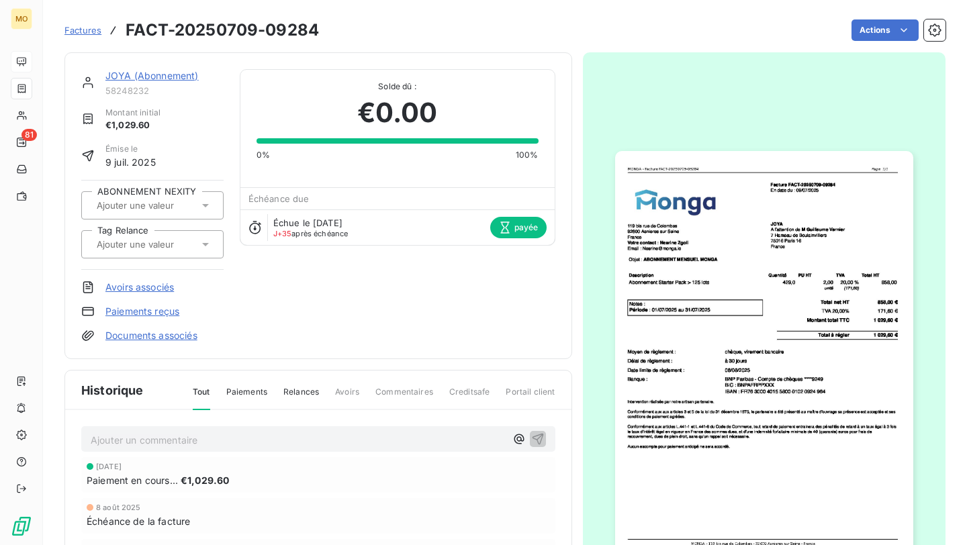
click at [825, 277] on img "button" at bounding box center [764, 361] width 298 height 421
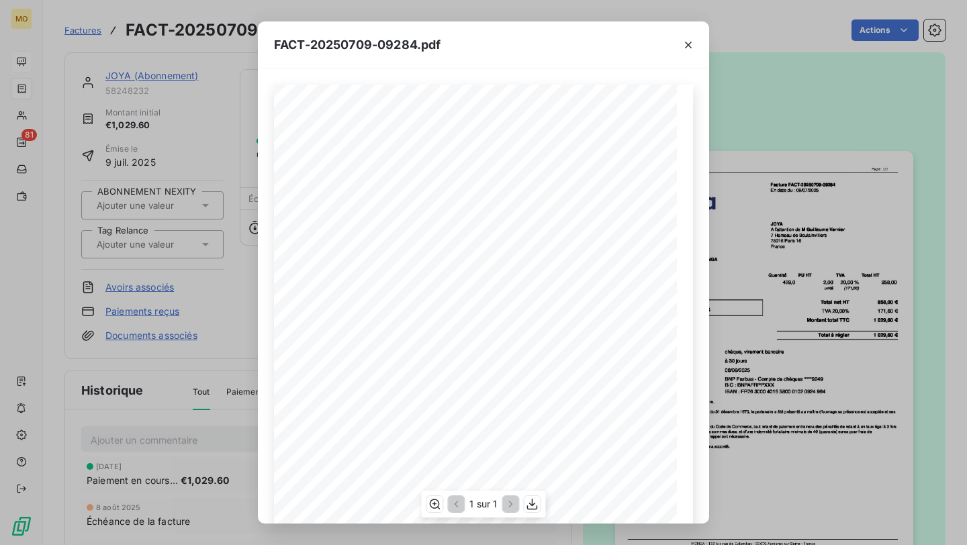
click at [634, 333] on span "1 029,60" at bounding box center [644, 332] width 26 height 7
click at [692, 45] on icon "button" at bounding box center [687, 44] width 13 height 13
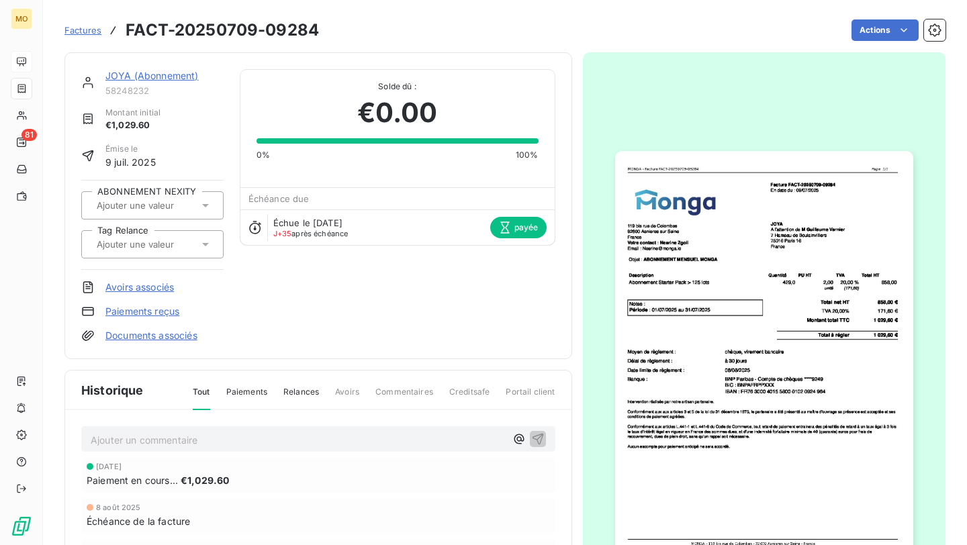
click at [193, 81] on link "JOYA (Abonnement)" at bounding box center [151, 75] width 93 height 11
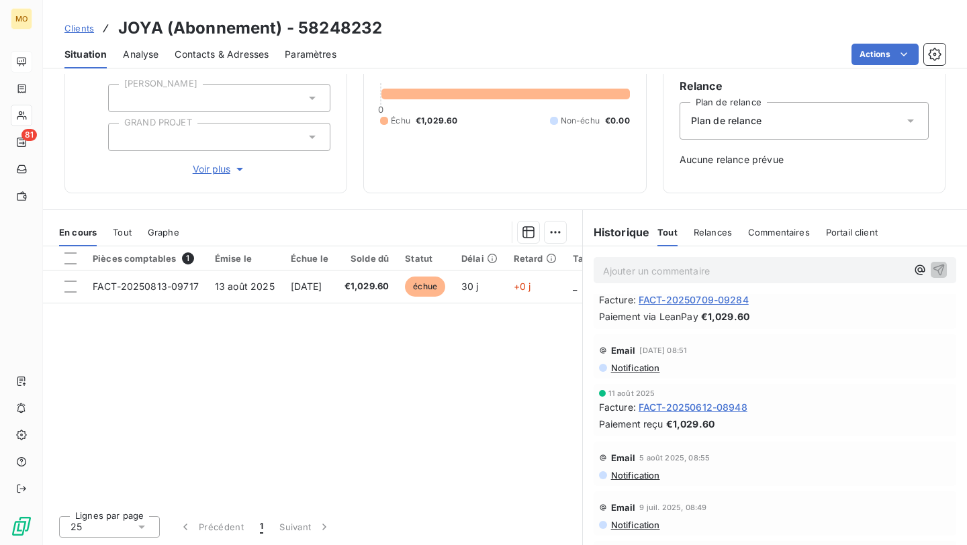
scroll to position [19, 0]
click at [659, 303] on span "FACT-20250709-09284" at bounding box center [693, 301] width 110 height 14
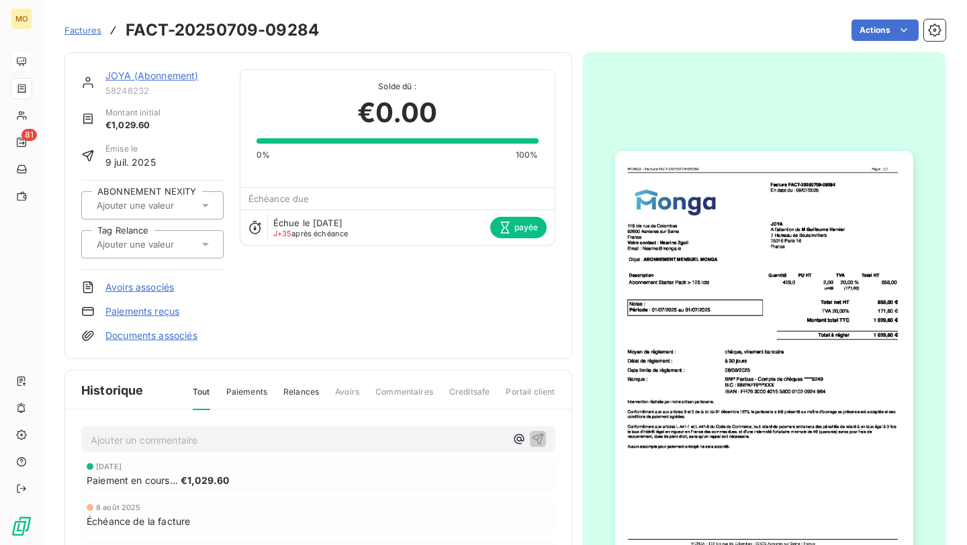
click at [826, 183] on img "button" at bounding box center [764, 361] width 298 height 421
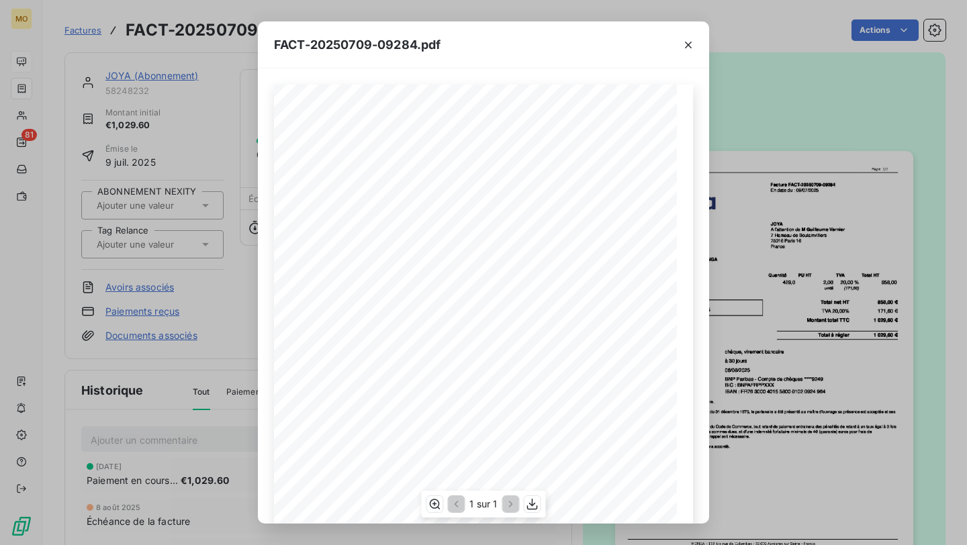
click at [566, 129] on span "Facture FACT-20250709-09284" at bounding box center [536, 129] width 89 height 6
drag, startPoint x: 555, startPoint y: 128, endPoint x: 577, endPoint y: 128, distance: 21.5
click at [577, 128] on span "Facture FACT-20250709-09284" at bounding box center [536, 129] width 89 height 6
copy span "9-0928"
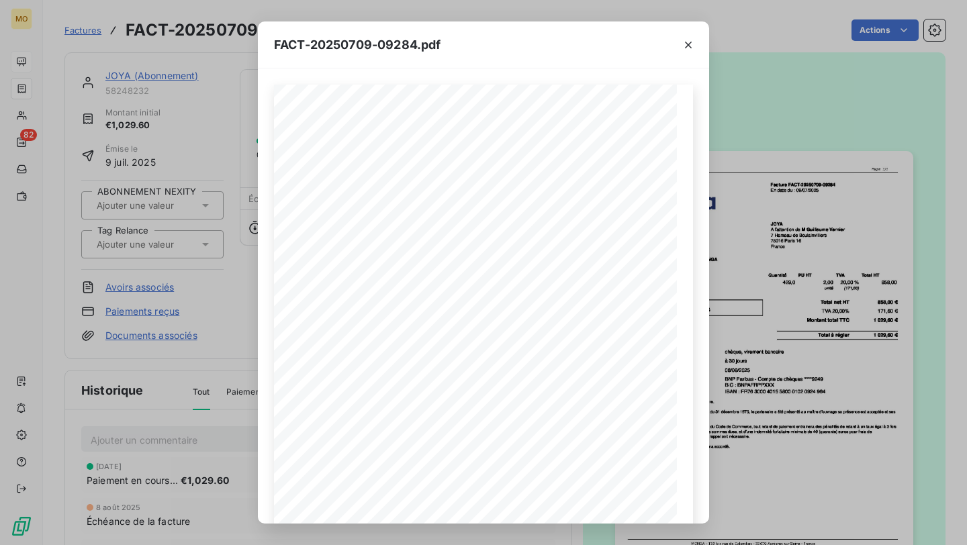
click at [192, 130] on div "FACT-20250709-09284.pdf 119 bis rue de Colombes 92600 Asnieres sur Seine France…" at bounding box center [483, 272] width 967 height 545
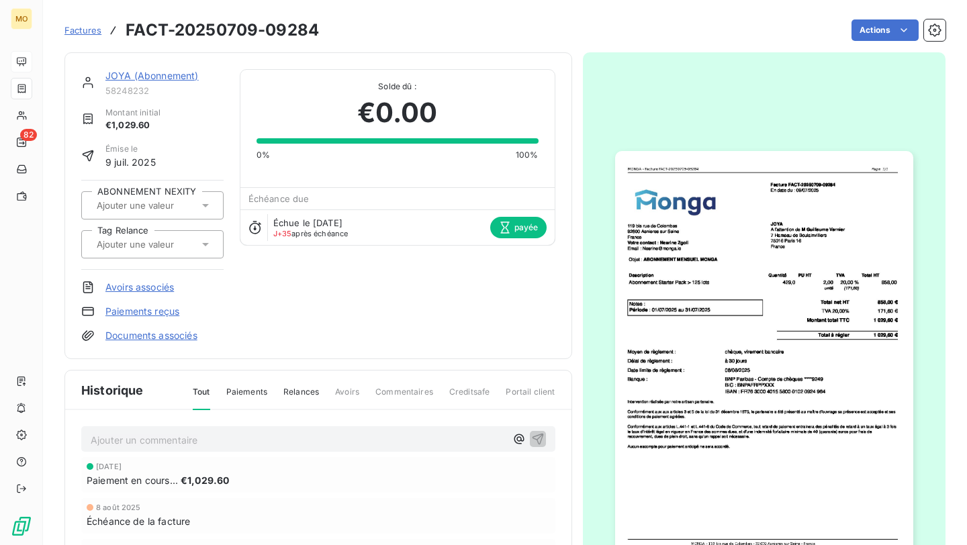
click at [184, 80] on link "JOYA (Abonnement)" at bounding box center [151, 75] width 93 height 11
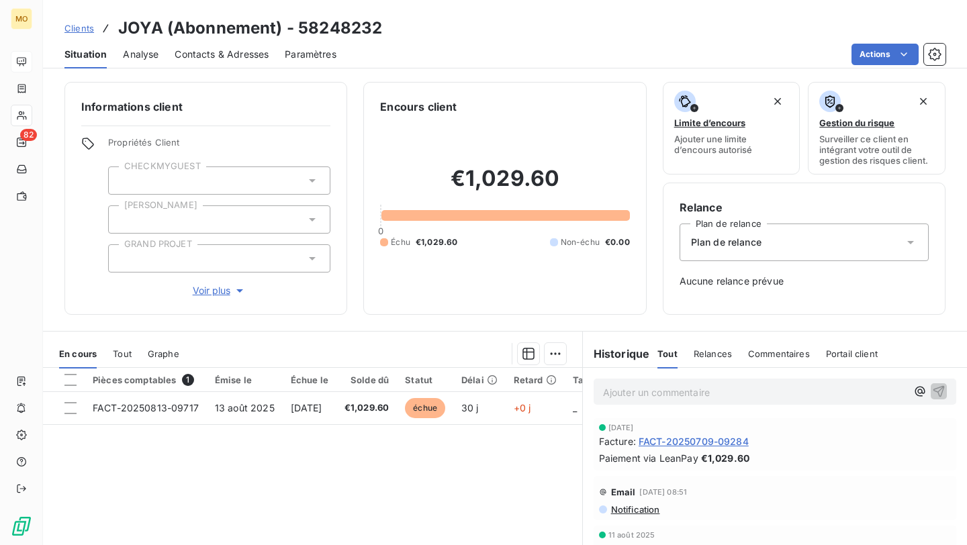
click at [239, 61] on div "Contacts & Adresses" at bounding box center [222, 54] width 94 height 28
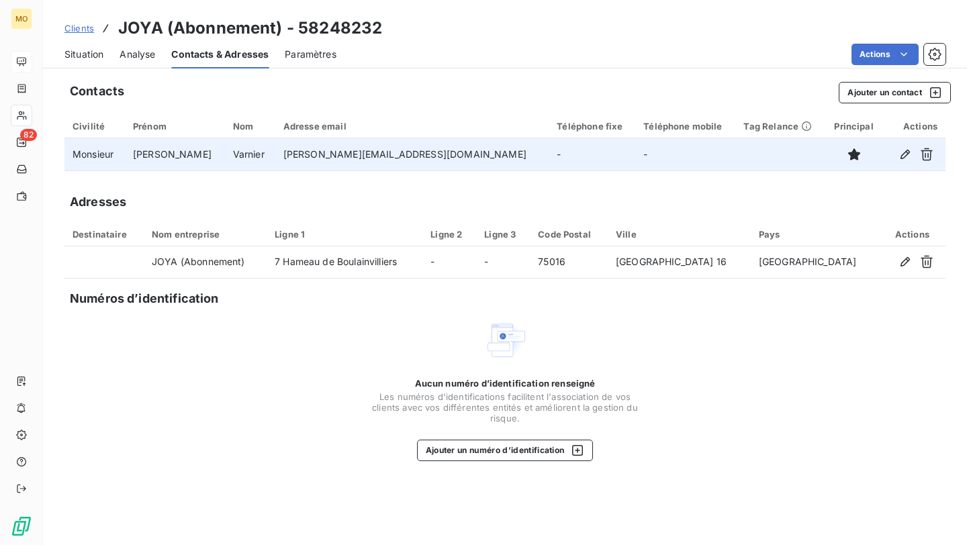
click at [329, 146] on td "guillaume@joya.fr" at bounding box center [412, 154] width 274 height 32
click at [329, 150] on td "guillaume@joya.fr" at bounding box center [412, 154] width 274 height 32
copy td "guillaume@joya.fr"
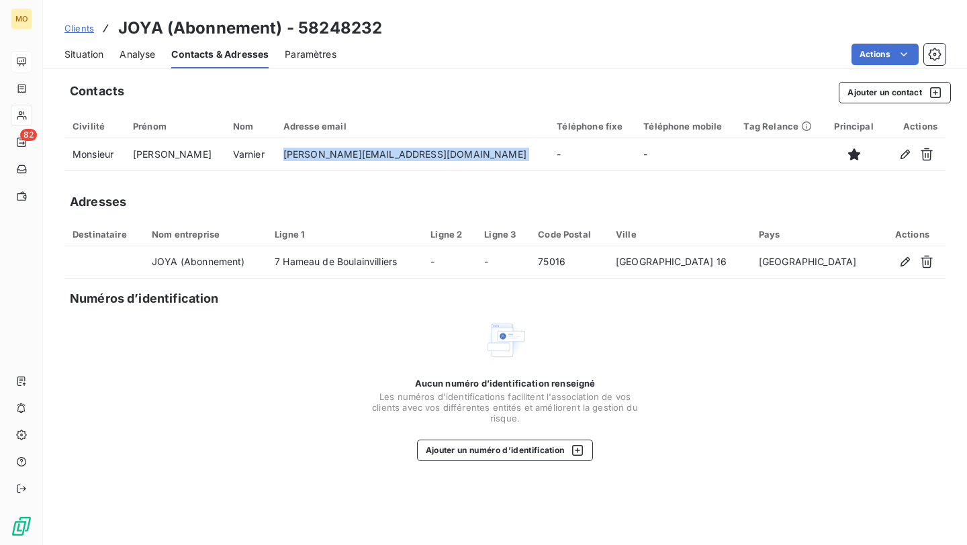
click at [87, 24] on span "Clients" at bounding box center [79, 28] width 30 height 11
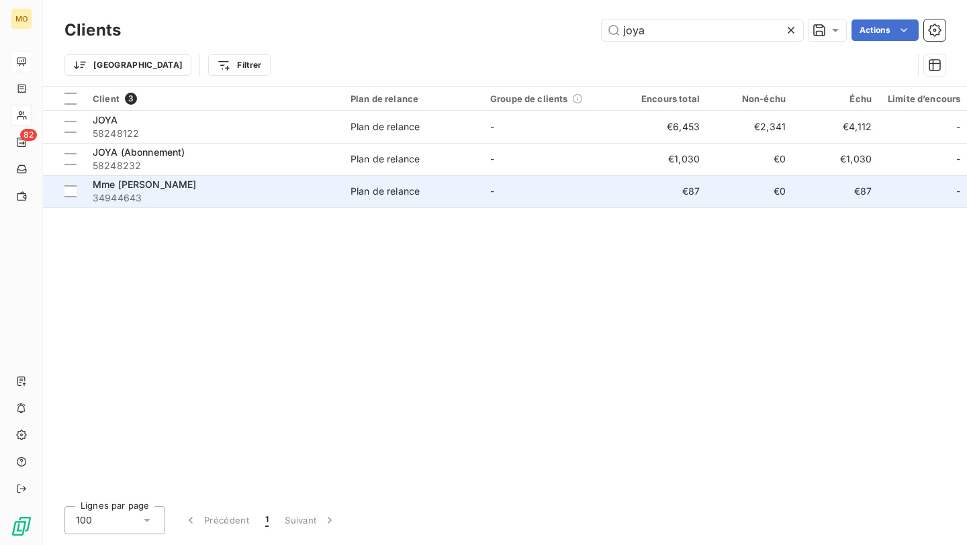
click at [225, 193] on span "34944643" at bounding box center [214, 197] width 242 height 13
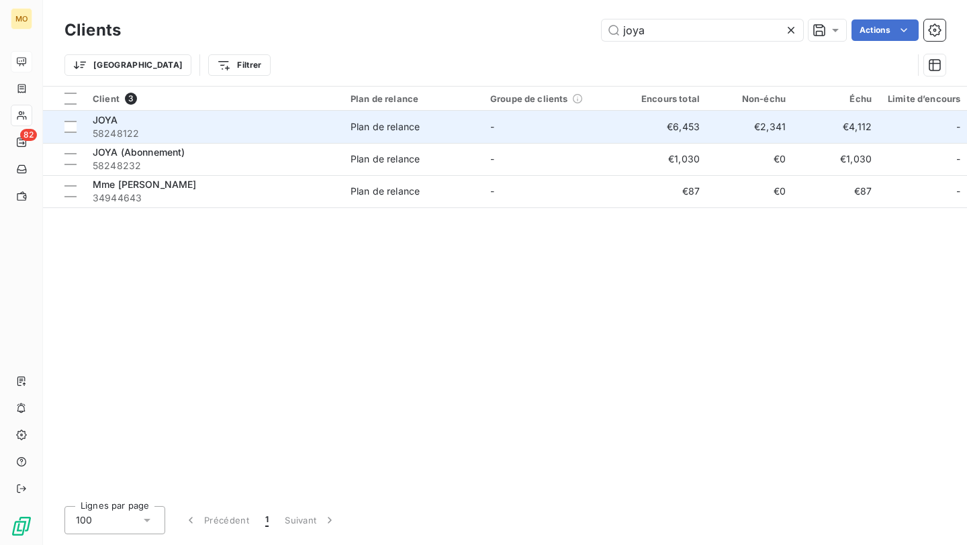
click at [183, 121] on div "JOYA" at bounding box center [214, 119] width 242 height 13
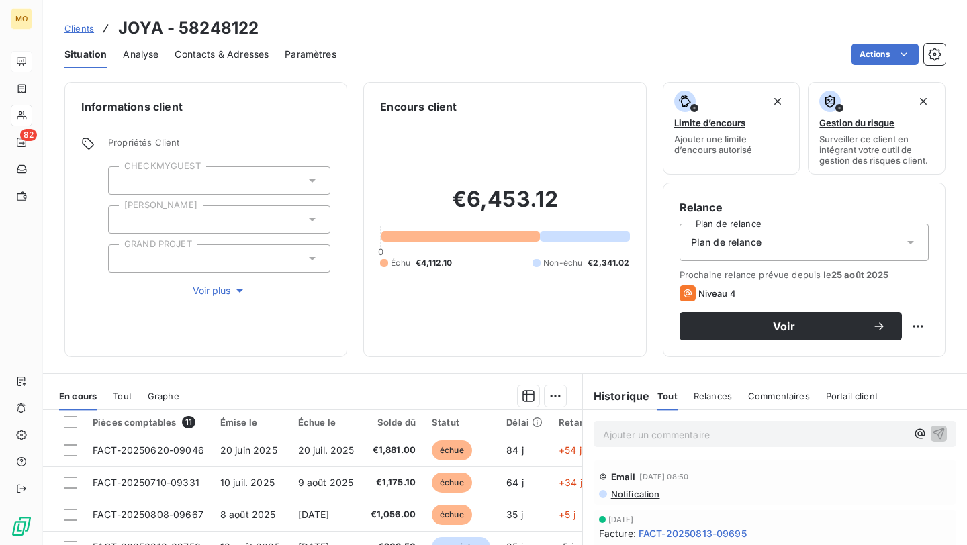
click at [221, 52] on span "Contacts & Adresses" at bounding box center [222, 54] width 94 height 13
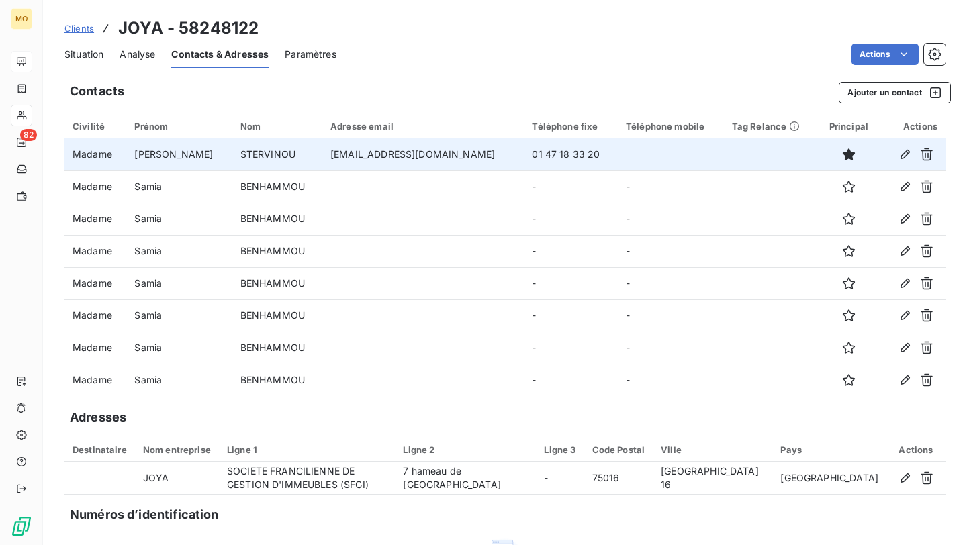
click at [352, 149] on td "zoe@joya.fr" at bounding box center [422, 154] width 201 height 32
copy td "zoe@joya.fr"
